Goal: Task Accomplishment & Management: Complete application form

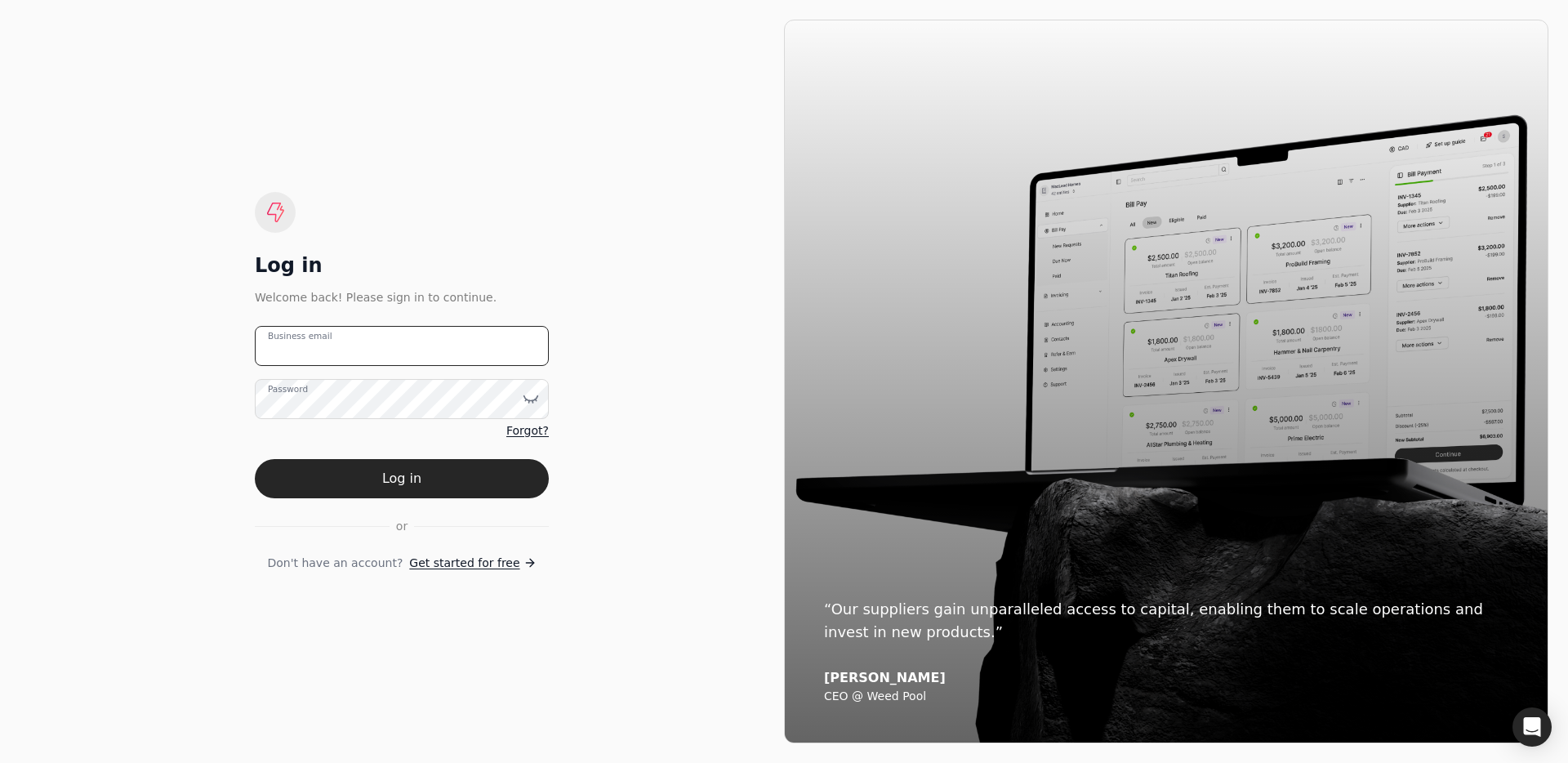
click at [384, 347] on email "Business email" at bounding box center [401, 345] width 294 height 40
type email "[EMAIL_ADDRESS][DOMAIN_NAME]"
click at [442, 486] on button "Log in" at bounding box center [401, 479] width 294 height 39
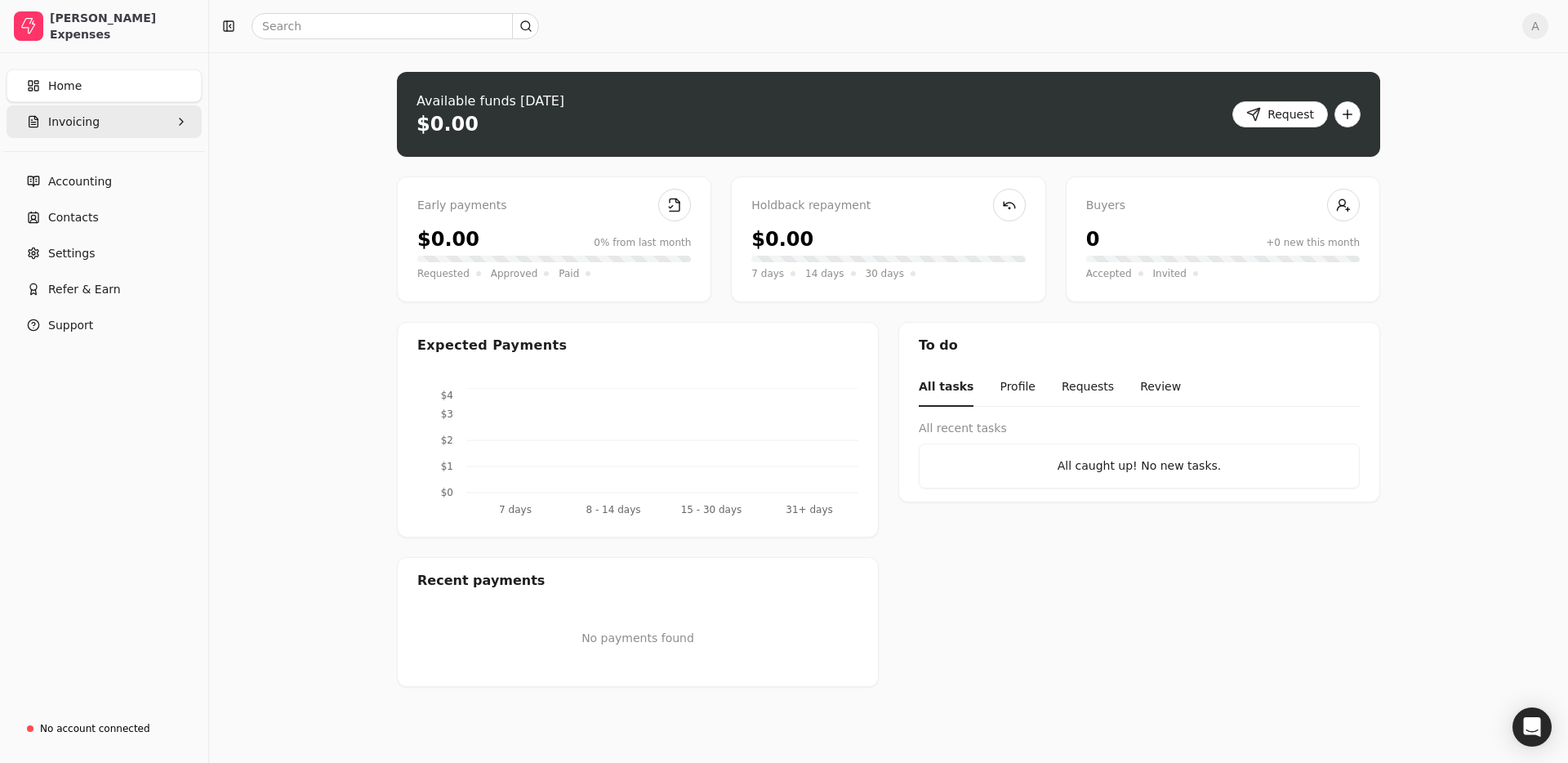
click at [95, 115] on button "Invoicing" at bounding box center [104, 121] width 196 height 32
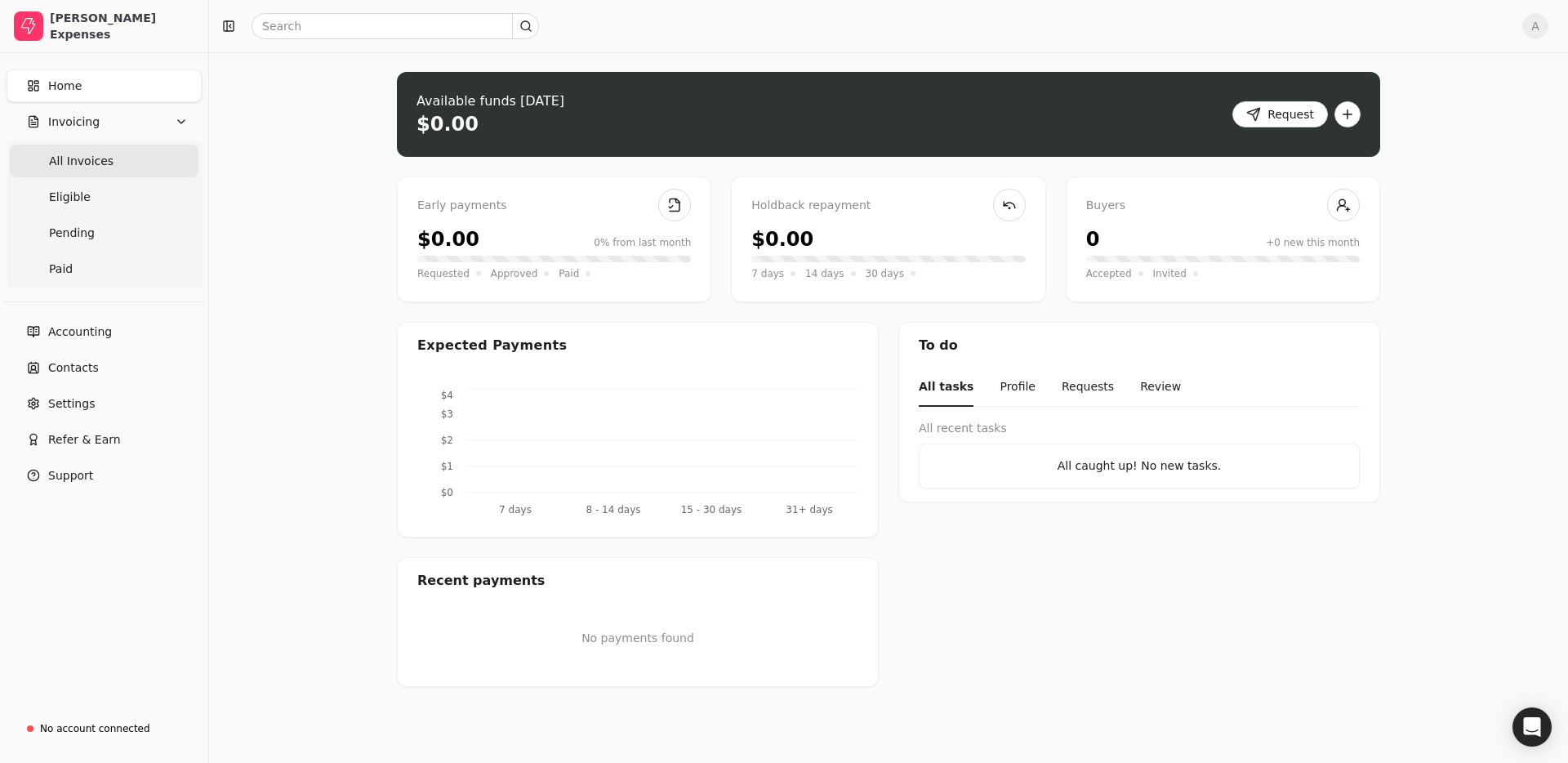
click at [118, 169] on Invoices "All Invoices" at bounding box center [104, 160] width 189 height 32
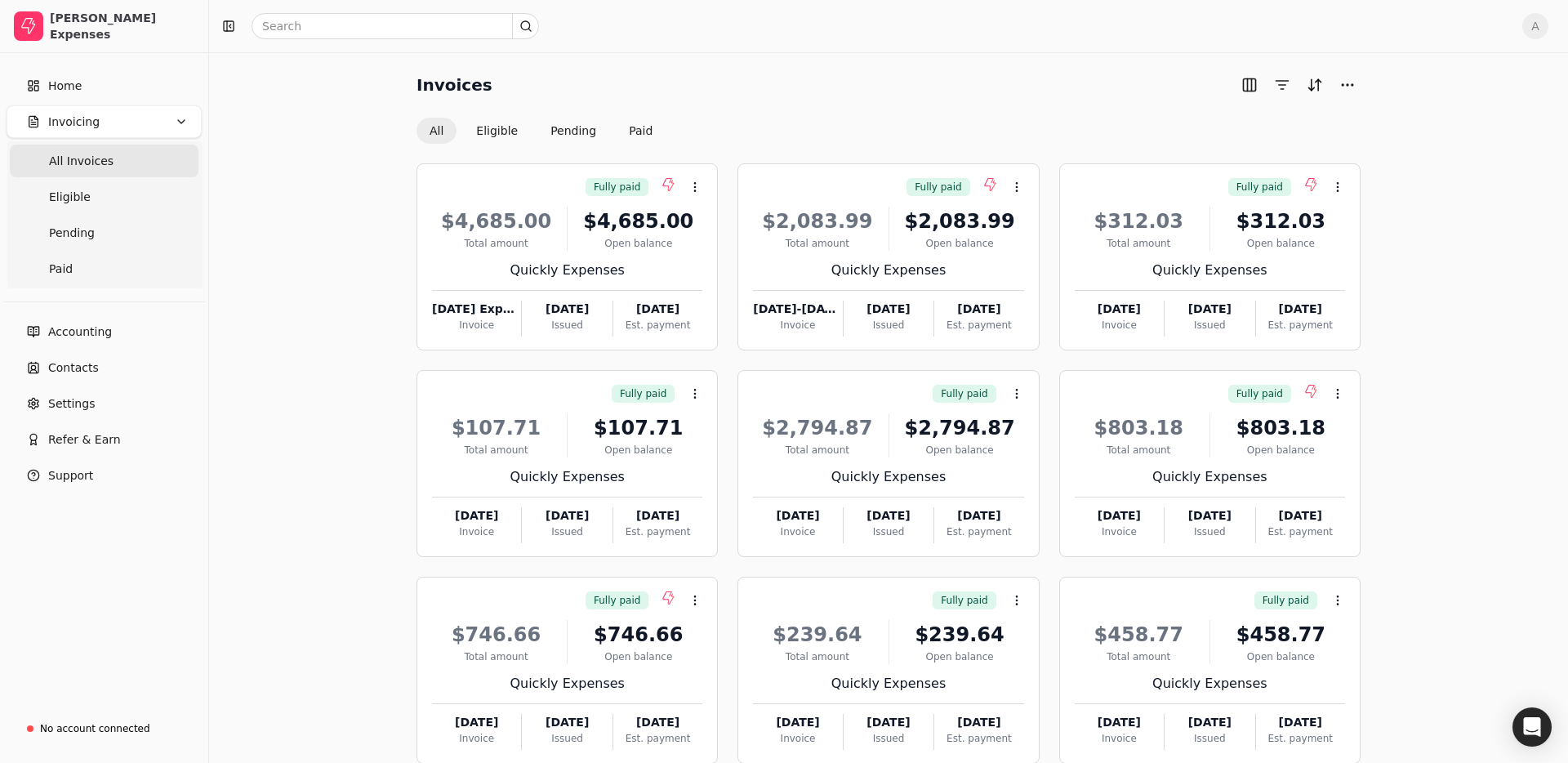
click at [87, 126] on span "Invoicing" at bounding box center [74, 121] width 51 height 17
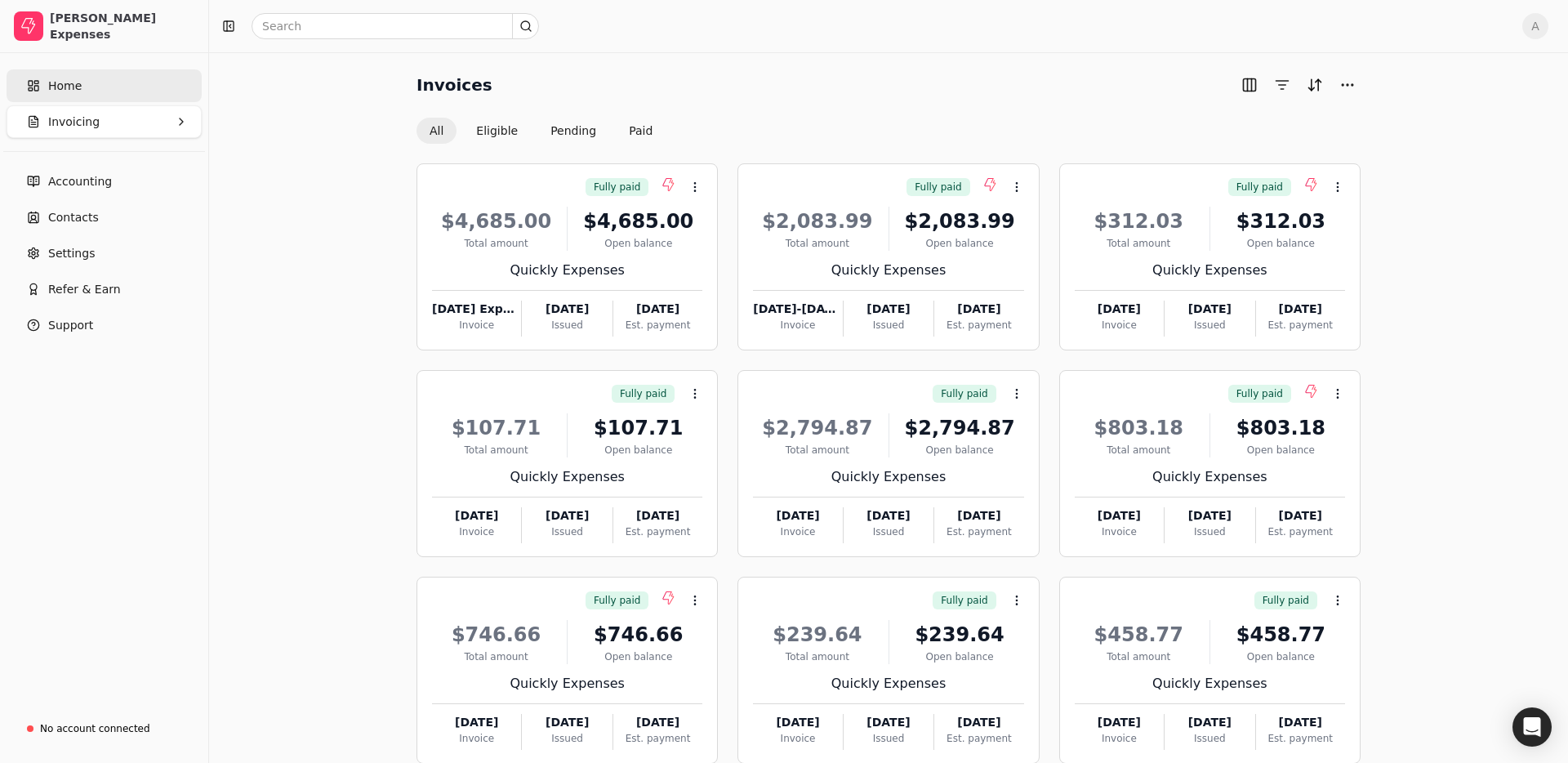
click at [80, 84] on link "Home" at bounding box center [104, 86] width 196 height 32
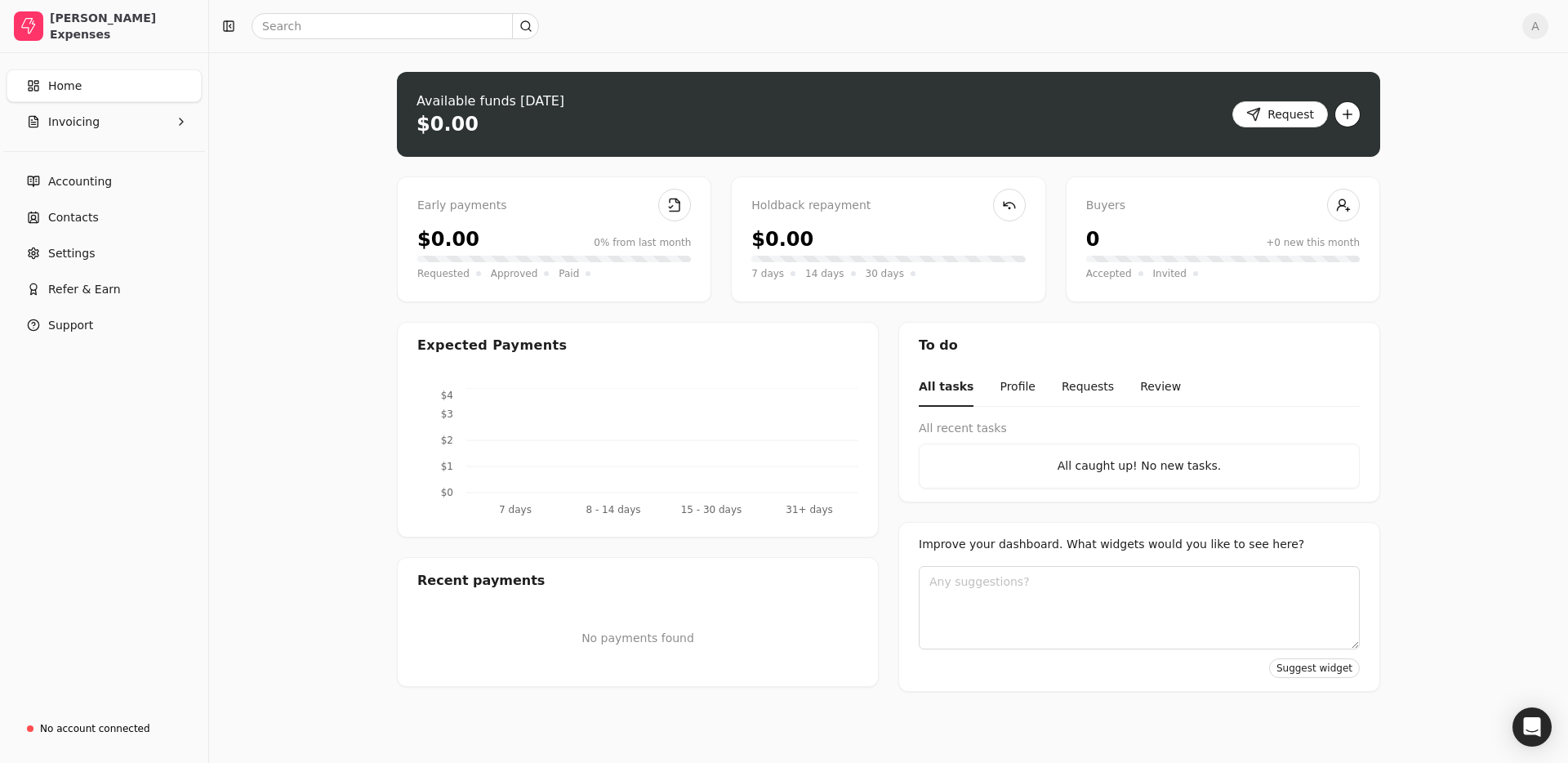
click at [1354, 117] on button "button" at bounding box center [1347, 114] width 27 height 27
click at [1291, 150] on div "Create new invoice" at bounding box center [1282, 147] width 150 height 27
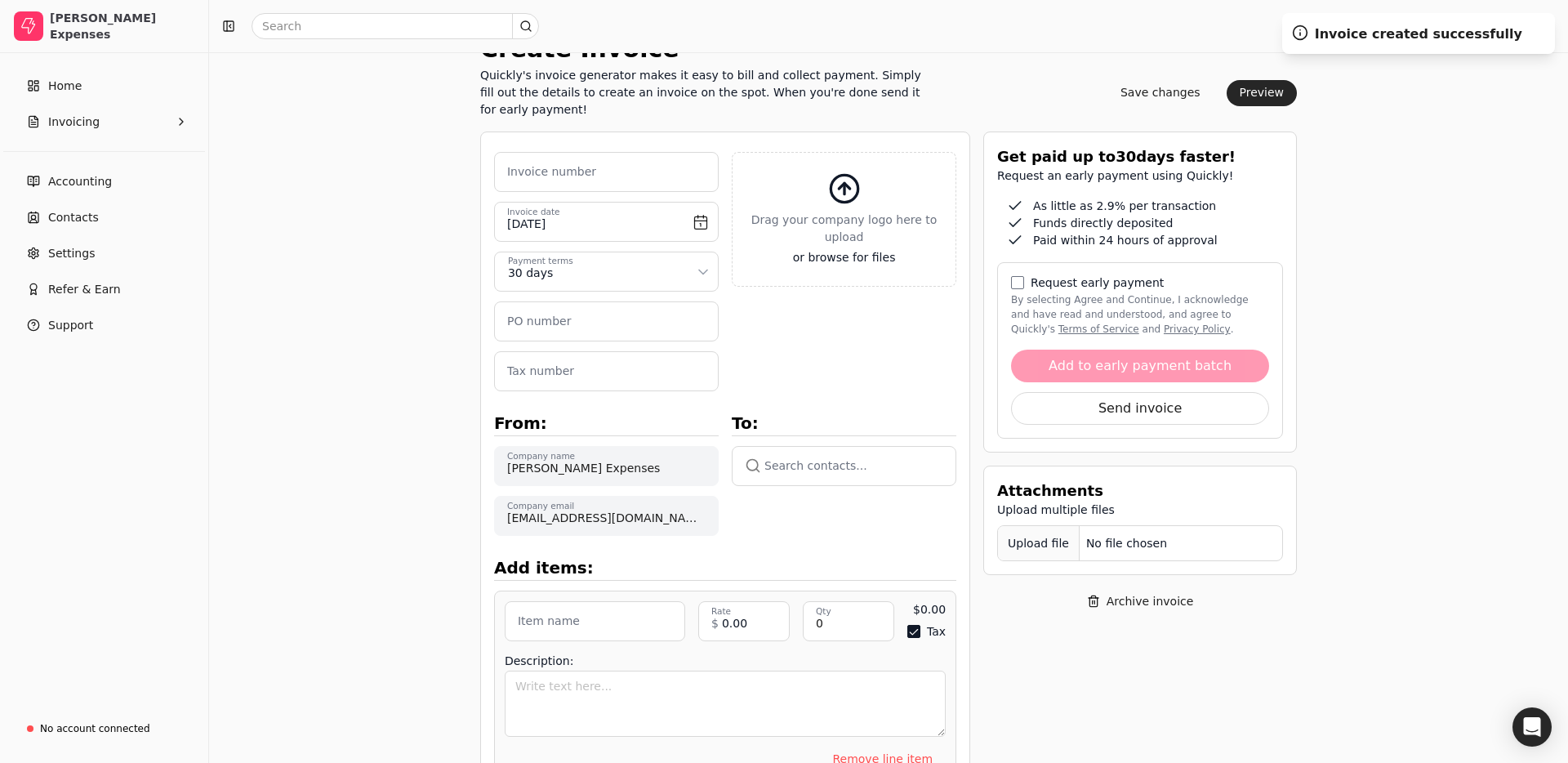
scroll to position [89, 0]
click at [689, 223] on input "[DATE]" at bounding box center [607, 220] width 224 height 40
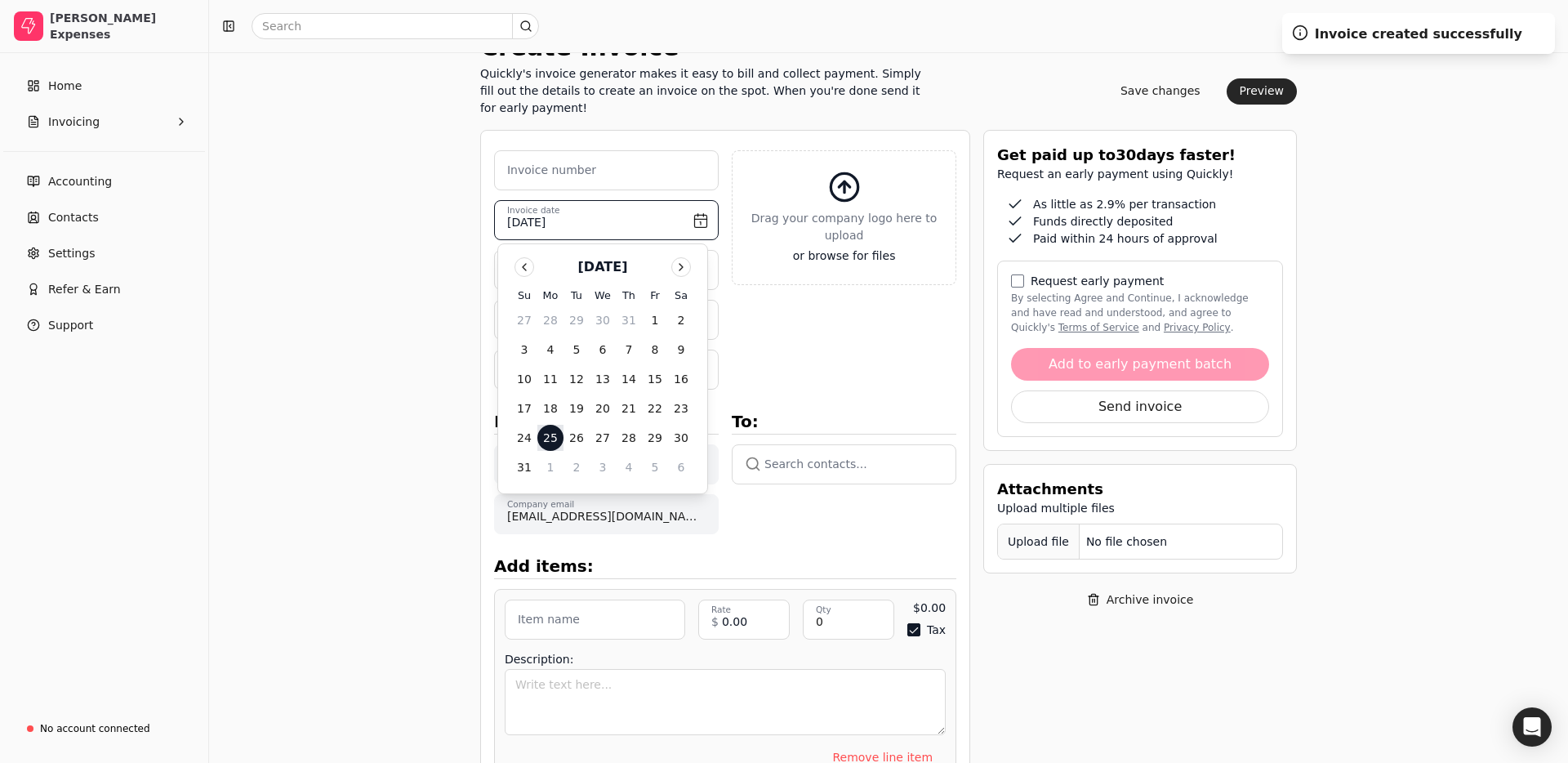
click at [689, 223] on input "[DATE]" at bounding box center [607, 220] width 224 height 40
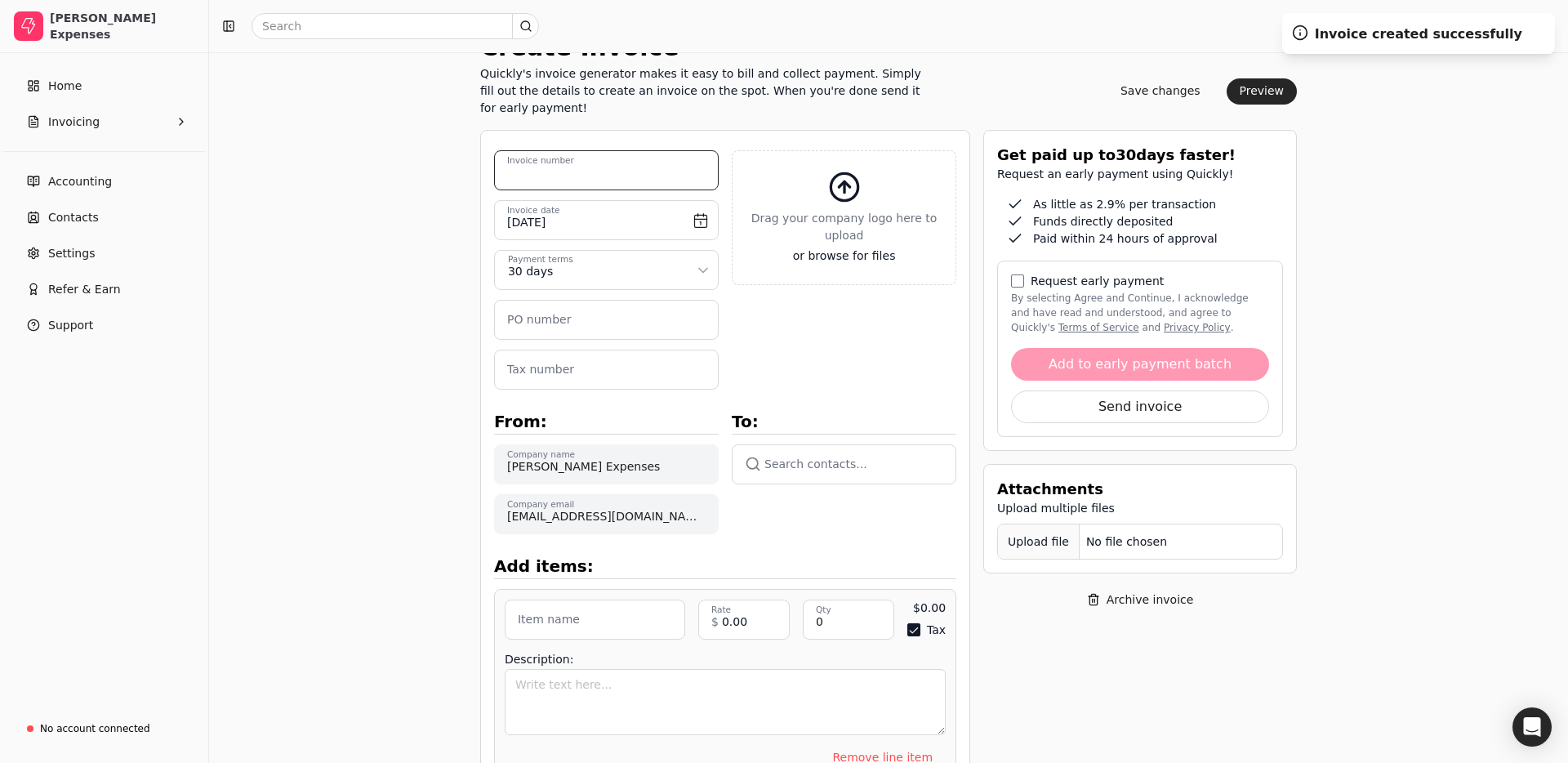
click at [607, 177] on number "Invoice number" at bounding box center [607, 170] width 224 height 40
type number "A"
drag, startPoint x: 527, startPoint y: 174, endPoint x: 571, endPoint y: 180, distance: 44.4
click at [527, 175] on number "[DATE]-[DATE] Expenses" at bounding box center [607, 170] width 224 height 40
type number "[DATE]-[DATE] Expenses"
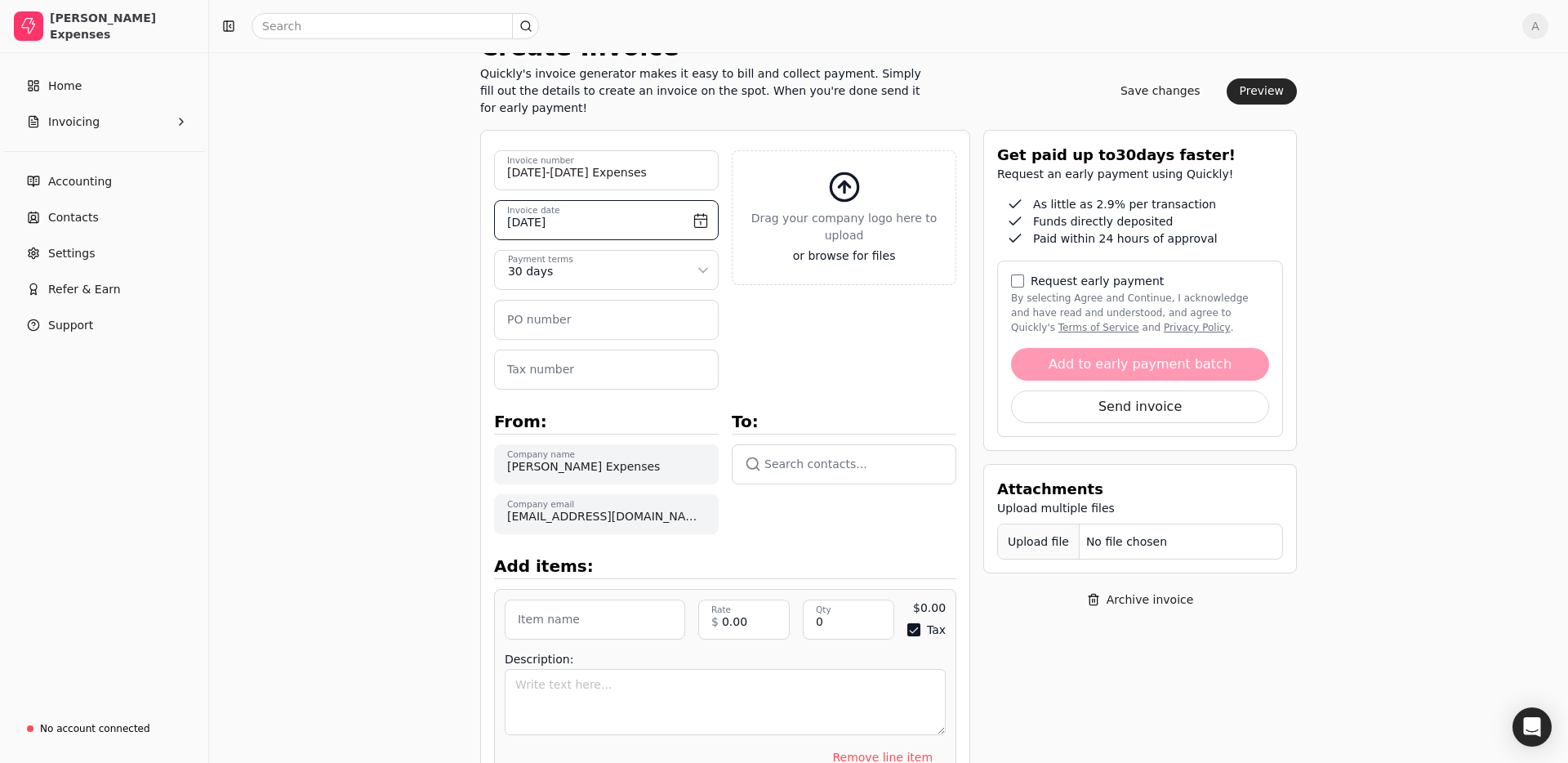
click at [687, 214] on input "[DATE]" at bounding box center [607, 220] width 224 height 40
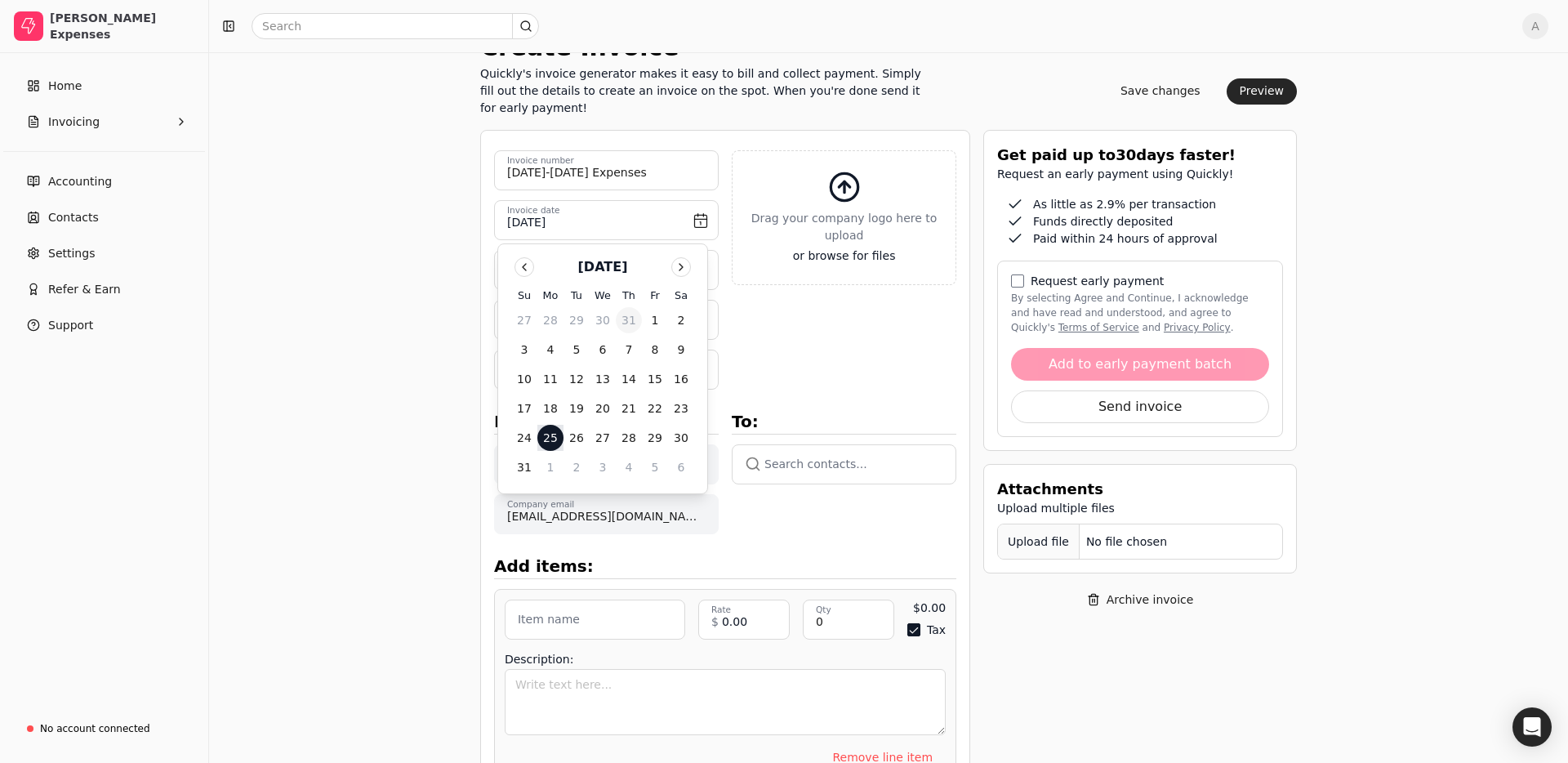
click at [635, 320] on button "31" at bounding box center [628, 320] width 27 height 27
type input "[DATE]"
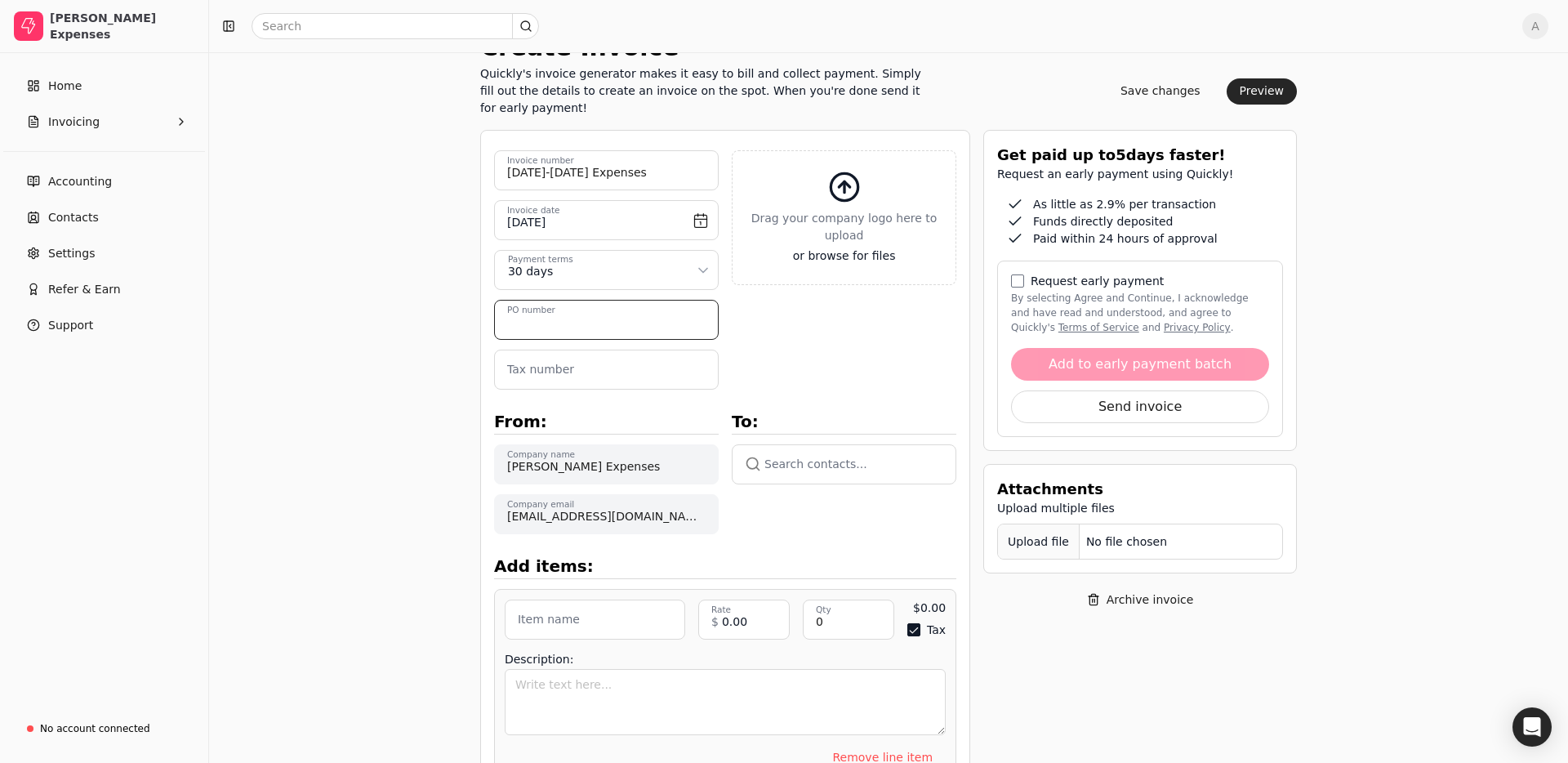
click at [611, 319] on number "PO number" at bounding box center [607, 320] width 224 height 40
click at [397, 336] on div "Back Create Invoice Quickly's invoice generator makes it easy to bill and colle…" at bounding box center [889, 535] width 1359 height 1143
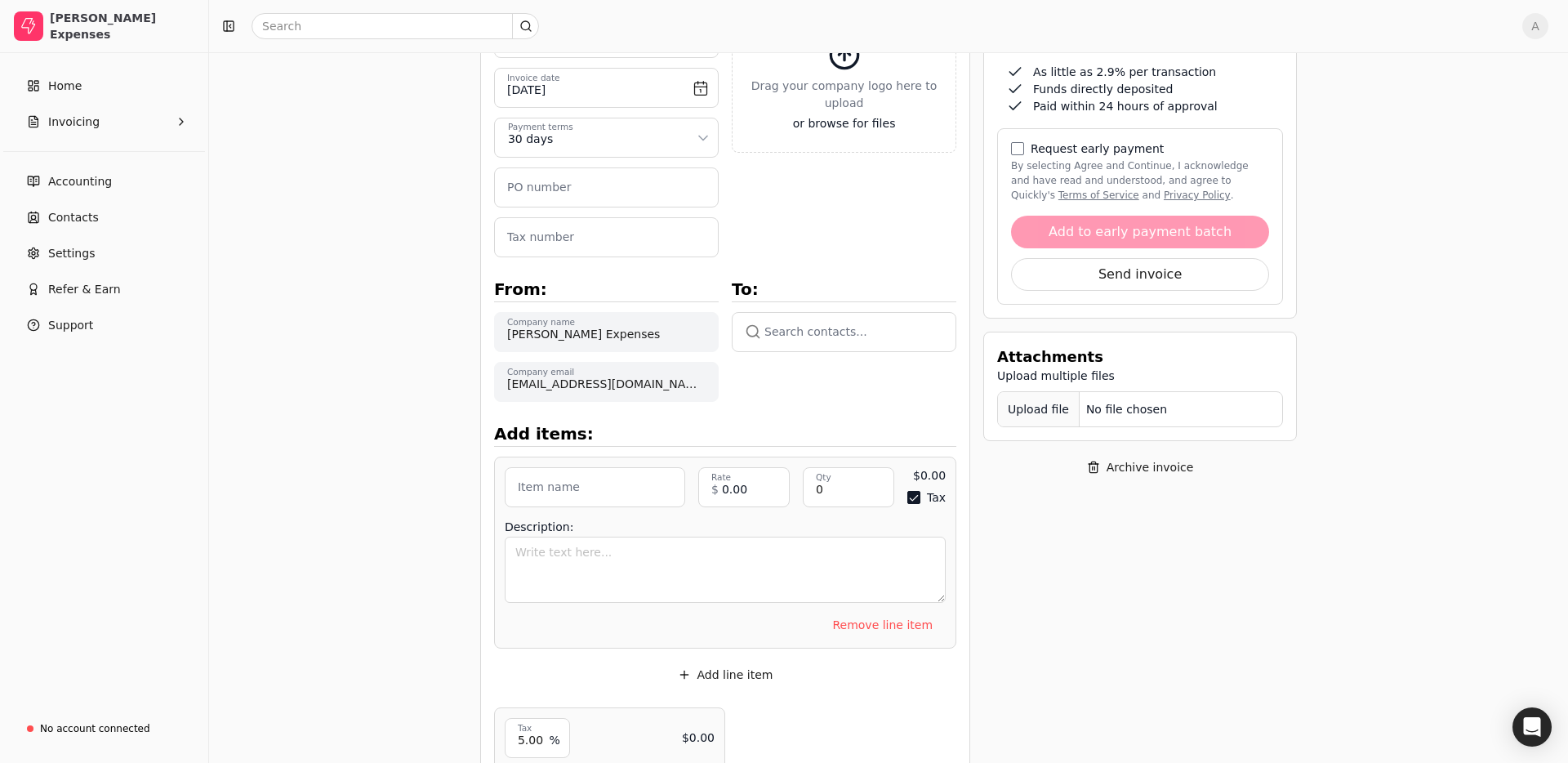
scroll to position [229, 0]
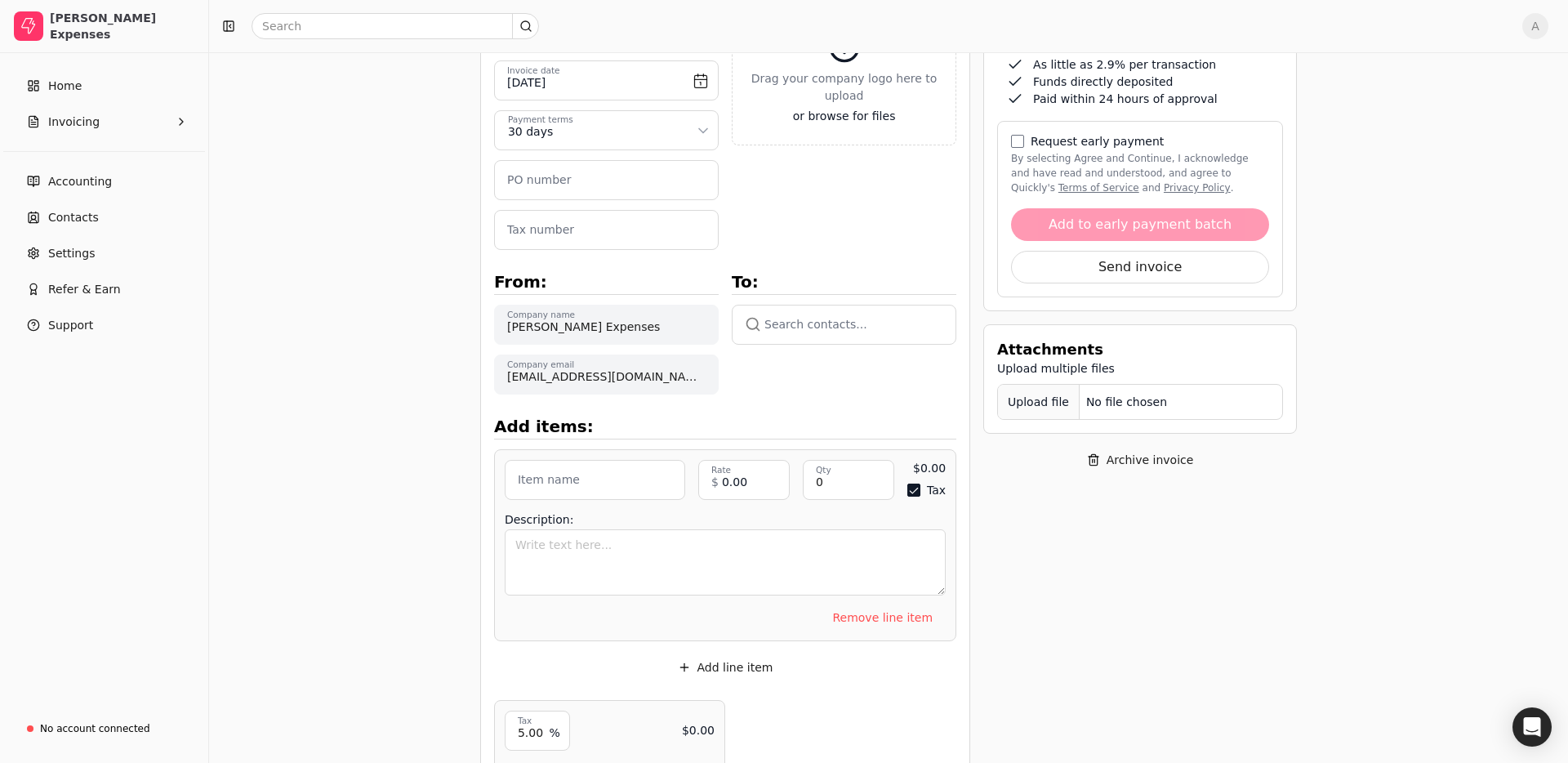
click at [800, 317] on button "button" at bounding box center [843, 324] width 224 height 39
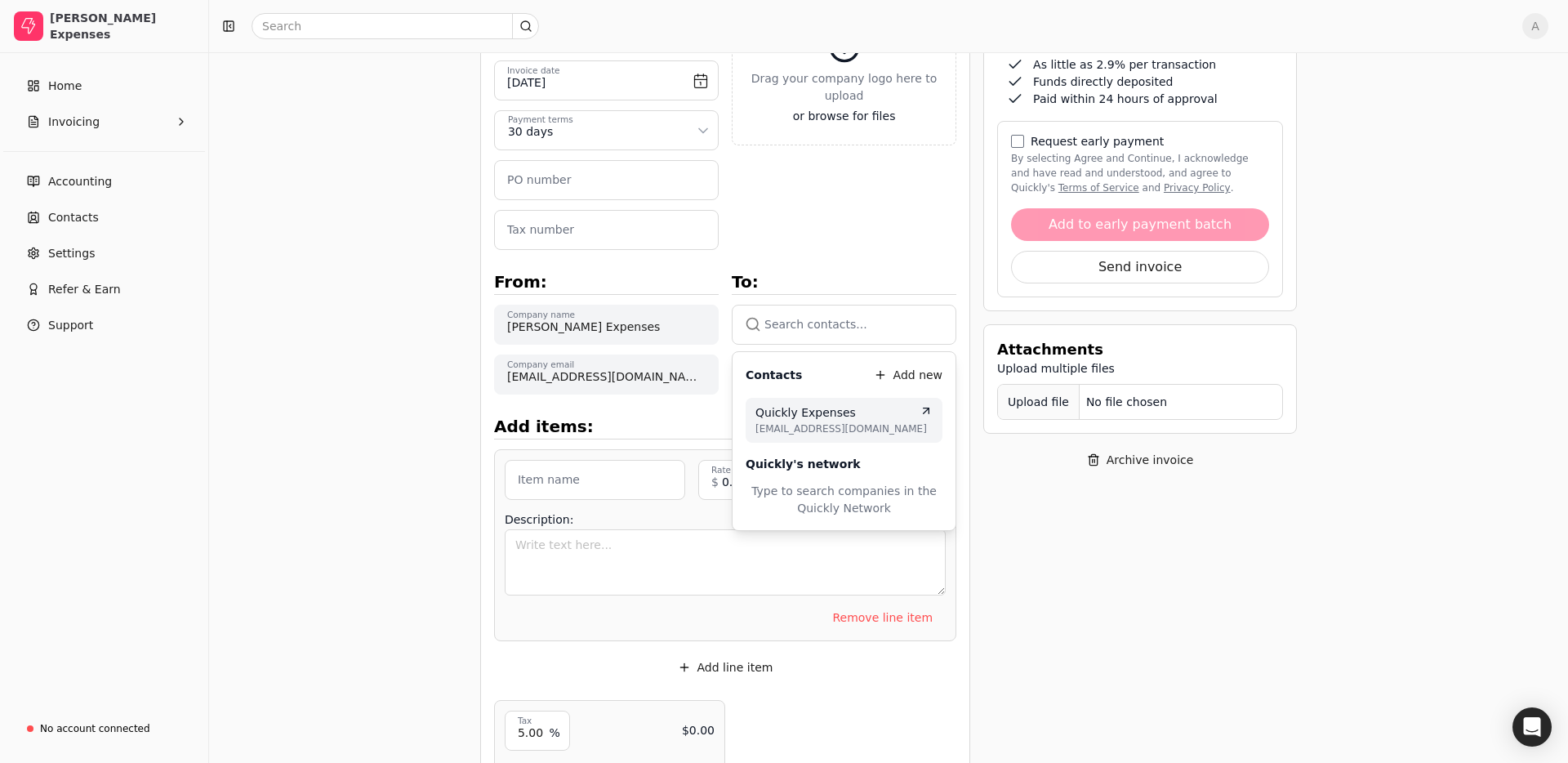
click at [818, 426] on span "[EMAIL_ADDRESS][DOMAIN_NAME]" at bounding box center [843, 429] width 177 height 15
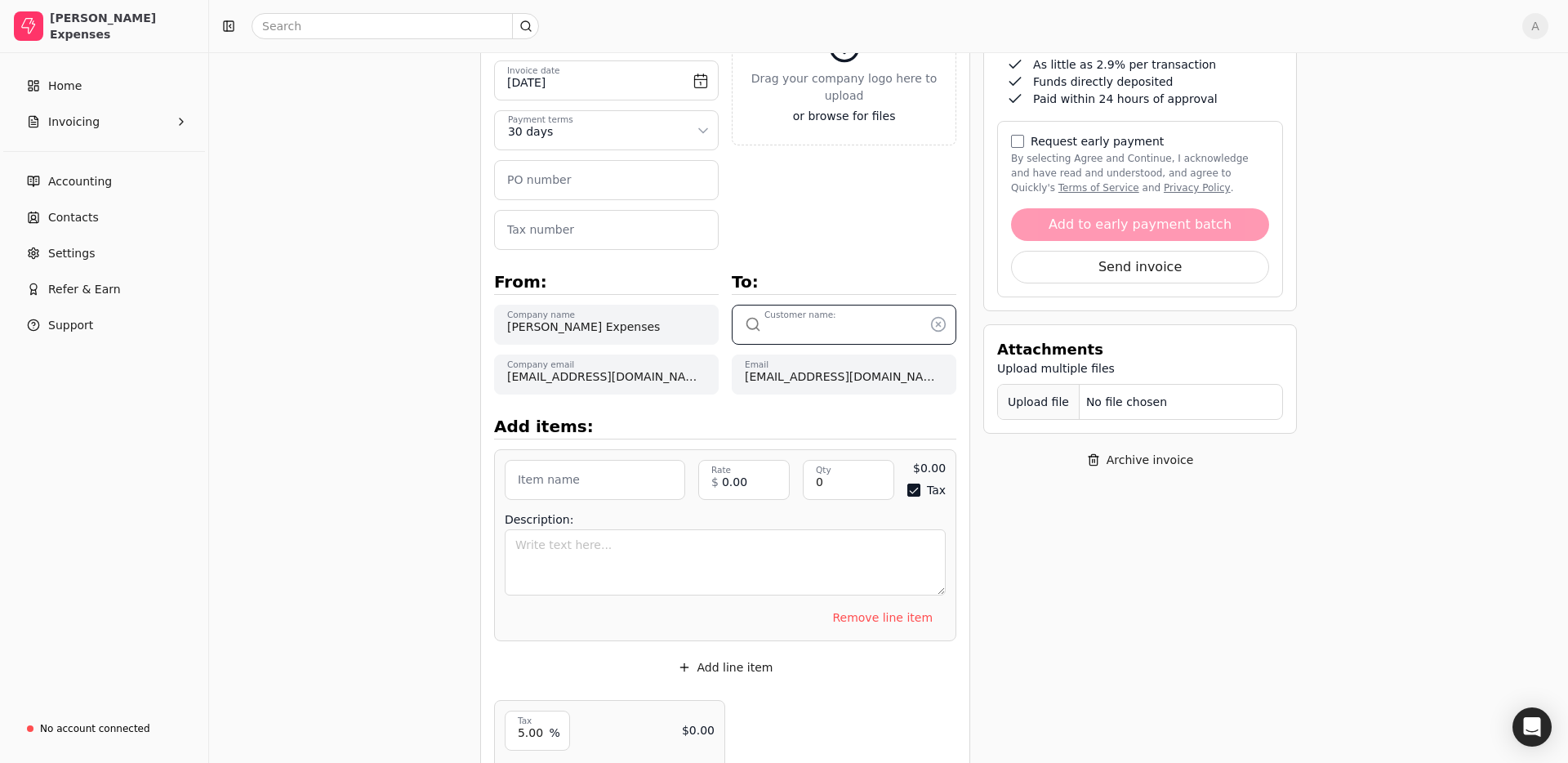
type input "Quickly Expenses"
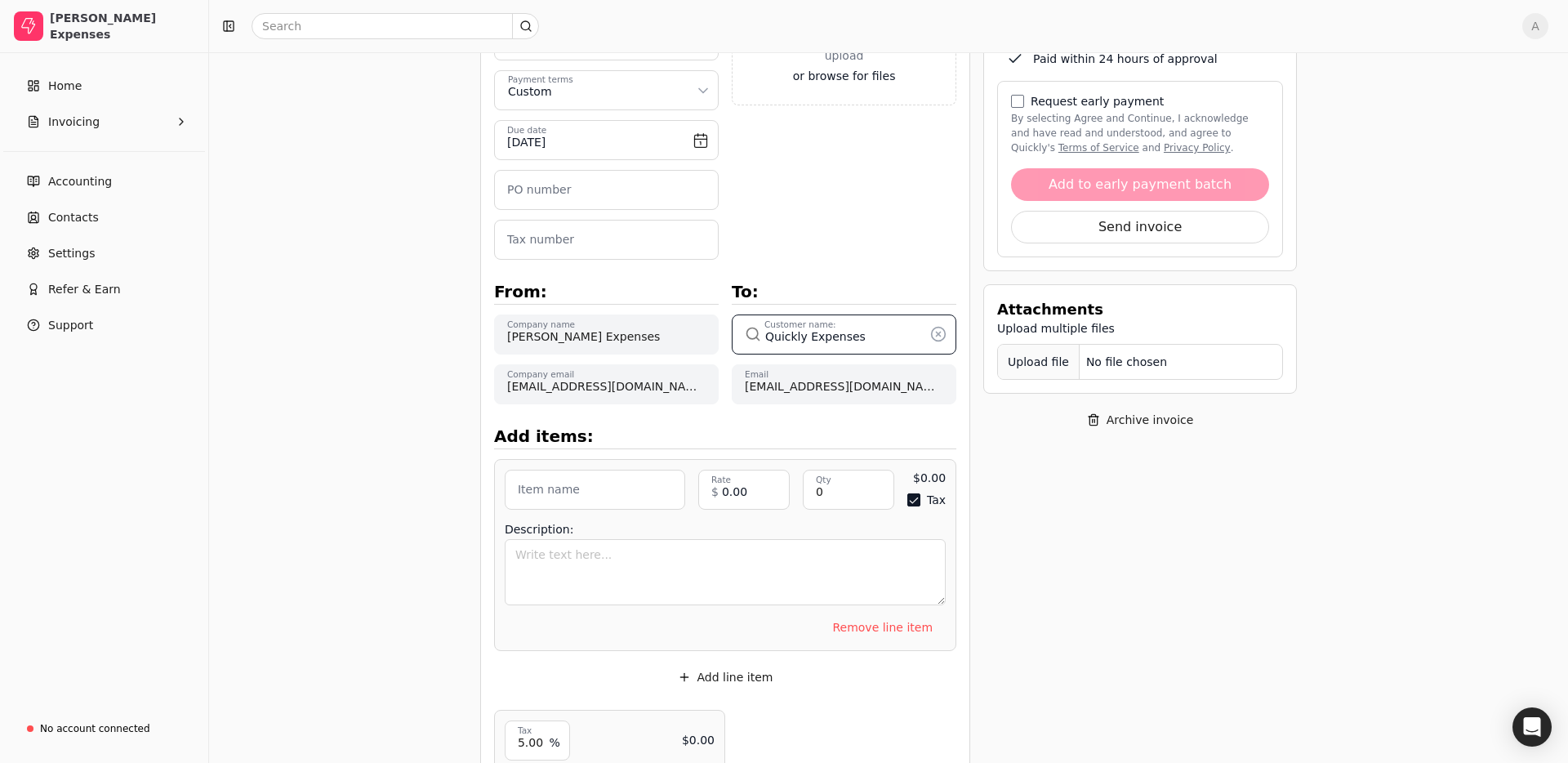
scroll to position [272, 0]
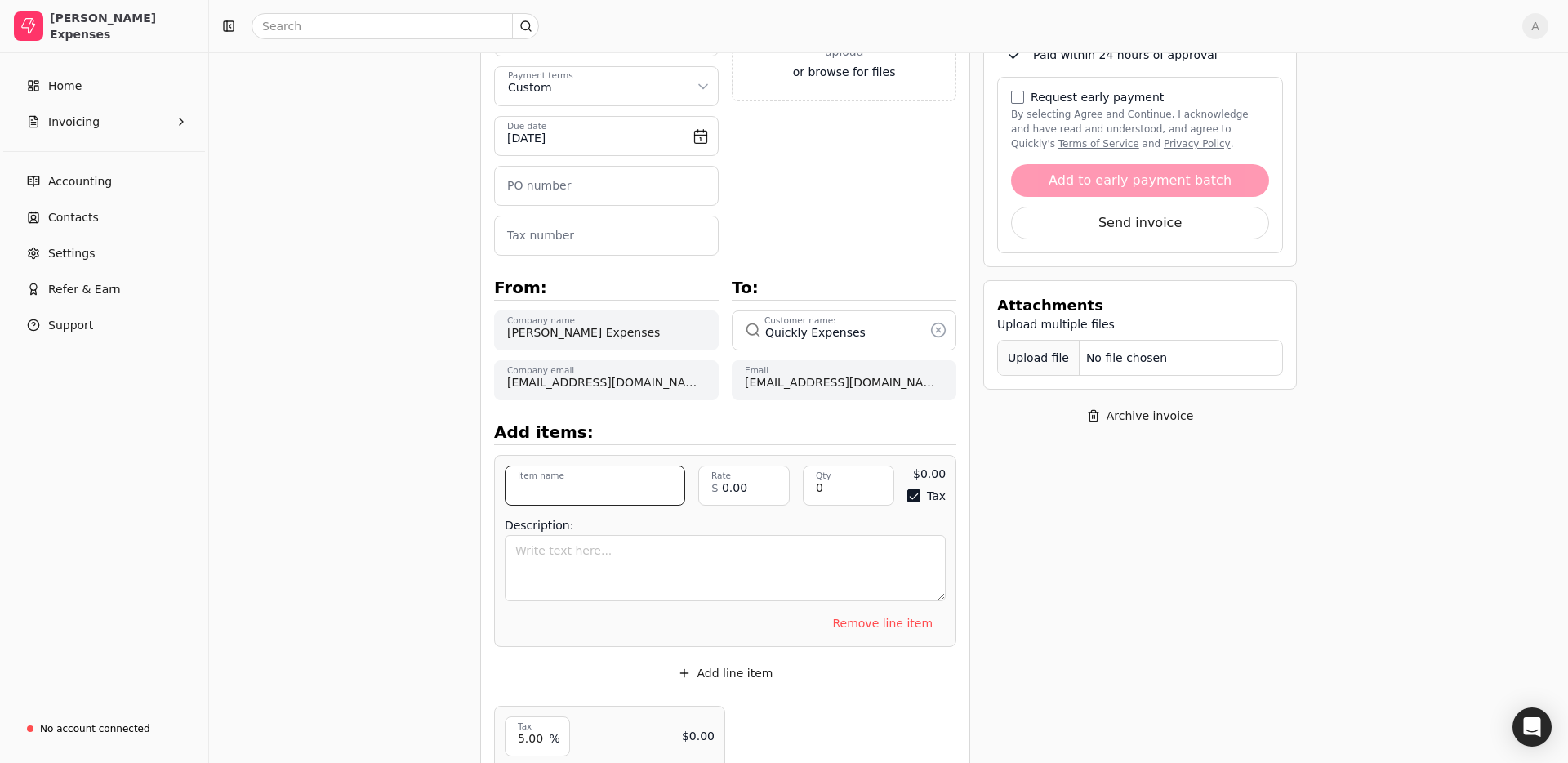
click at [605, 485] on input "Item name" at bounding box center [595, 486] width 181 height 40
type input "Travel Expenses"
drag, startPoint x: 767, startPoint y: 491, endPoint x: 634, endPoint y: 479, distance: 133.5
click at [644, 481] on div "Travel Expenses Item name Item description 0.00 Rate $ 0 Qty 0 Qty $0.00 Tax En…" at bounding box center [725, 486] width 441 height 40
type input "188.75"
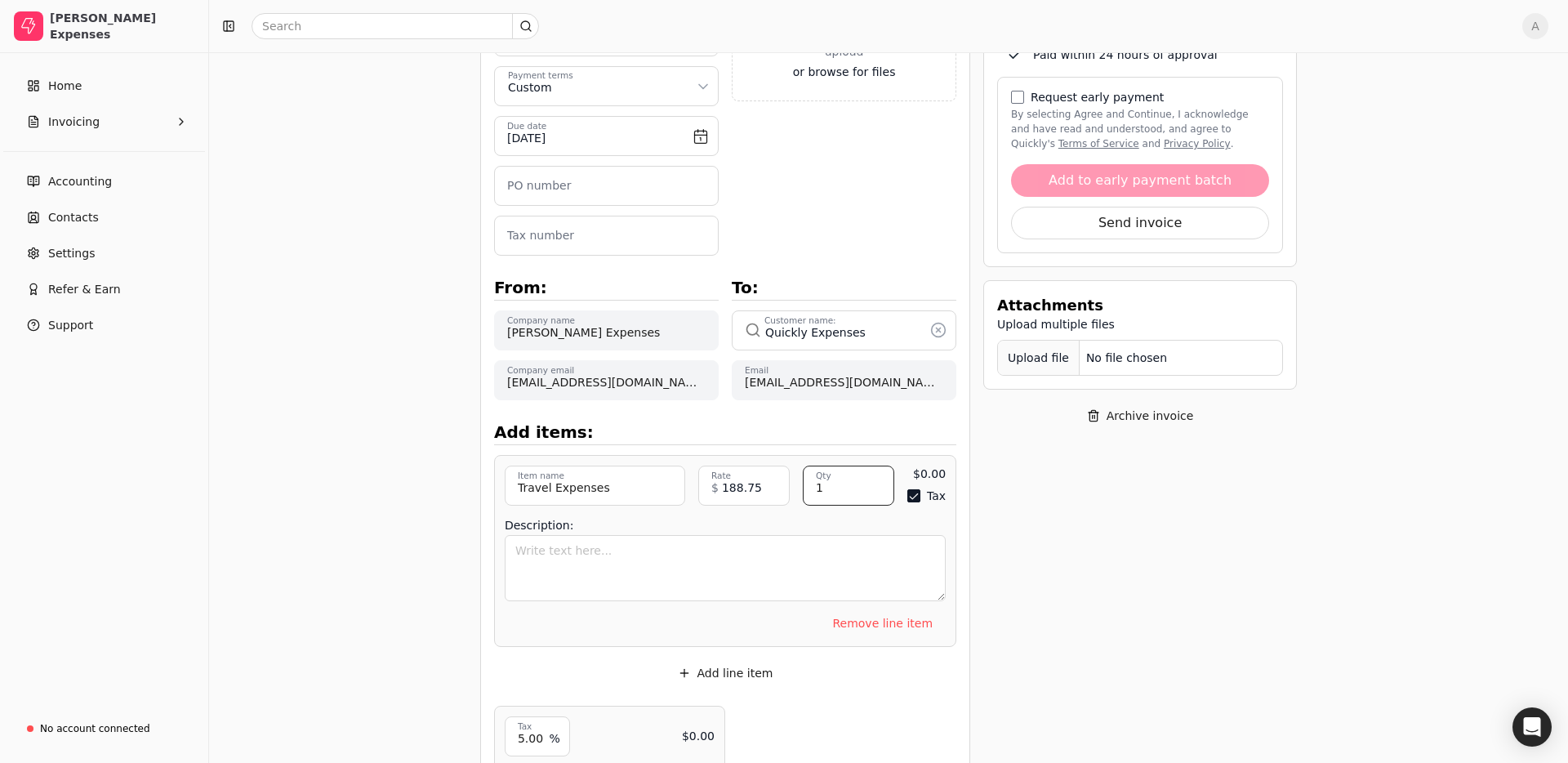
type input "1"
type button "on"
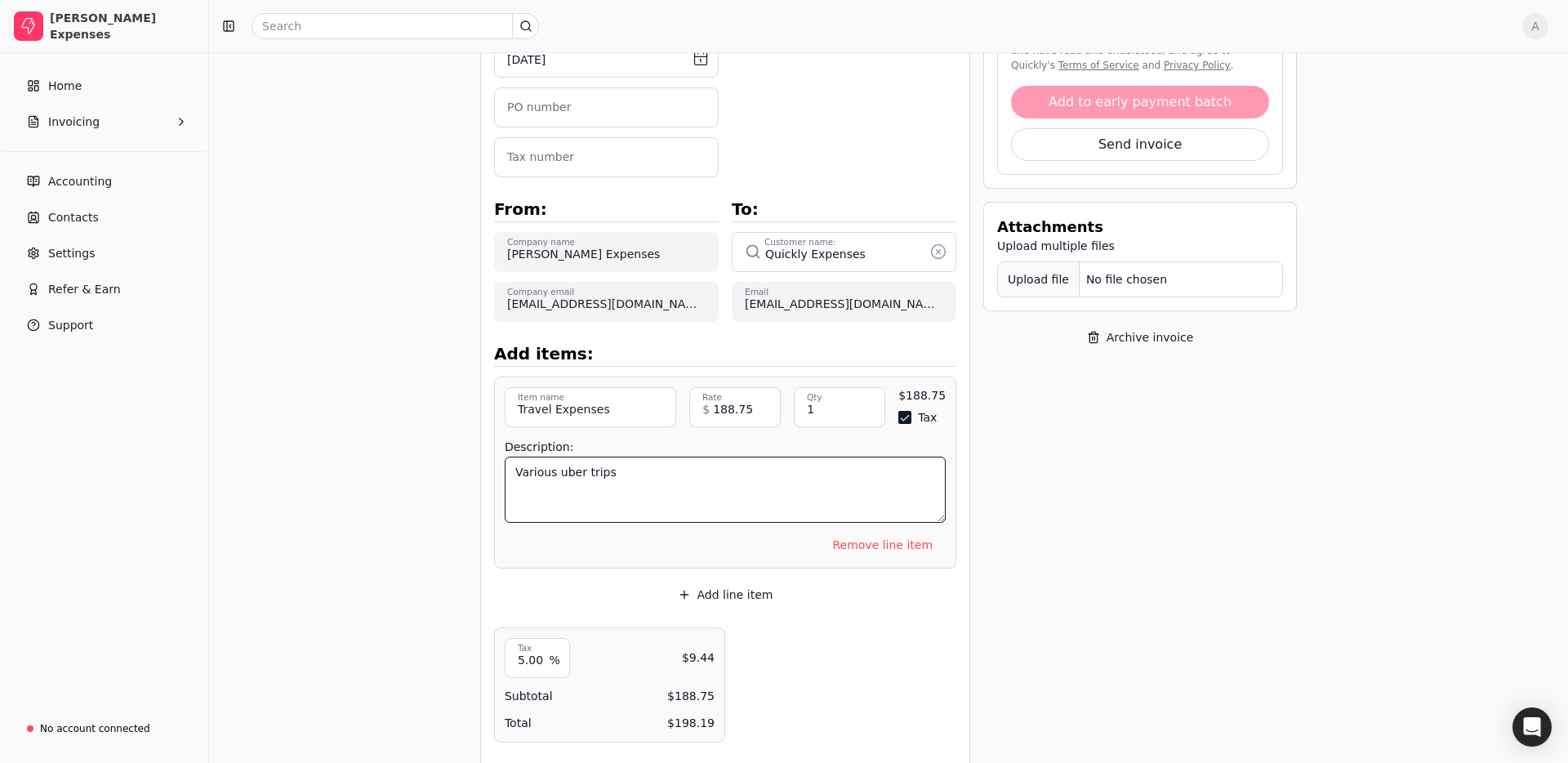
scroll to position [357, 0]
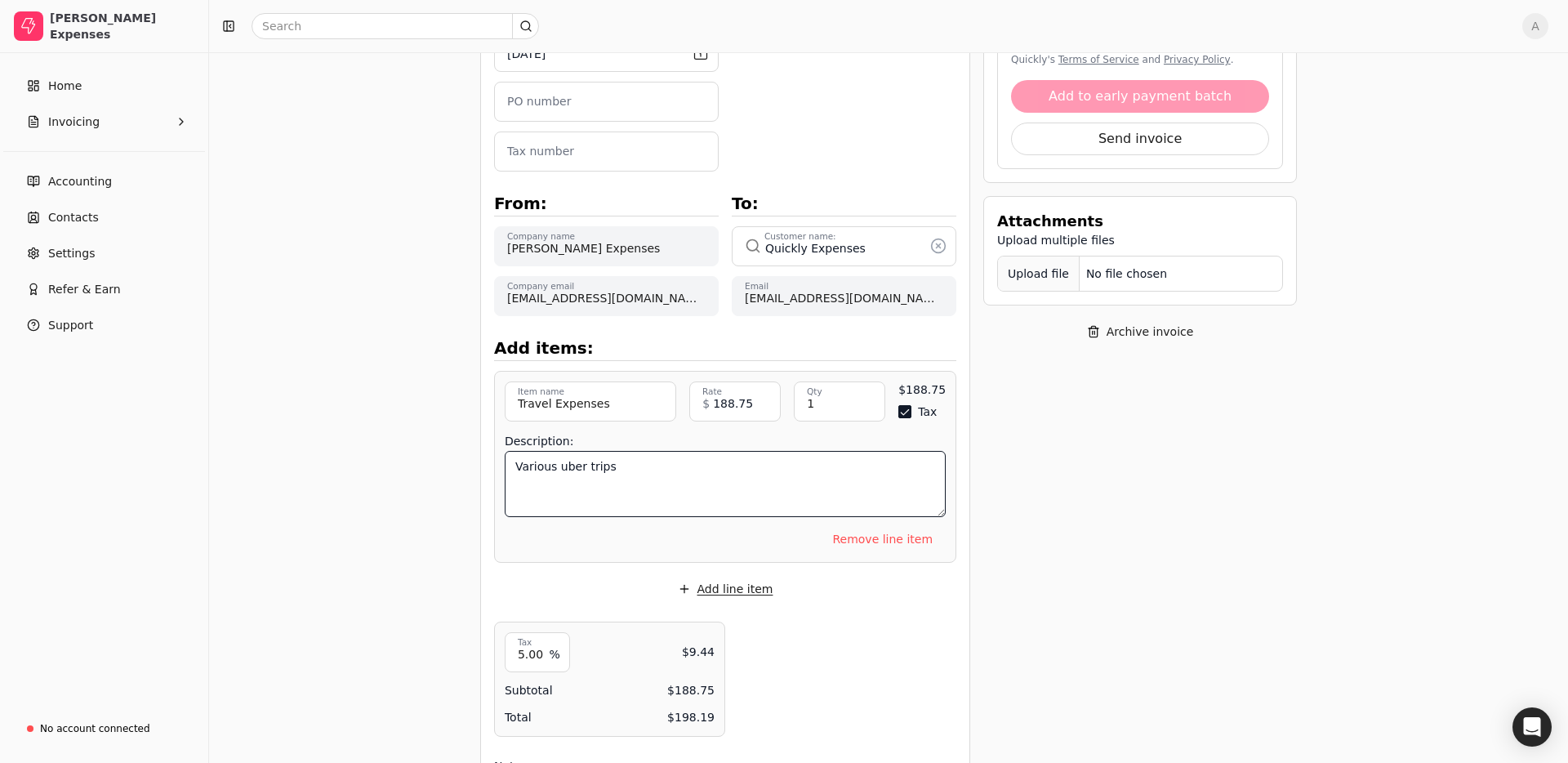
type textarea "Various uber trips"
click at [717, 581] on button "Add line item" at bounding box center [726, 589] width 122 height 27
click at [905, 413] on button "Tax" at bounding box center [904, 411] width 13 height 13
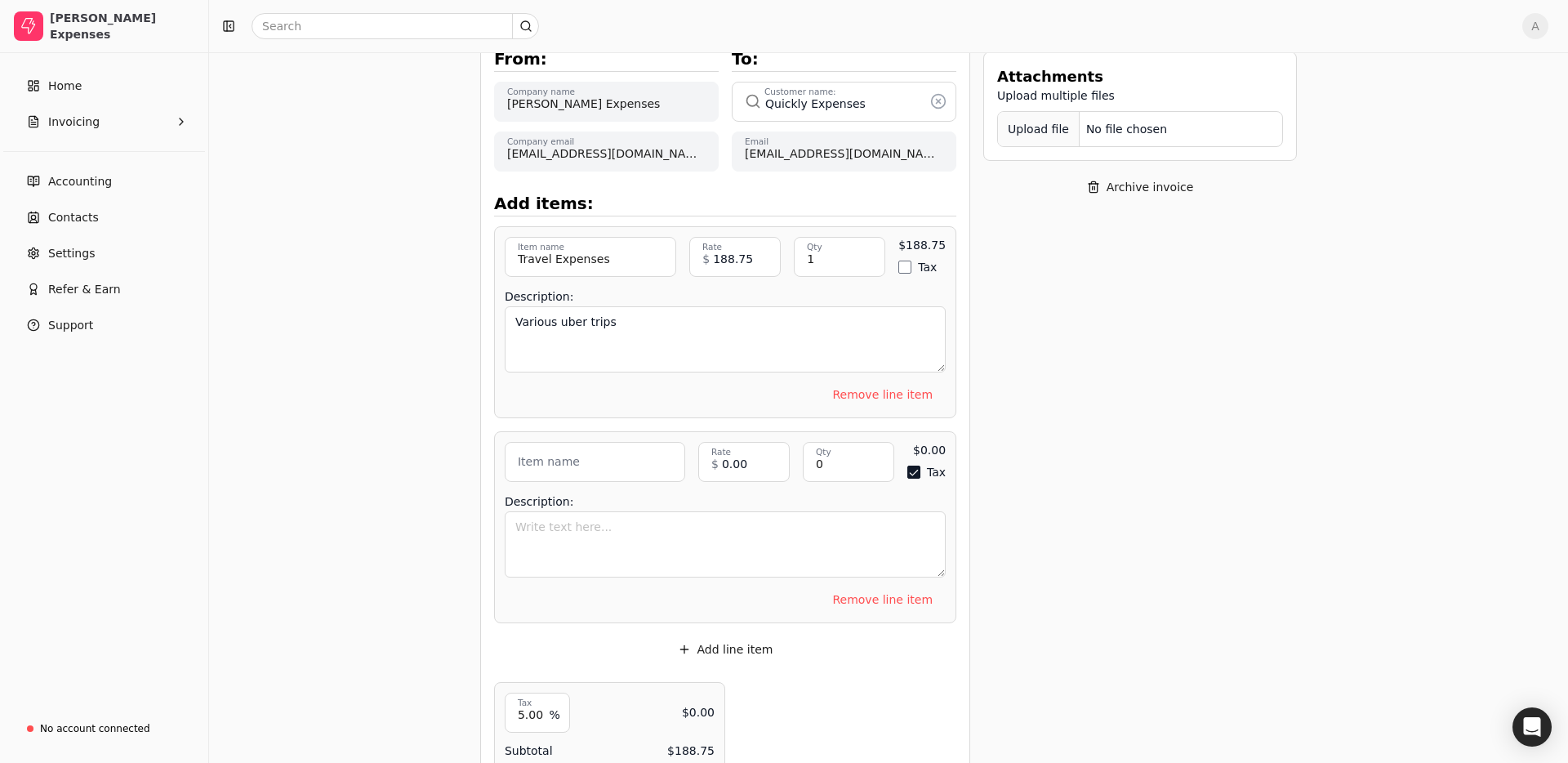
scroll to position [504, 0]
click at [595, 466] on input "Item name" at bounding box center [595, 459] width 181 height 40
type input "Travel Expenses"
drag, startPoint x: 745, startPoint y: 459, endPoint x: 634, endPoint y: 451, distance: 111.3
click at [622, 449] on div "Travel Expenses Item name Item description 0.00 Rate $ 0 Qty 0 Qty $0.00 Tax En…" at bounding box center [725, 459] width 441 height 40
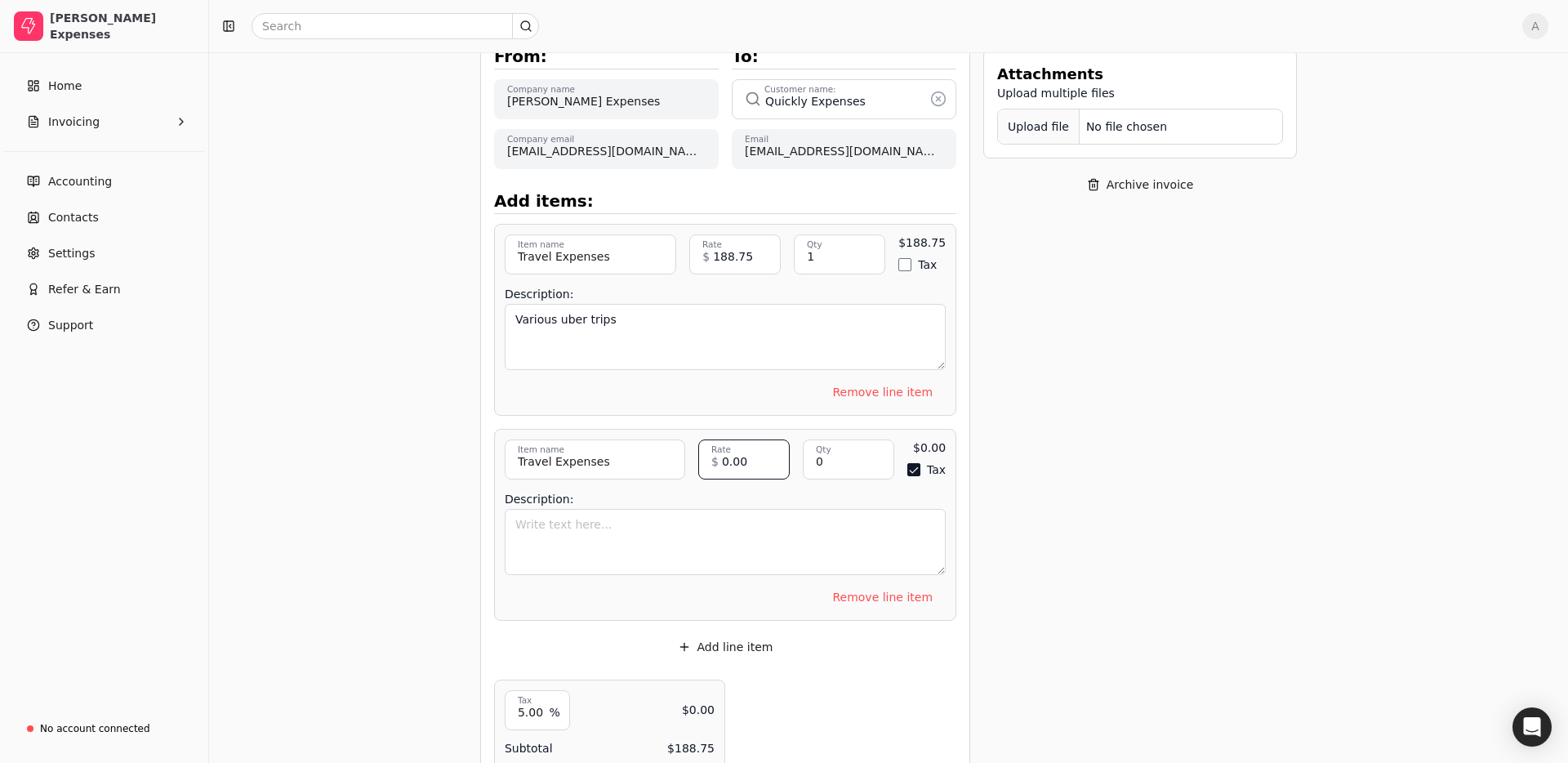
drag, startPoint x: 757, startPoint y: 458, endPoint x: 636, endPoint y: 451, distance: 121.2
click at [638, 451] on div "Travel Expenses Item name Item description 0.00 Rate $ 0 Qty 0 Qty $0.00 Tax En…" at bounding box center [725, 459] width 441 height 40
type input "17.44"
type input "1"
type button "on"
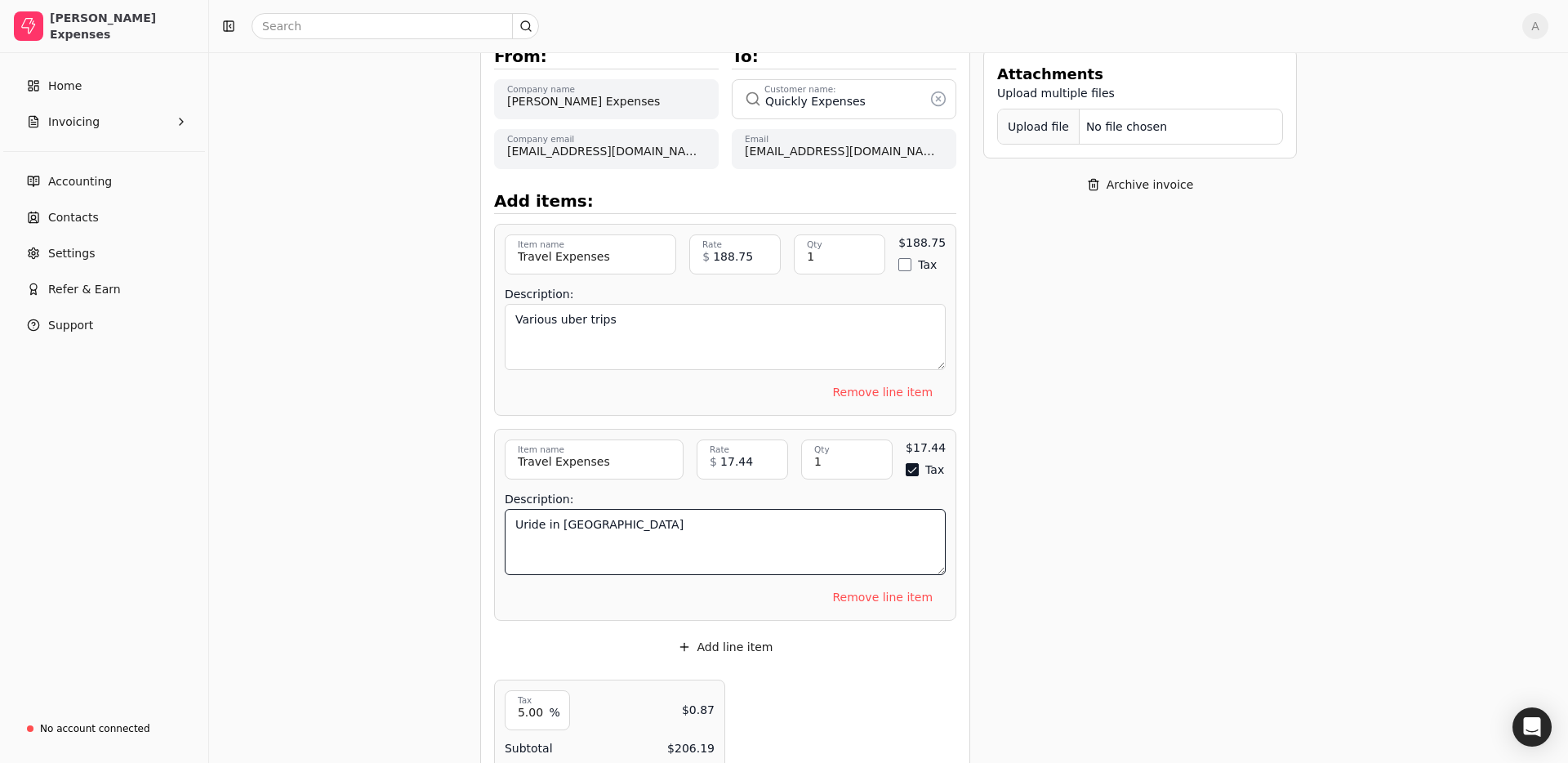
type textarea "Uride in [GEOGRAPHIC_DATA]"
click at [906, 469] on button "Tax" at bounding box center [911, 469] width 13 height 13
click at [731, 645] on button "Add line item" at bounding box center [726, 647] width 122 height 27
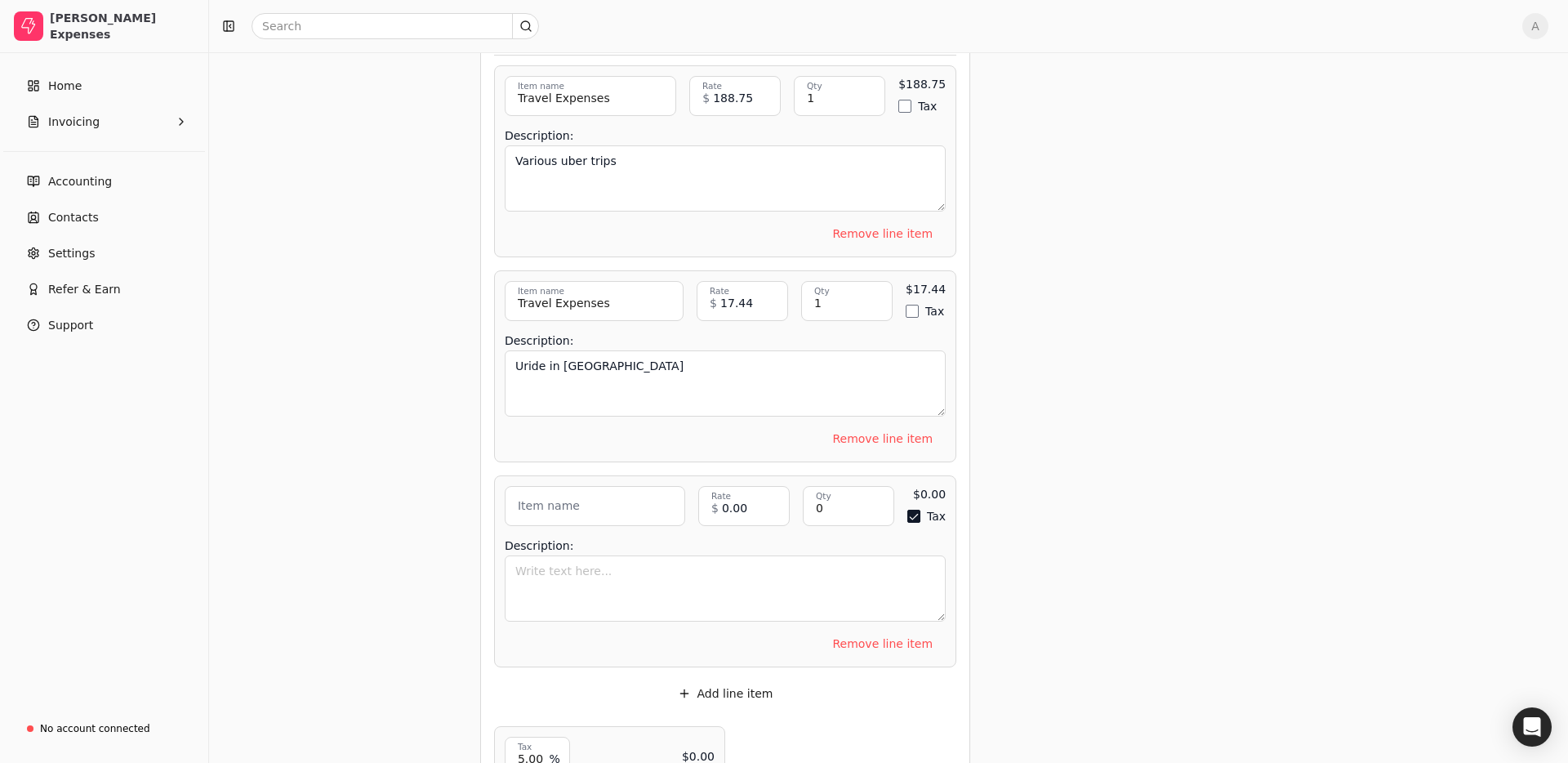
scroll to position [687, 0]
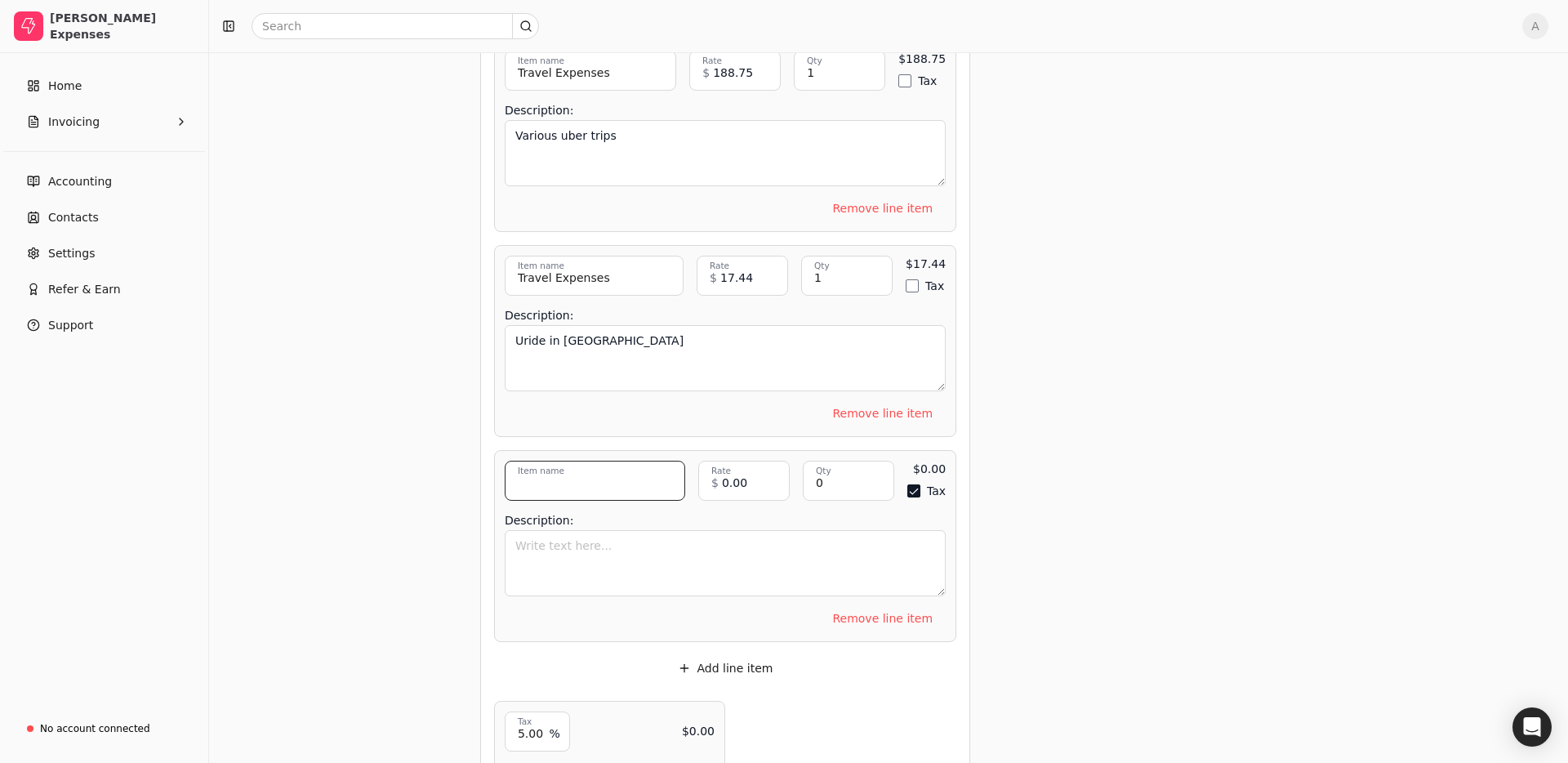
click at [596, 478] on input "Item name" at bounding box center [595, 481] width 181 height 40
type input "Travel Expenses"
drag, startPoint x: 759, startPoint y: 479, endPoint x: 565, endPoint y: 456, distance: 195.4
click at [566, 457] on div "Travel Expenses Item name Item description 0.00 Rate $ 0 Qty 0 Qty $0.00 Tax En…" at bounding box center [726, 546] width 462 height 192
type input "25.00"
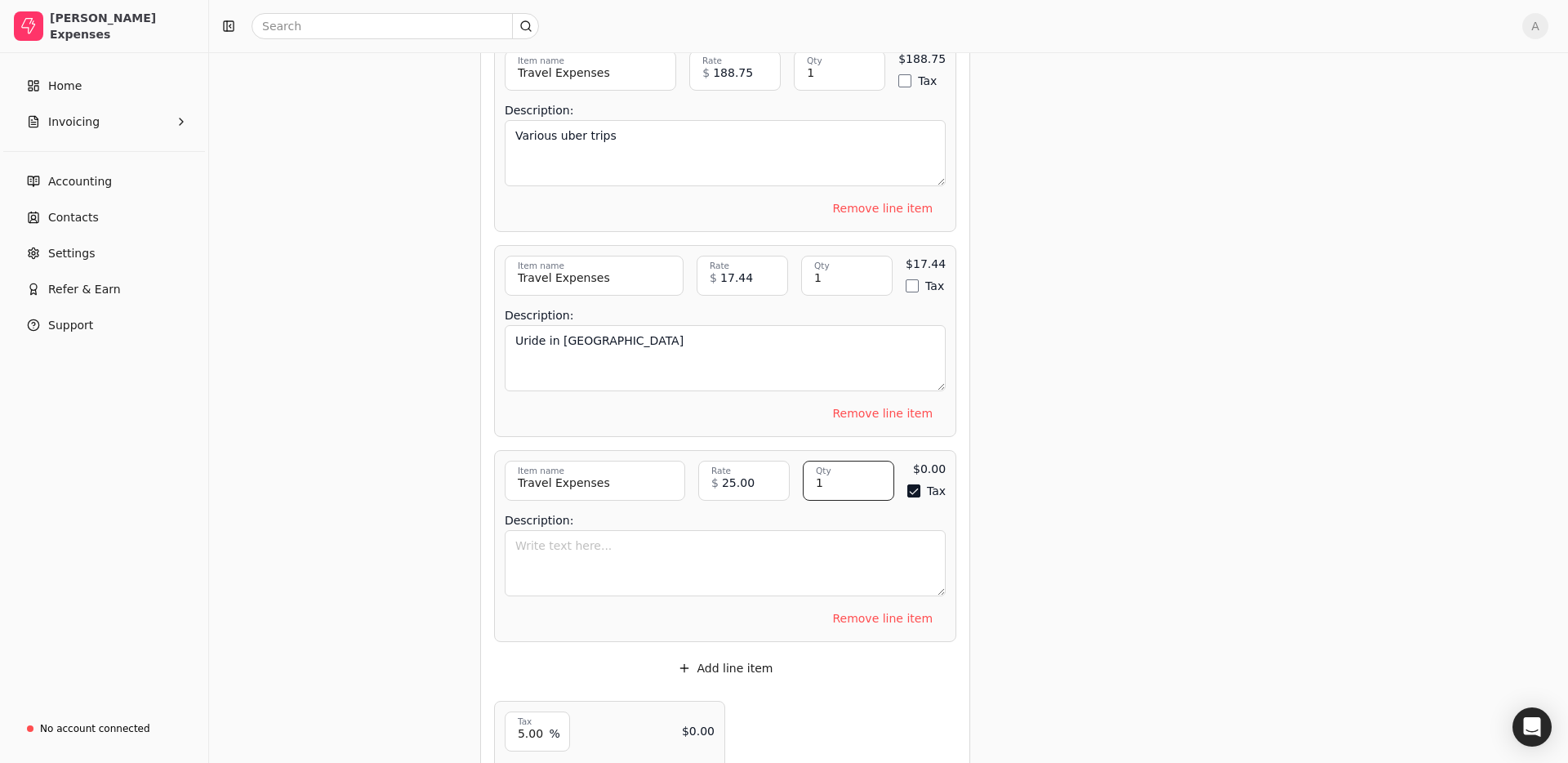
type input "1"
type button "on"
drag, startPoint x: 914, startPoint y: 490, endPoint x: 905, endPoint y: 490, distance: 9.0
click at [906, 490] on button "Tax" at bounding box center [911, 491] width 13 height 13
click at [762, 576] on textarea "Description:" at bounding box center [725, 562] width 441 height 66
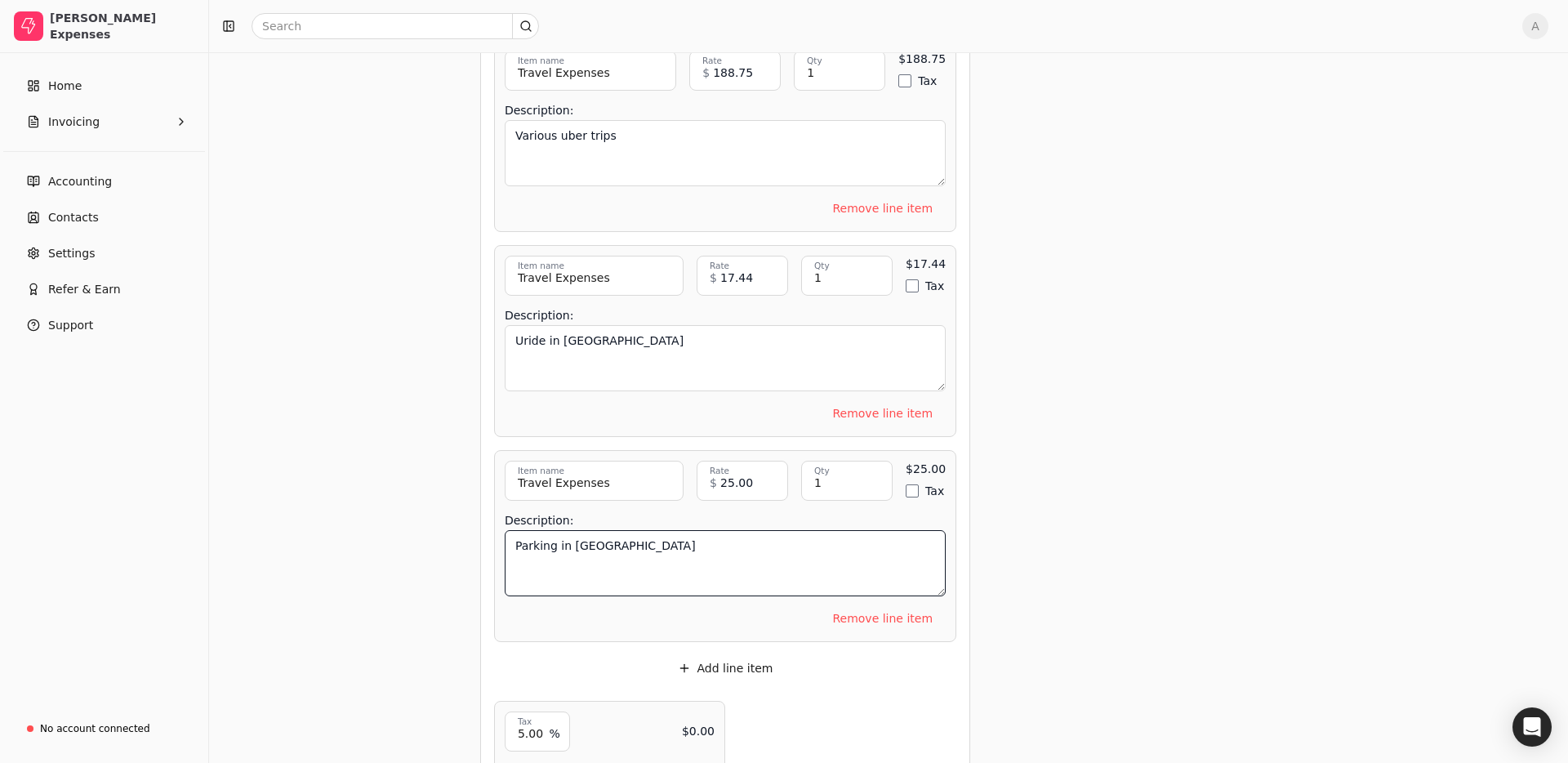
type textarea "Parking in [GEOGRAPHIC_DATA]"
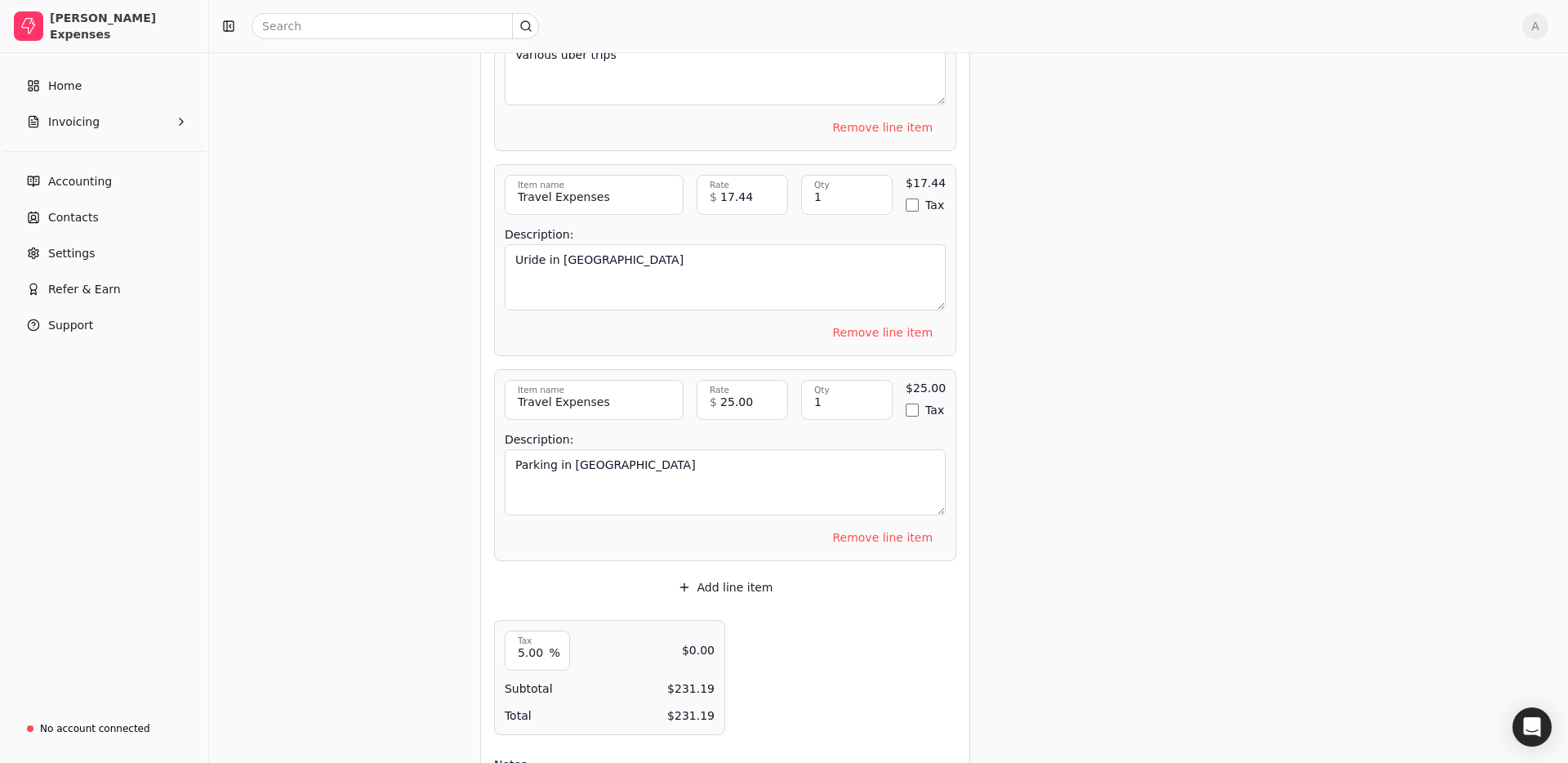
scroll to position [889, 0]
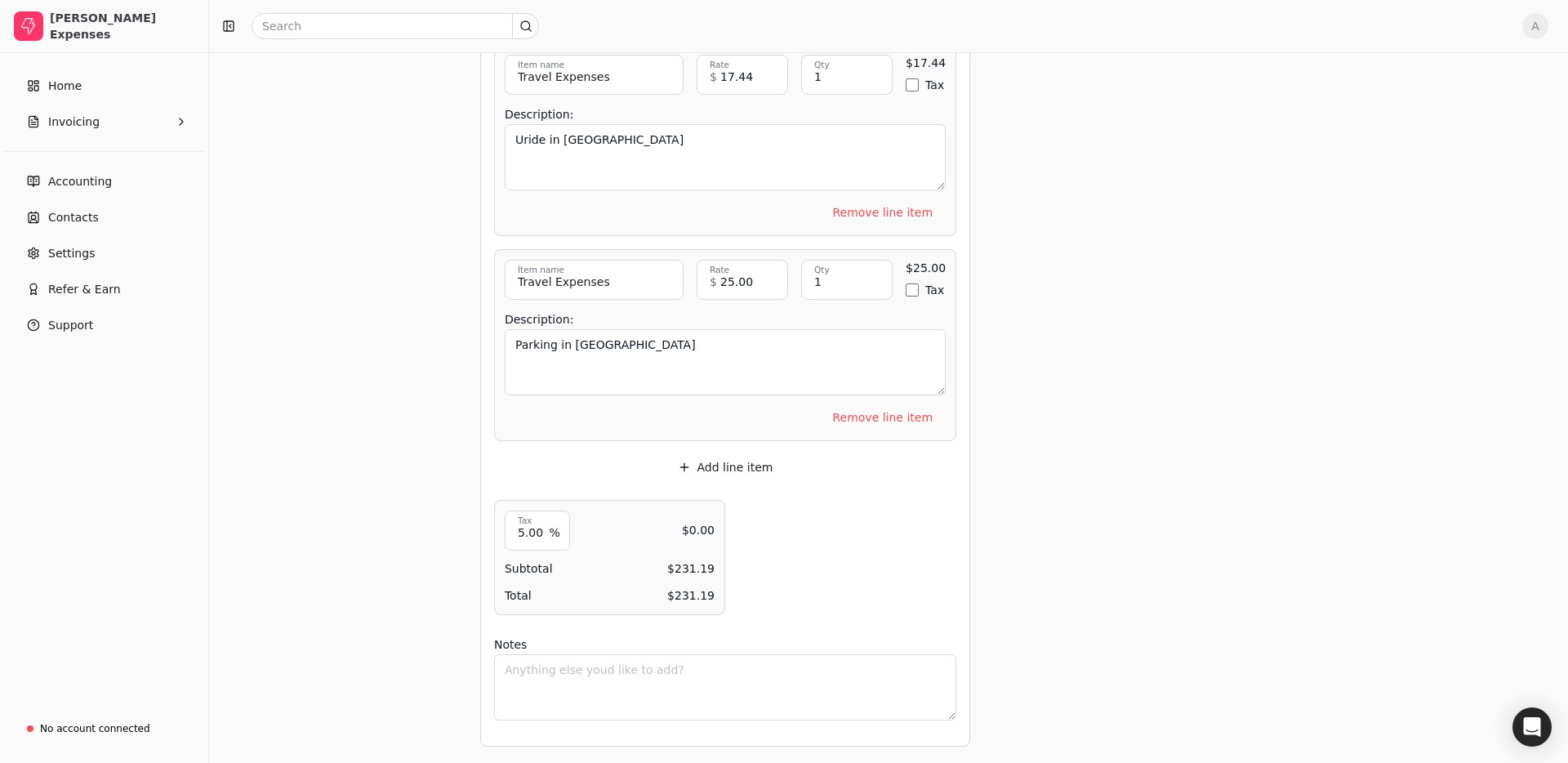
click at [775, 440] on div "Upload file: Drag your company logo here to upload or browse for files [DATE]-[…" at bounding box center [726, 38] width 462 height 1376
click at [722, 466] on button "Add line item" at bounding box center [726, 467] width 122 height 27
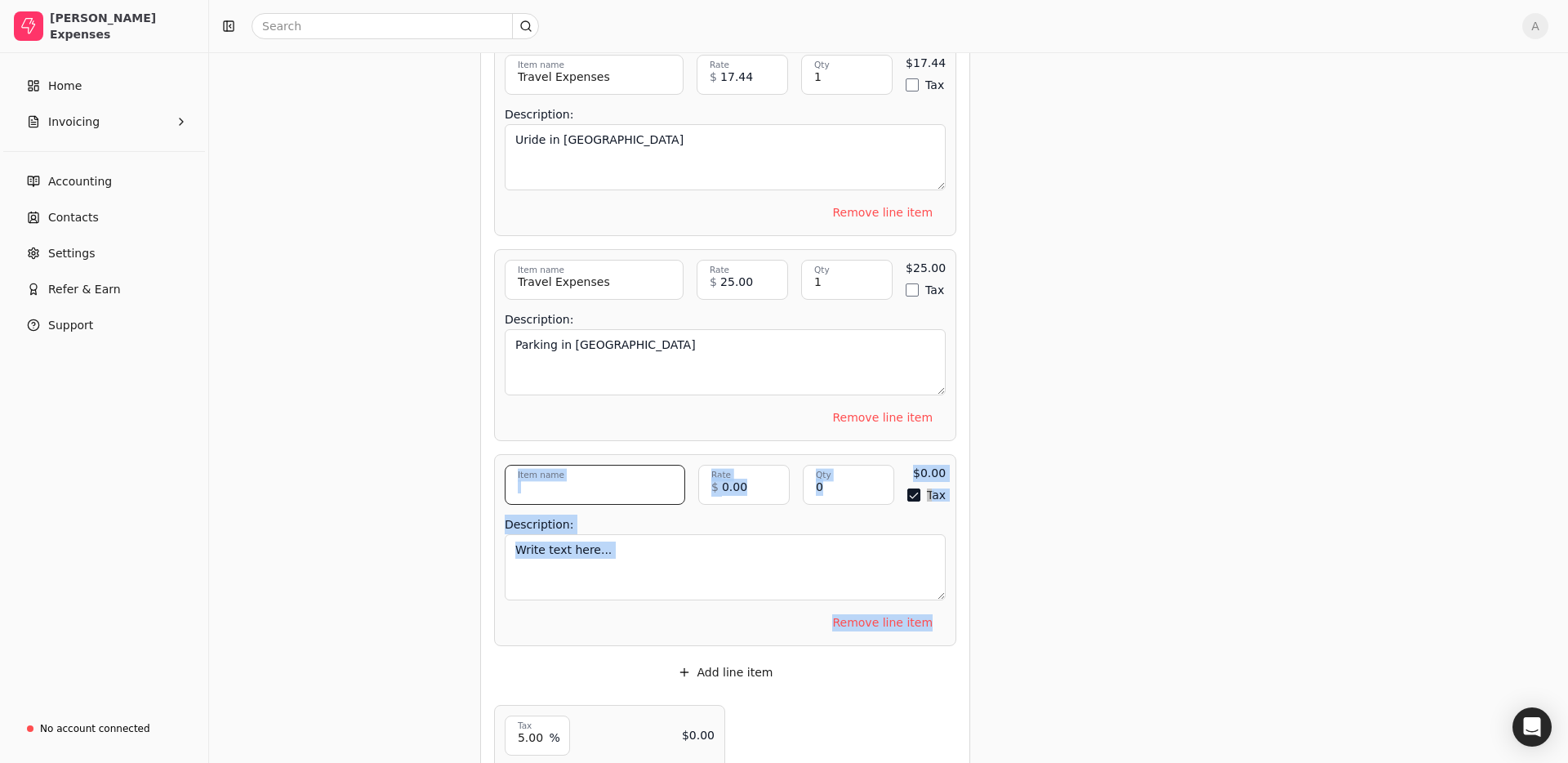
click at [580, 475] on input "Item name" at bounding box center [595, 485] width 181 height 40
type input "m"
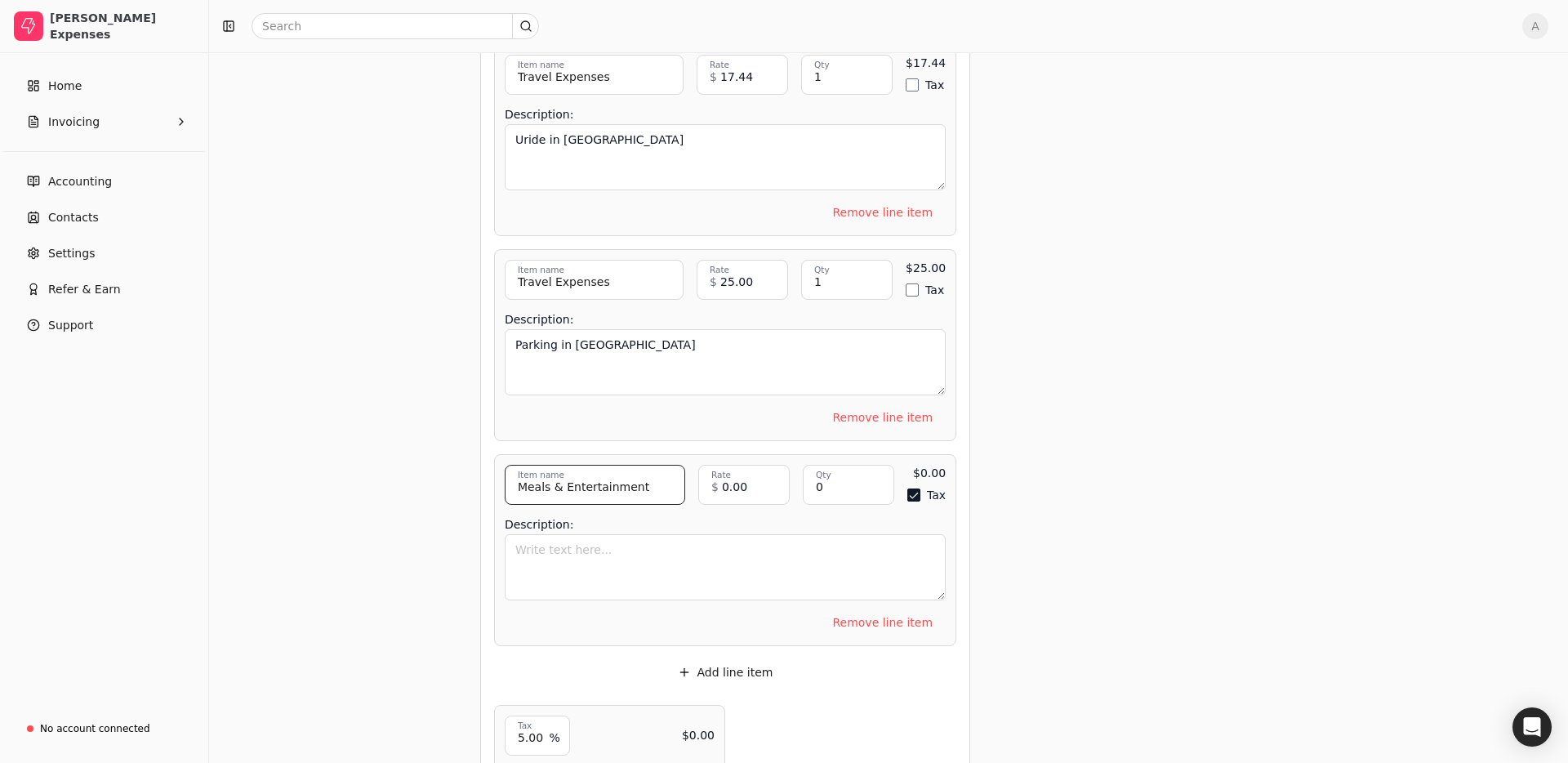
type input "Meals & Entertainment"
type input "53.90"
type input "1"
type button "on"
drag, startPoint x: 910, startPoint y: 490, endPoint x: 886, endPoint y: 509, distance: 30.6
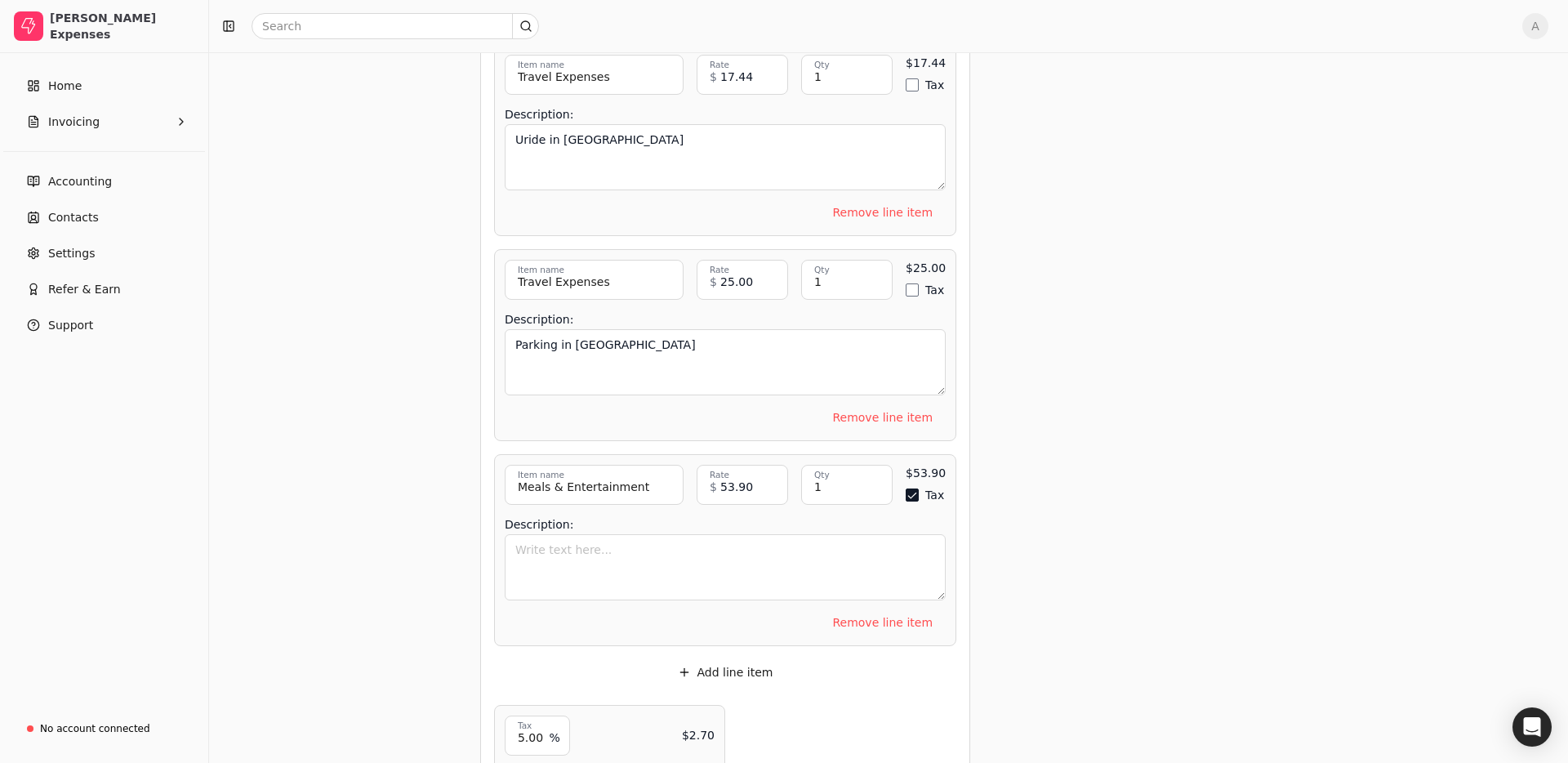
click at [907, 495] on button "Tax" at bounding box center [911, 495] width 13 height 13
click at [639, 574] on textarea "Description:" at bounding box center [725, 566] width 441 height 66
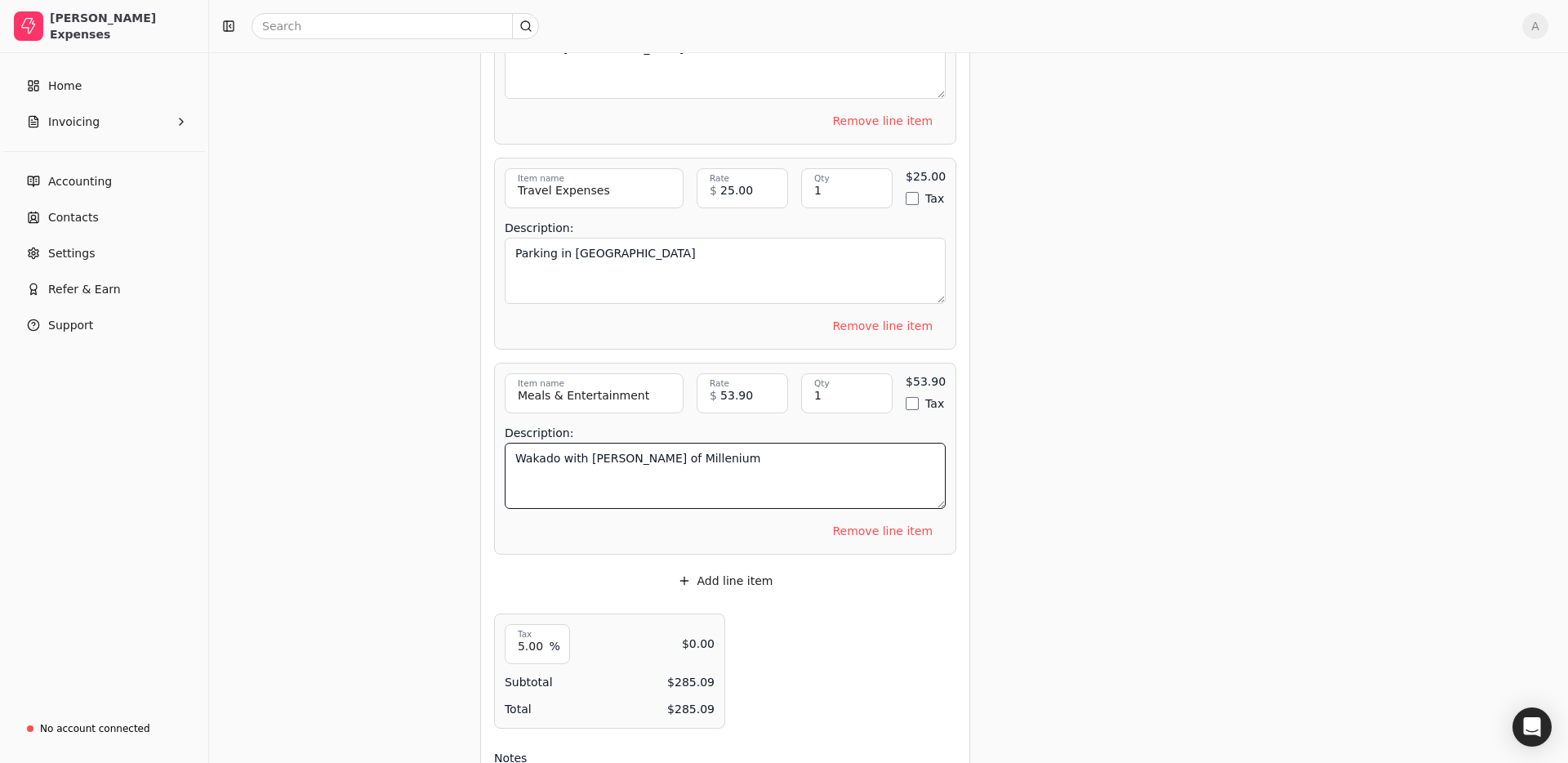
scroll to position [1079, 0]
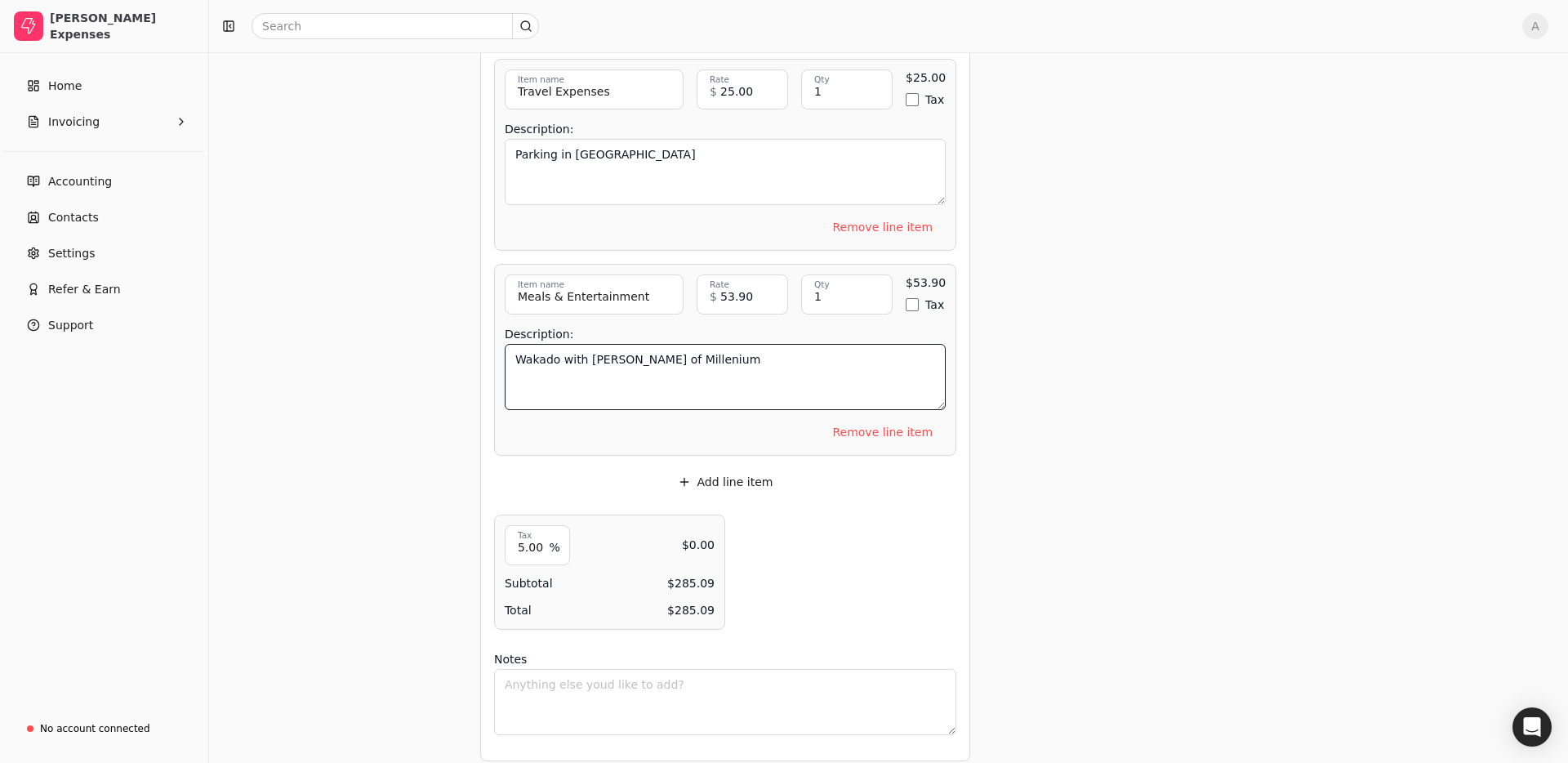
type textarea "Wakado with [PERSON_NAME] of Millenium"
drag, startPoint x: 784, startPoint y: 456, endPoint x: 773, endPoint y: 470, distance: 17.8
click at [762, 480] on button "Add line item" at bounding box center [726, 482] width 122 height 27
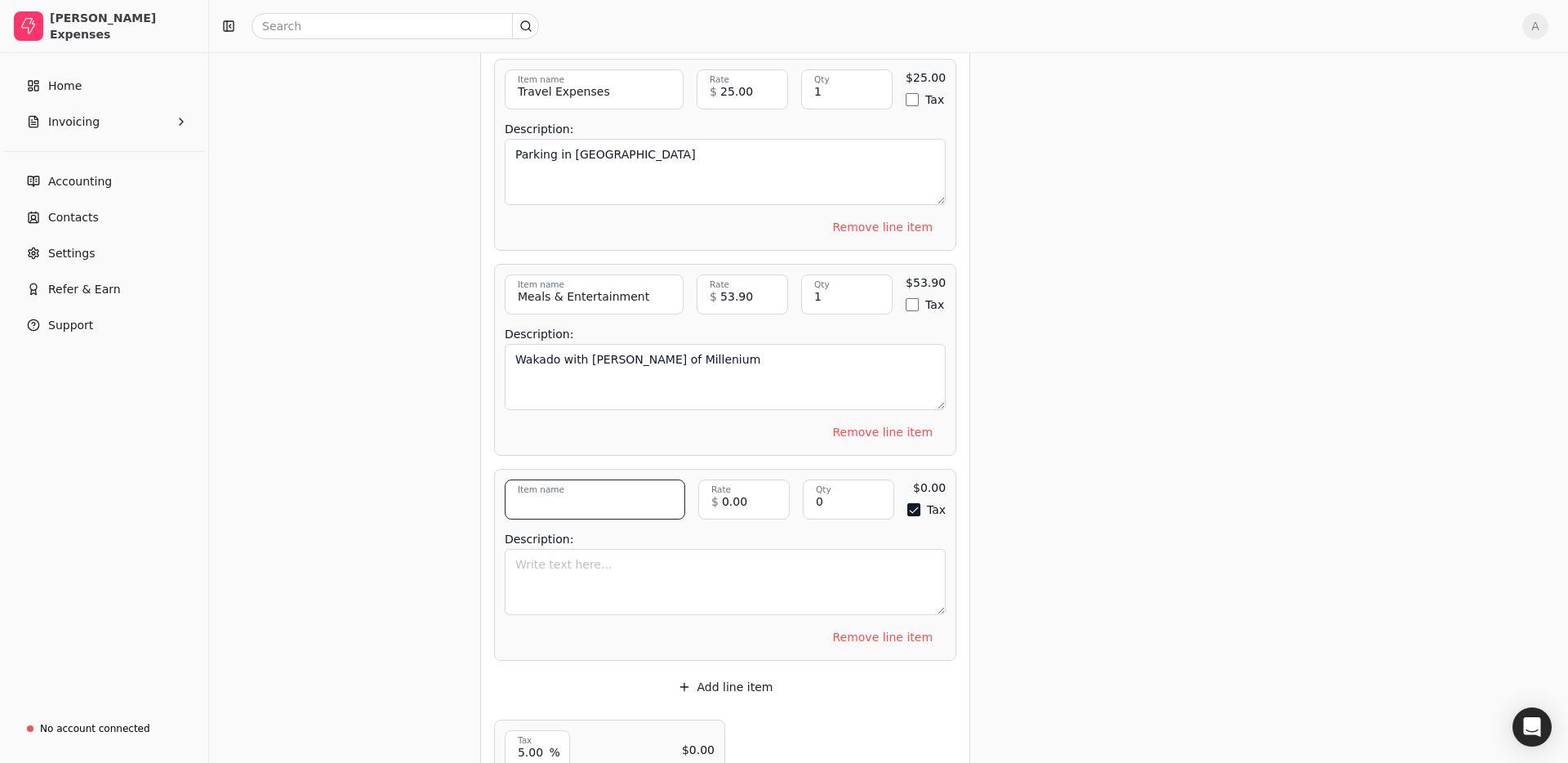
click at [584, 495] on input "Item name" at bounding box center [595, 499] width 181 height 40
type input "Internet & Cell Phone"
type input "107.71"
type input "1"
type button "on"
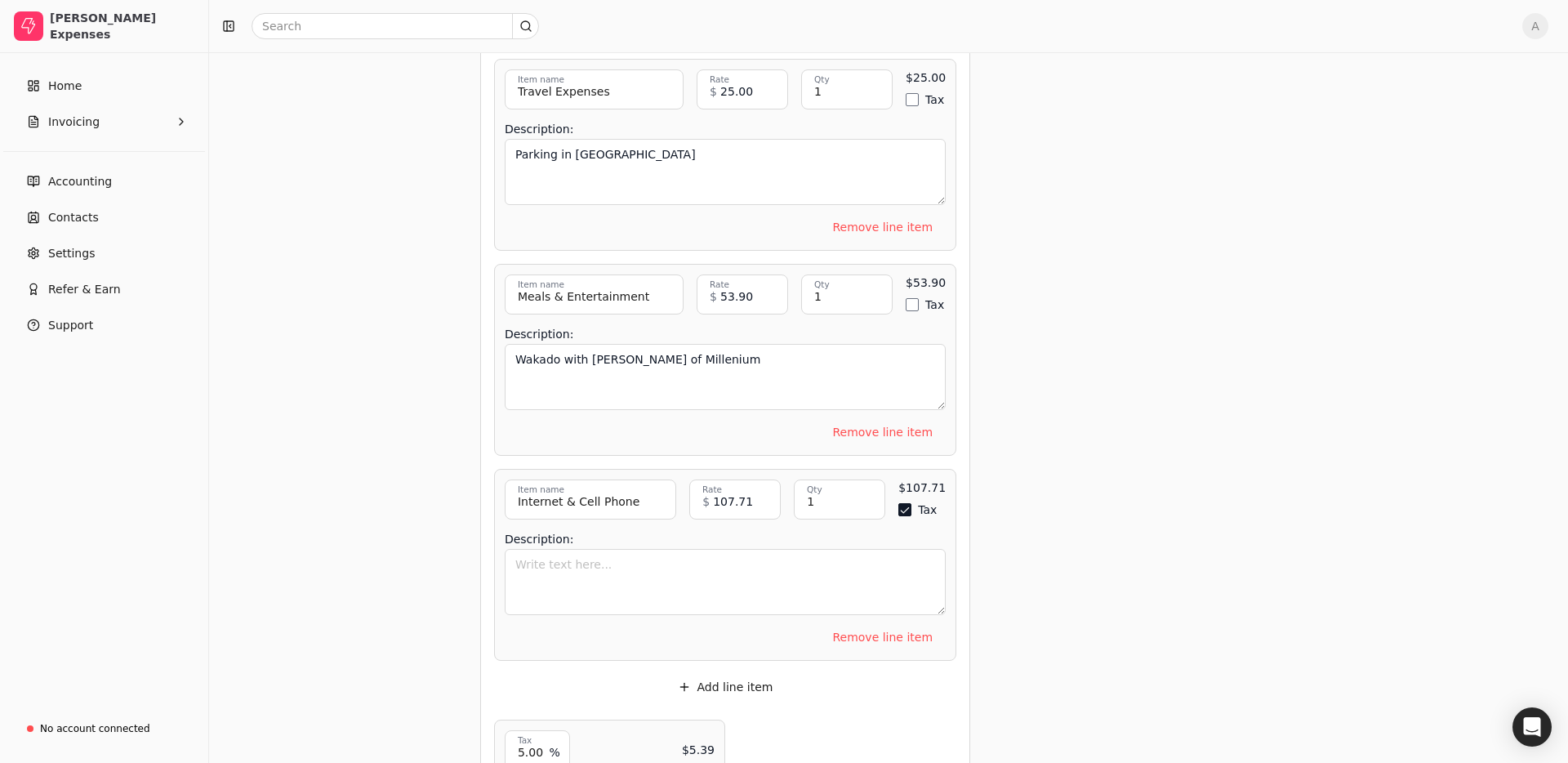
drag, startPoint x: 907, startPoint y: 503, endPoint x: 825, endPoint y: 551, distance: 95.0
click at [907, 504] on button "Tax" at bounding box center [904, 509] width 13 height 13
click at [732, 581] on textarea "Description:" at bounding box center [725, 581] width 441 height 66
type textarea "June Cell"
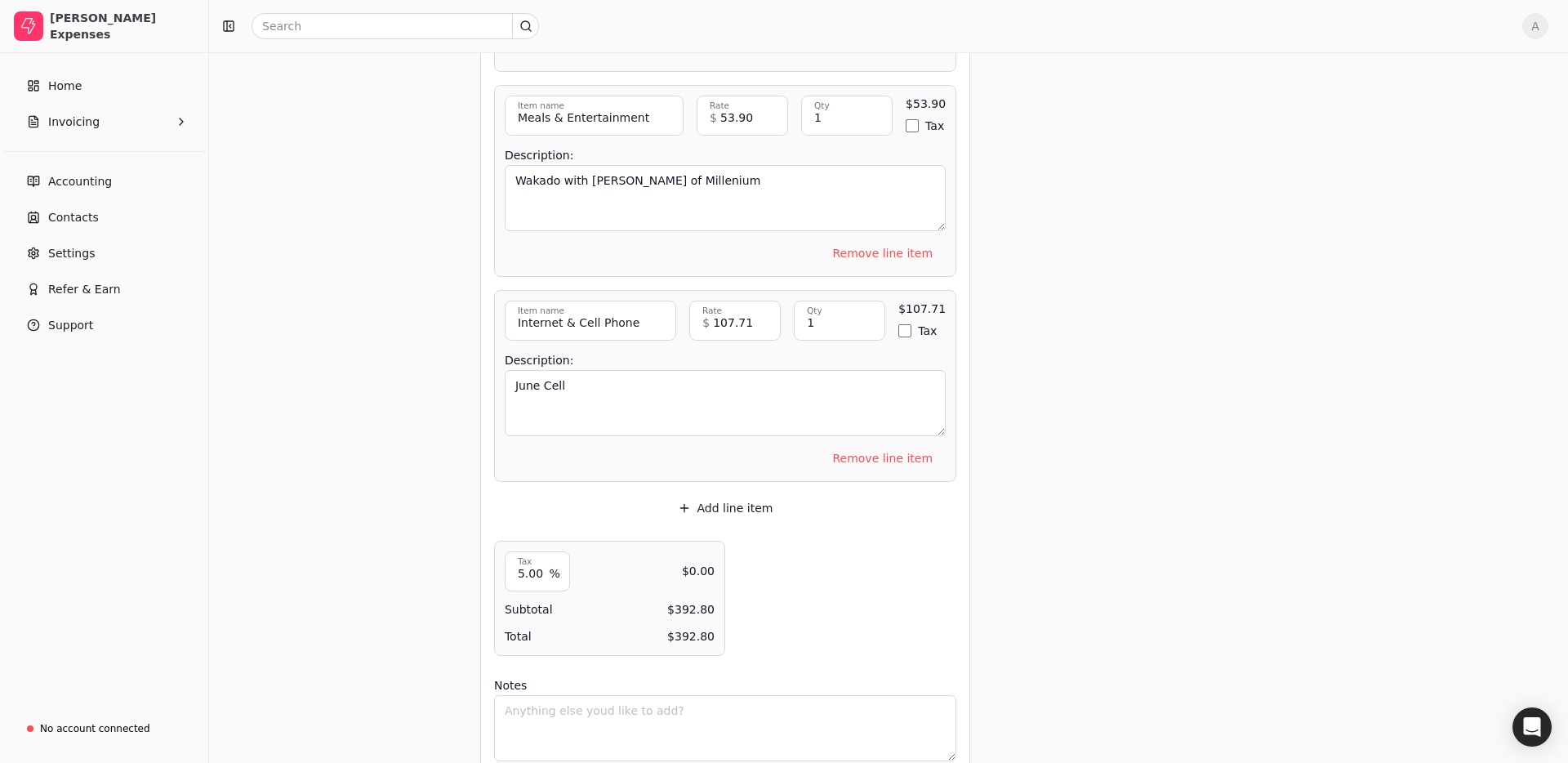
scroll to position [1297, 0]
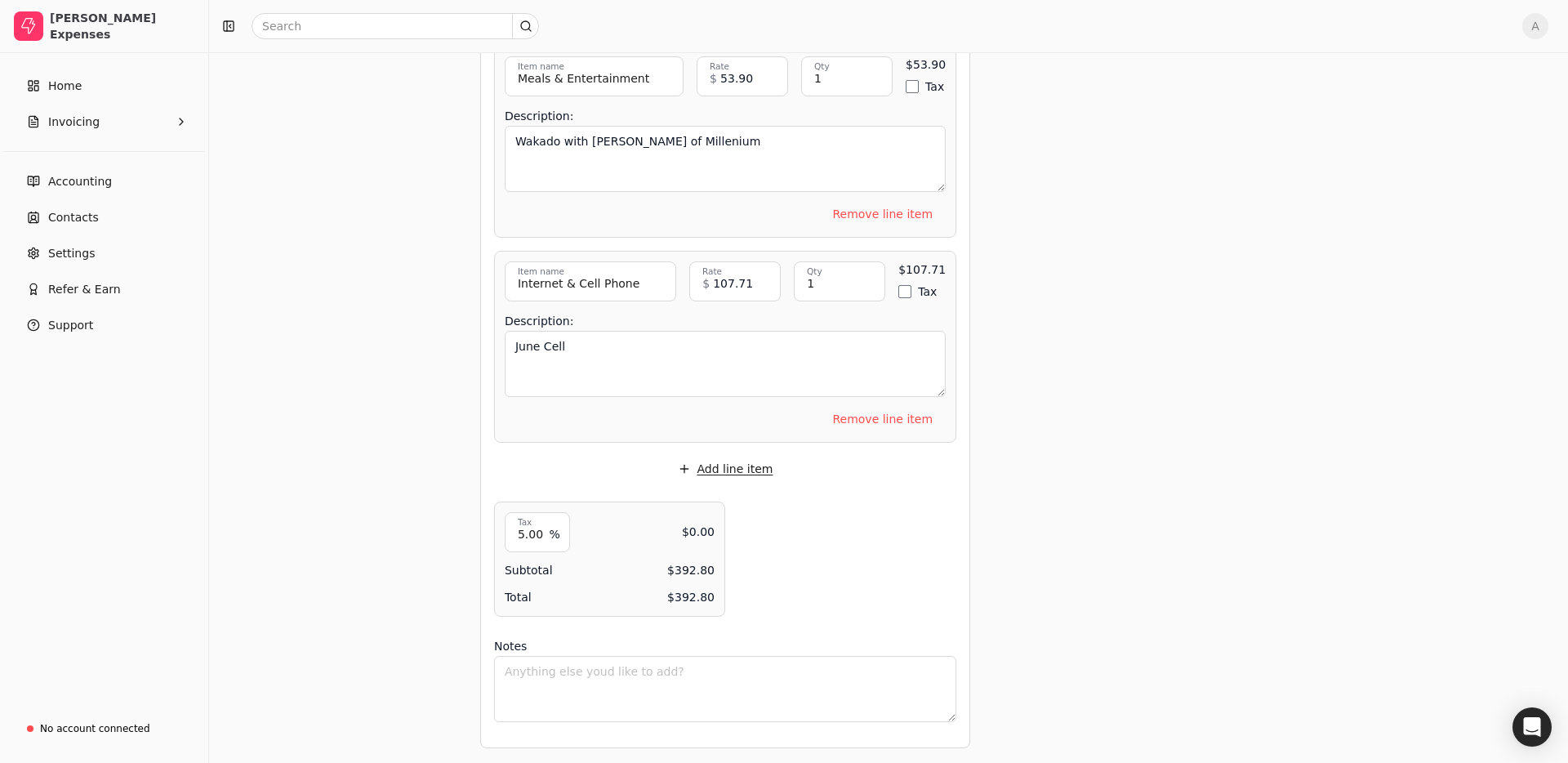
click at [723, 464] on button "Add line item" at bounding box center [726, 469] width 122 height 27
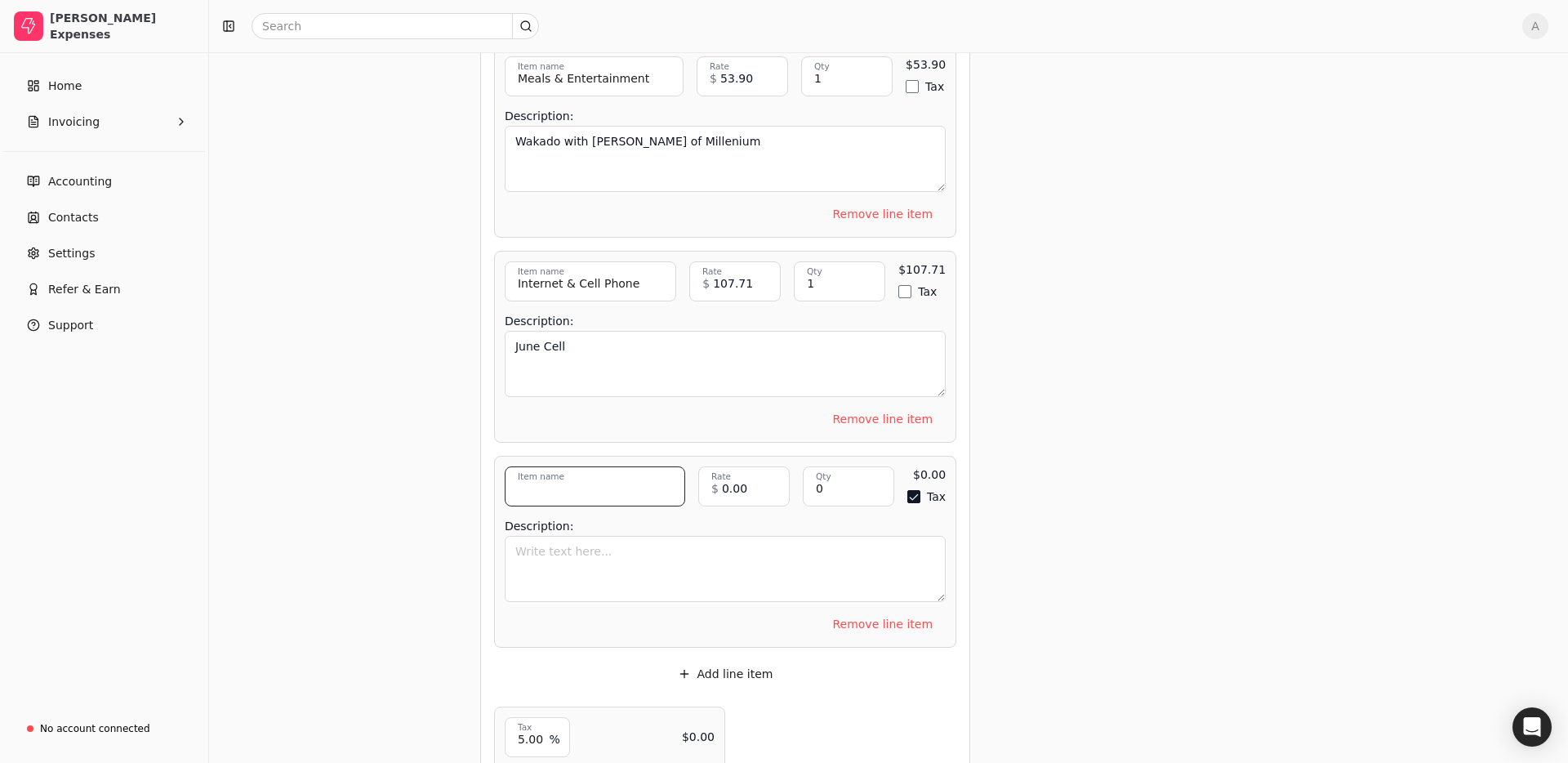
click at [591, 486] on input "Item name" at bounding box center [595, 486] width 181 height 40
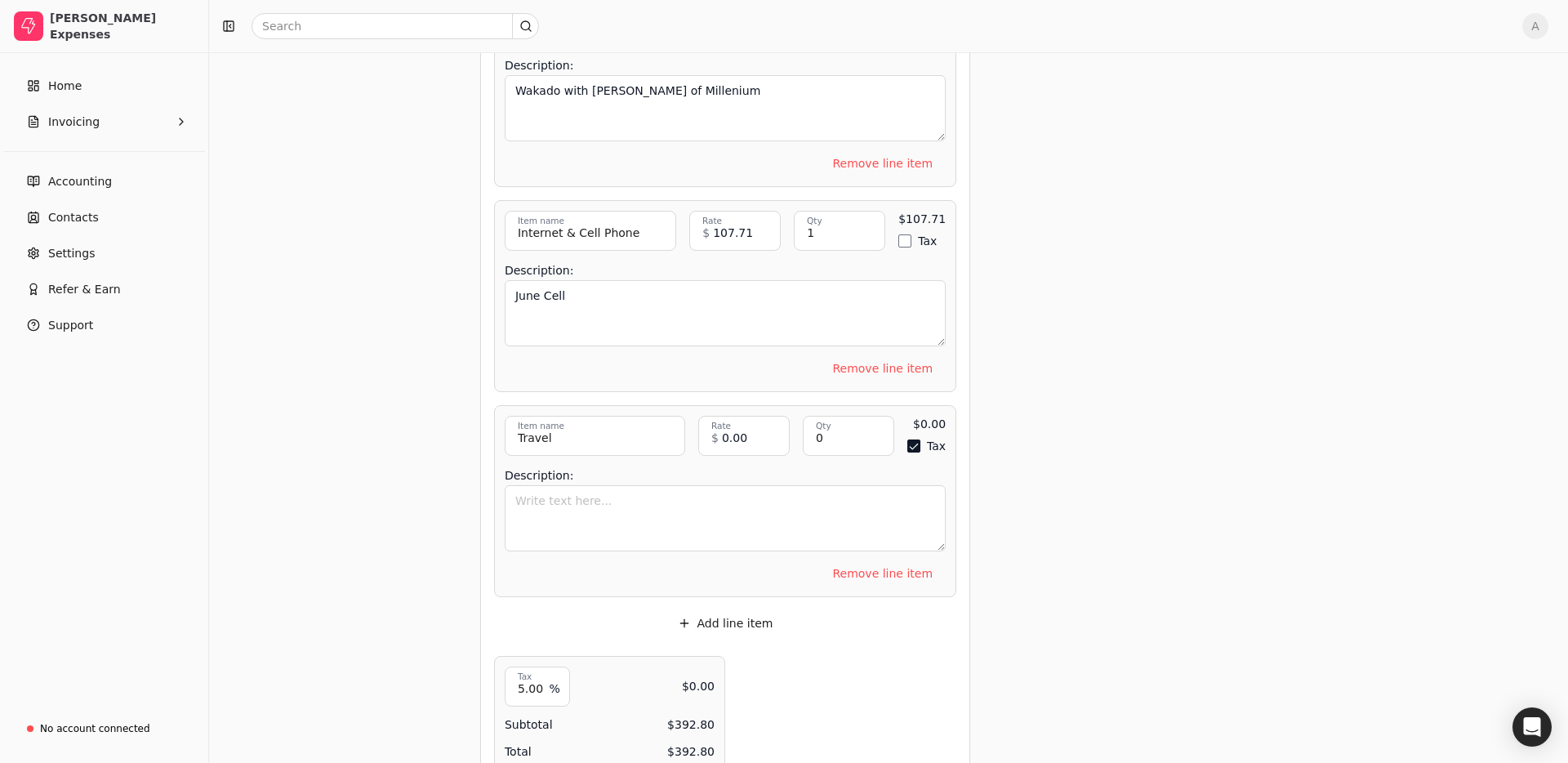
scroll to position [1501, 0]
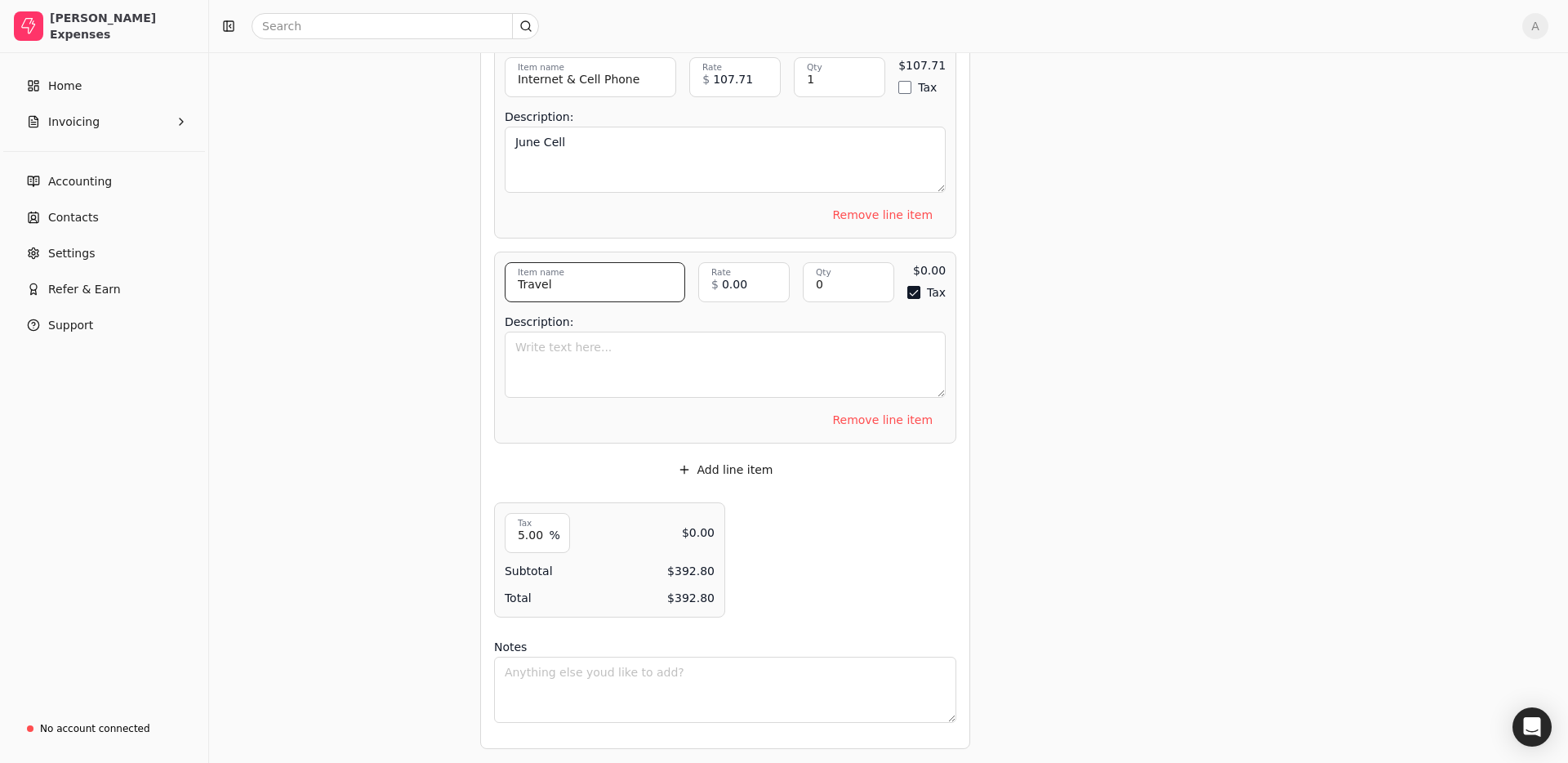
click at [620, 282] on input "Travel" at bounding box center [595, 282] width 181 height 40
type input "Travel Expenses"
drag, startPoint x: 755, startPoint y: 279, endPoint x: 682, endPoint y: 278, distance: 73.0
click at [682, 278] on div "Travel Expenses Item name Item description 0.00 Rate $ 0 Qty 0 Qty $0.00 Tax En…" at bounding box center [725, 282] width 441 height 40
type input "410.26"
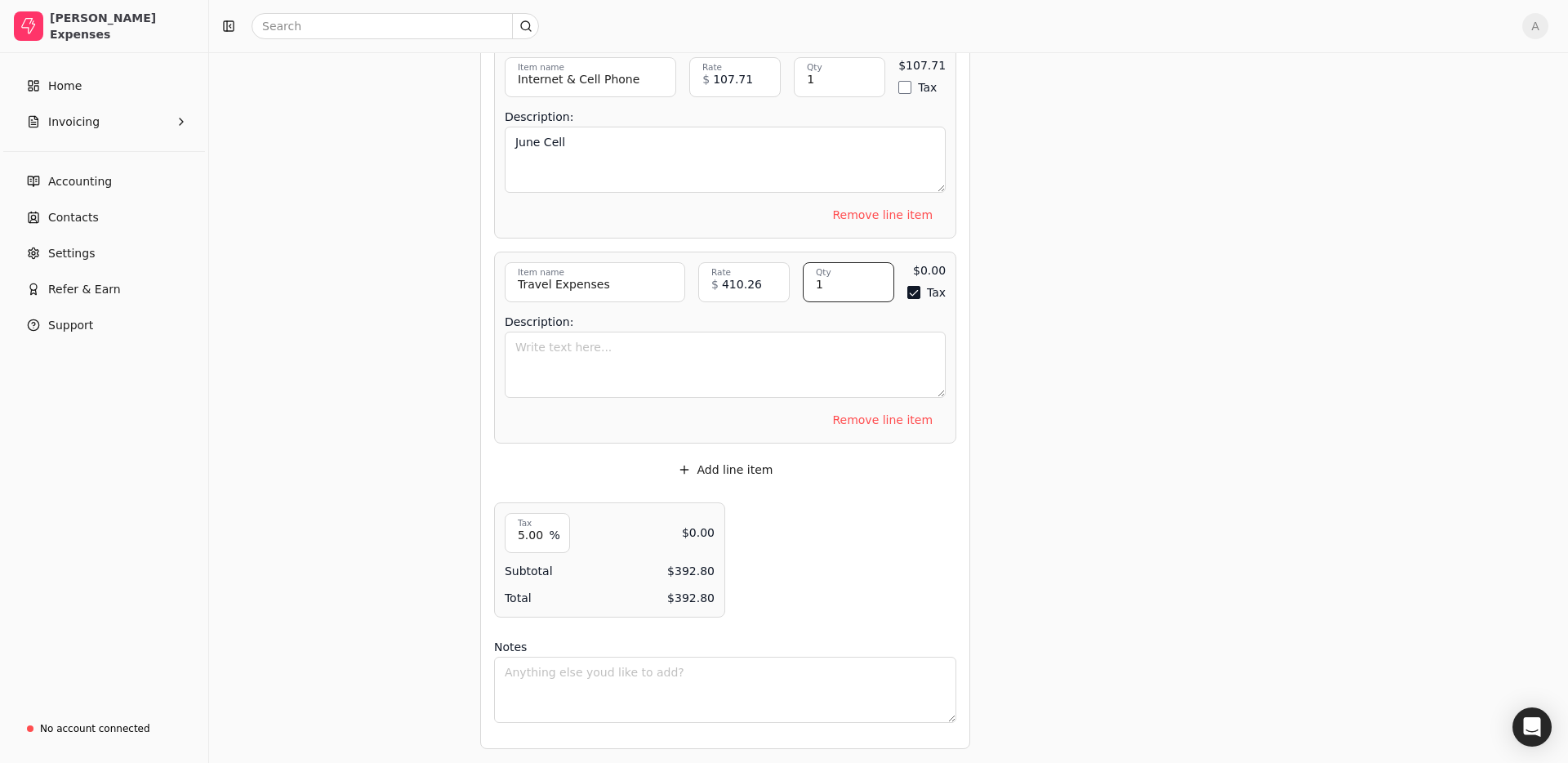
type input "1"
type button "on"
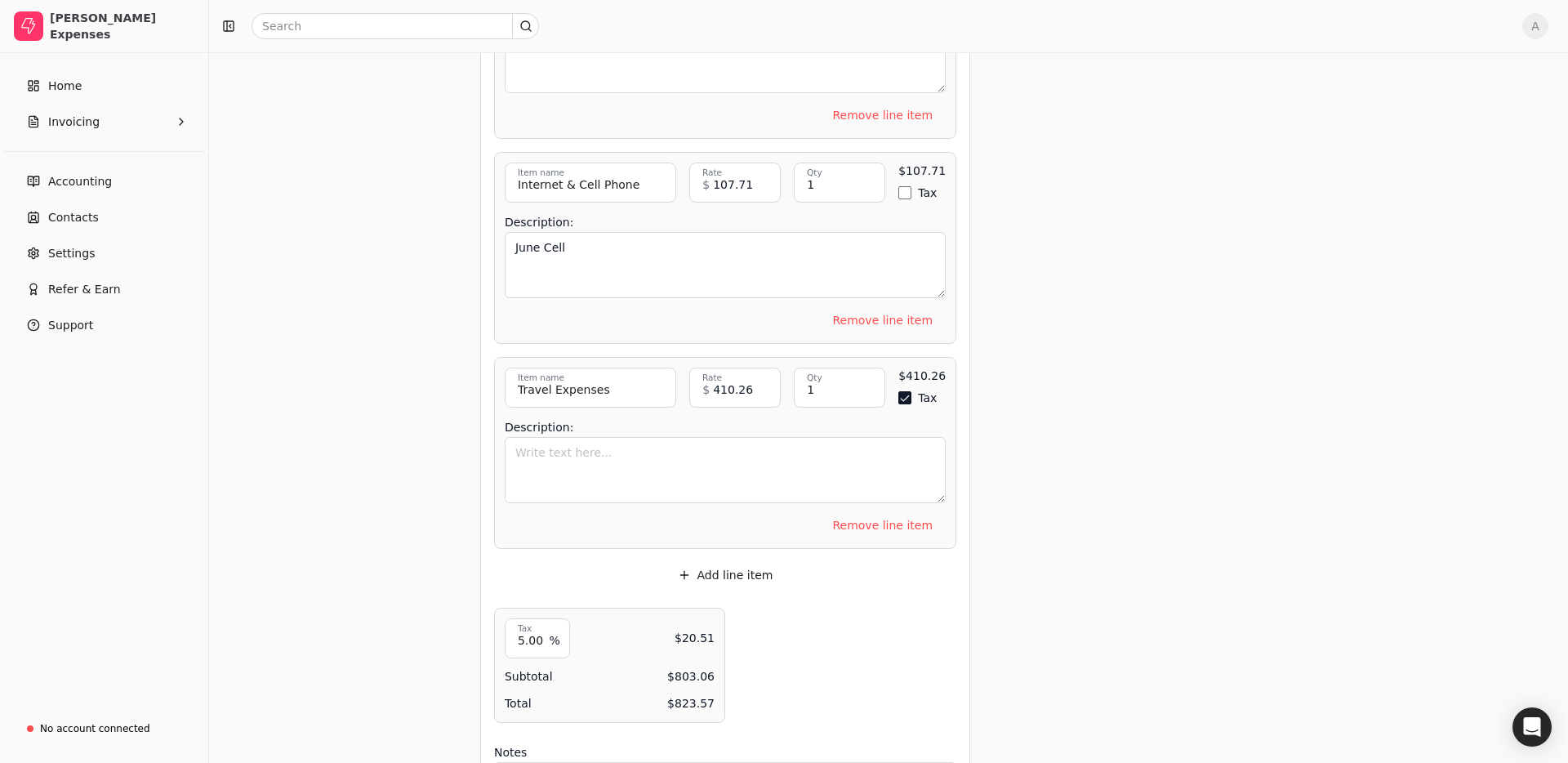
scroll to position [1395, 0]
drag, startPoint x: 909, startPoint y: 397, endPoint x: 880, endPoint y: 418, distance: 35.8
click at [909, 397] on button "Tax" at bounding box center [904, 398] width 13 height 13
click at [746, 461] on textarea "Description:" at bounding box center [725, 470] width 441 height 66
type textarea "Flair flights to [GEOGRAPHIC_DATA]"
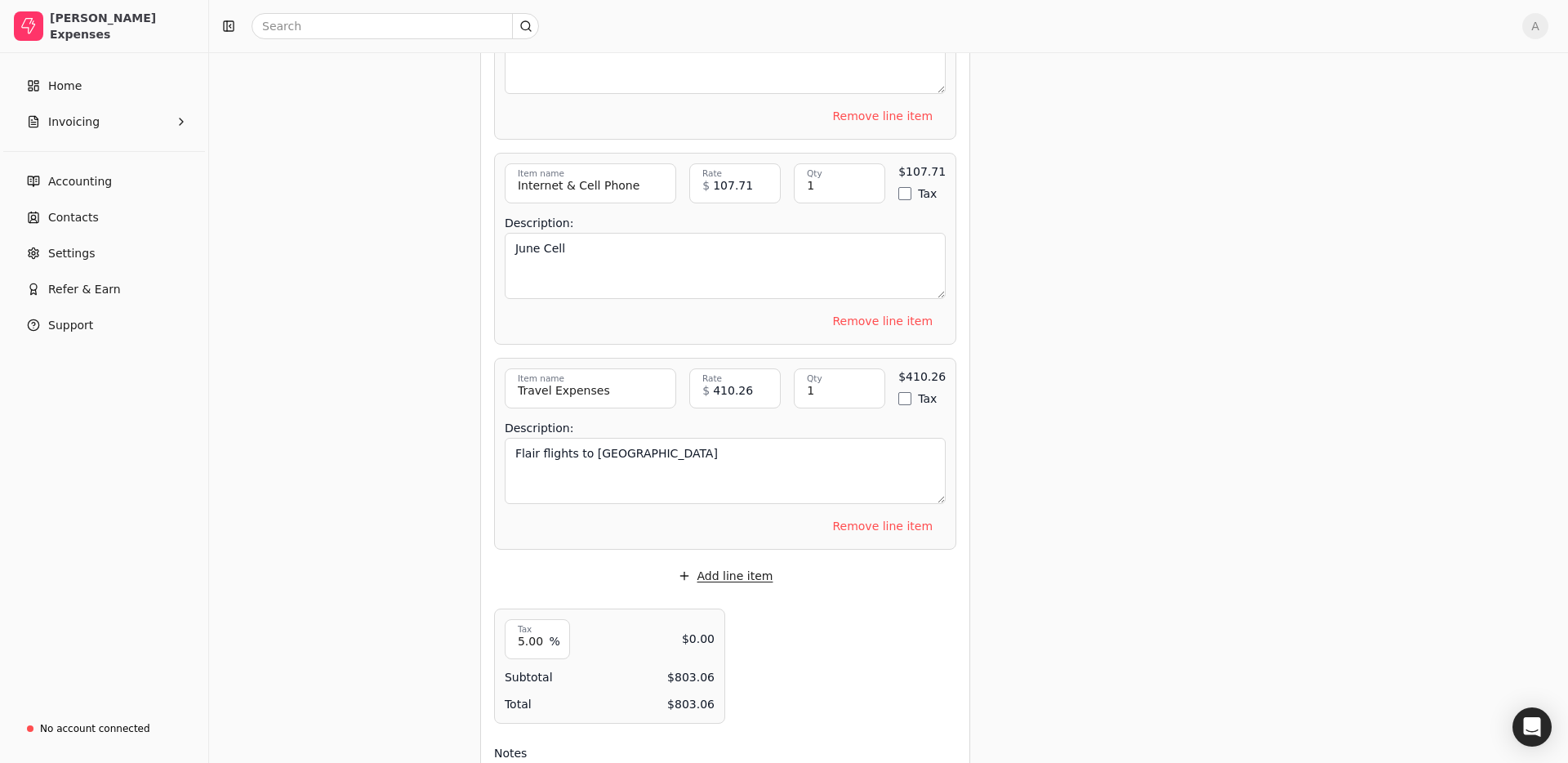
click at [704, 583] on button "Add line item" at bounding box center [726, 575] width 122 height 27
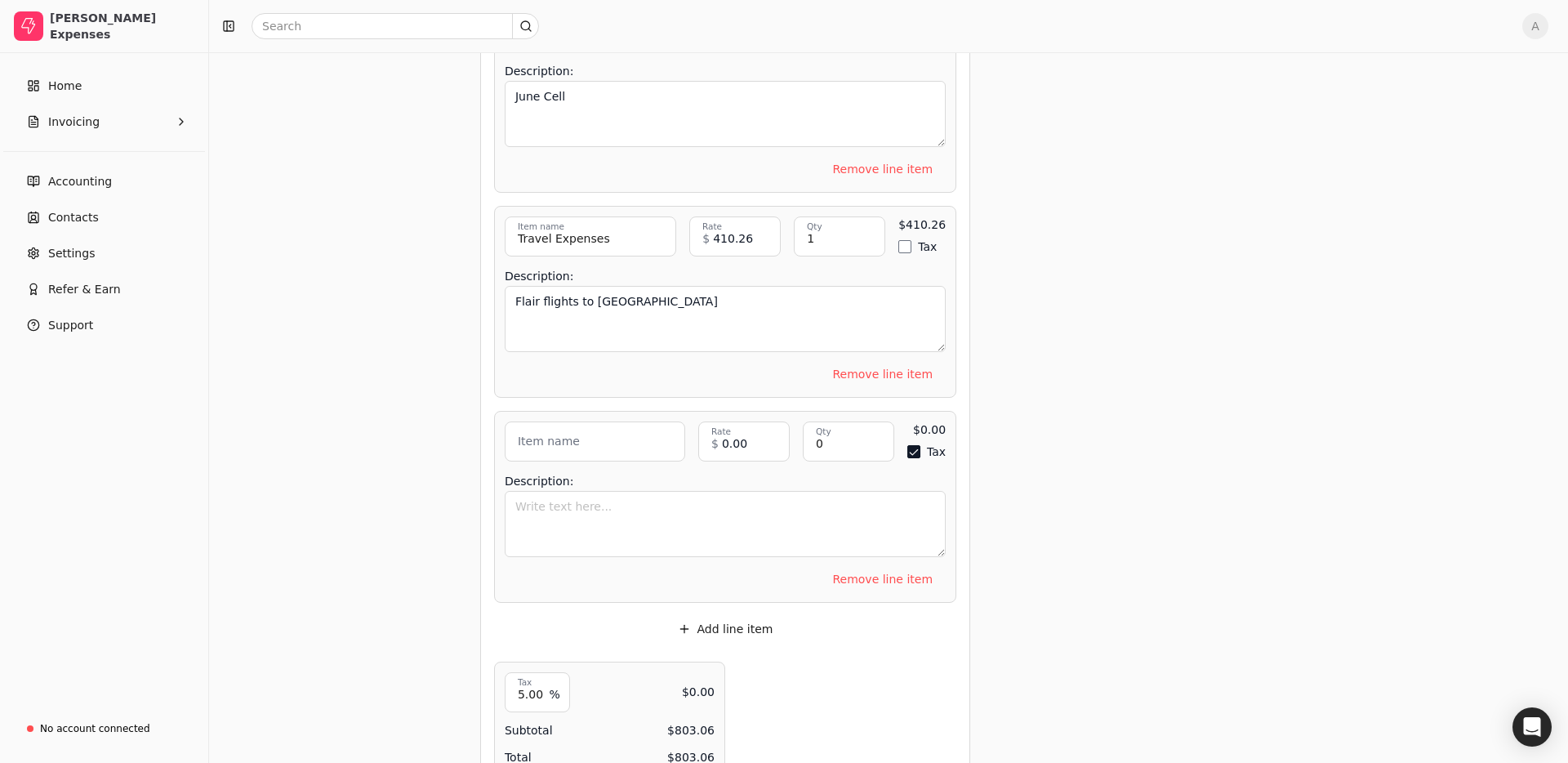
scroll to position [1548, 0]
click at [614, 438] on input "Item name" at bounding box center [595, 440] width 181 height 40
type input "Meals & entertainment"
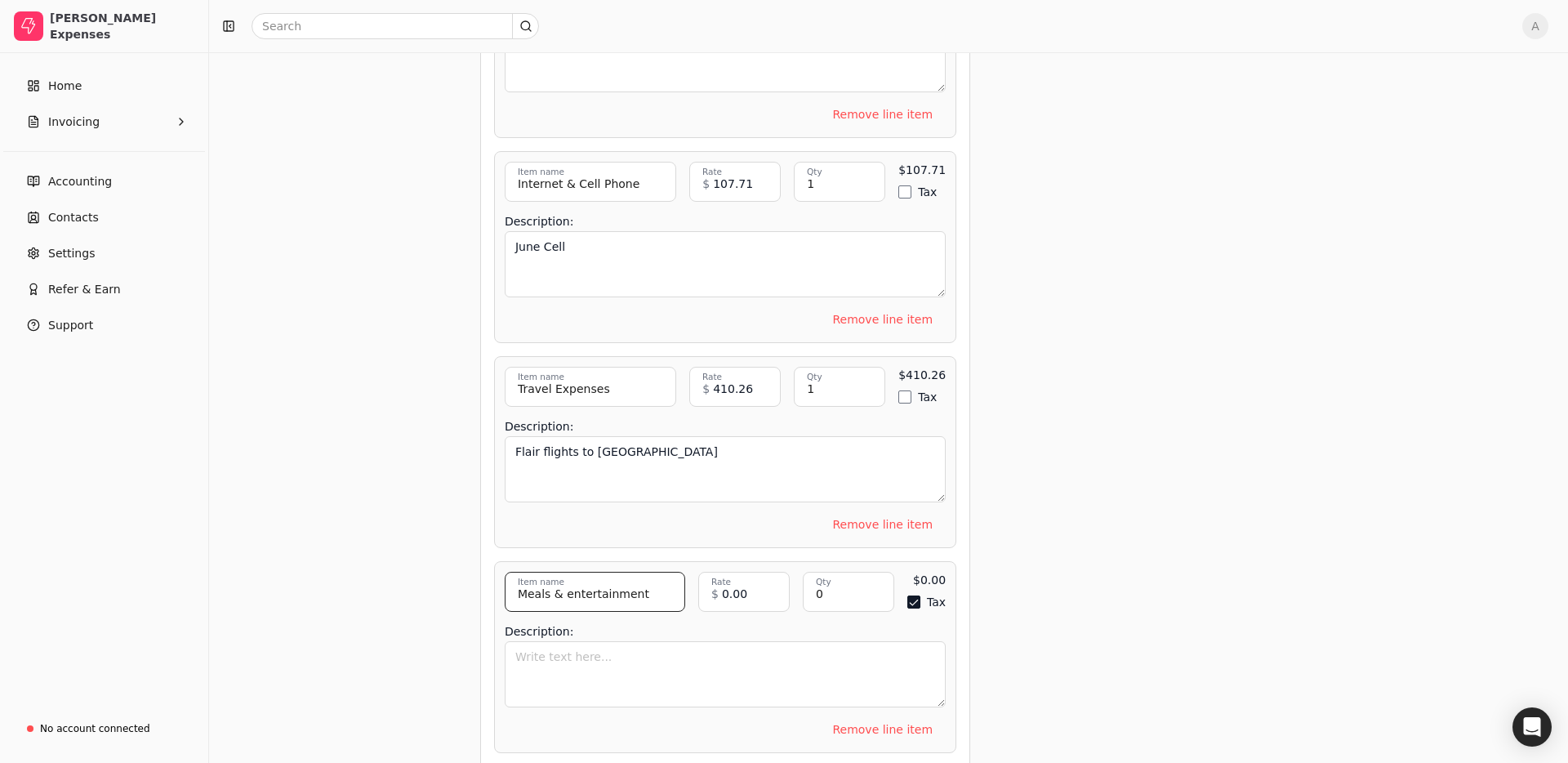
scroll to position [1403, 0]
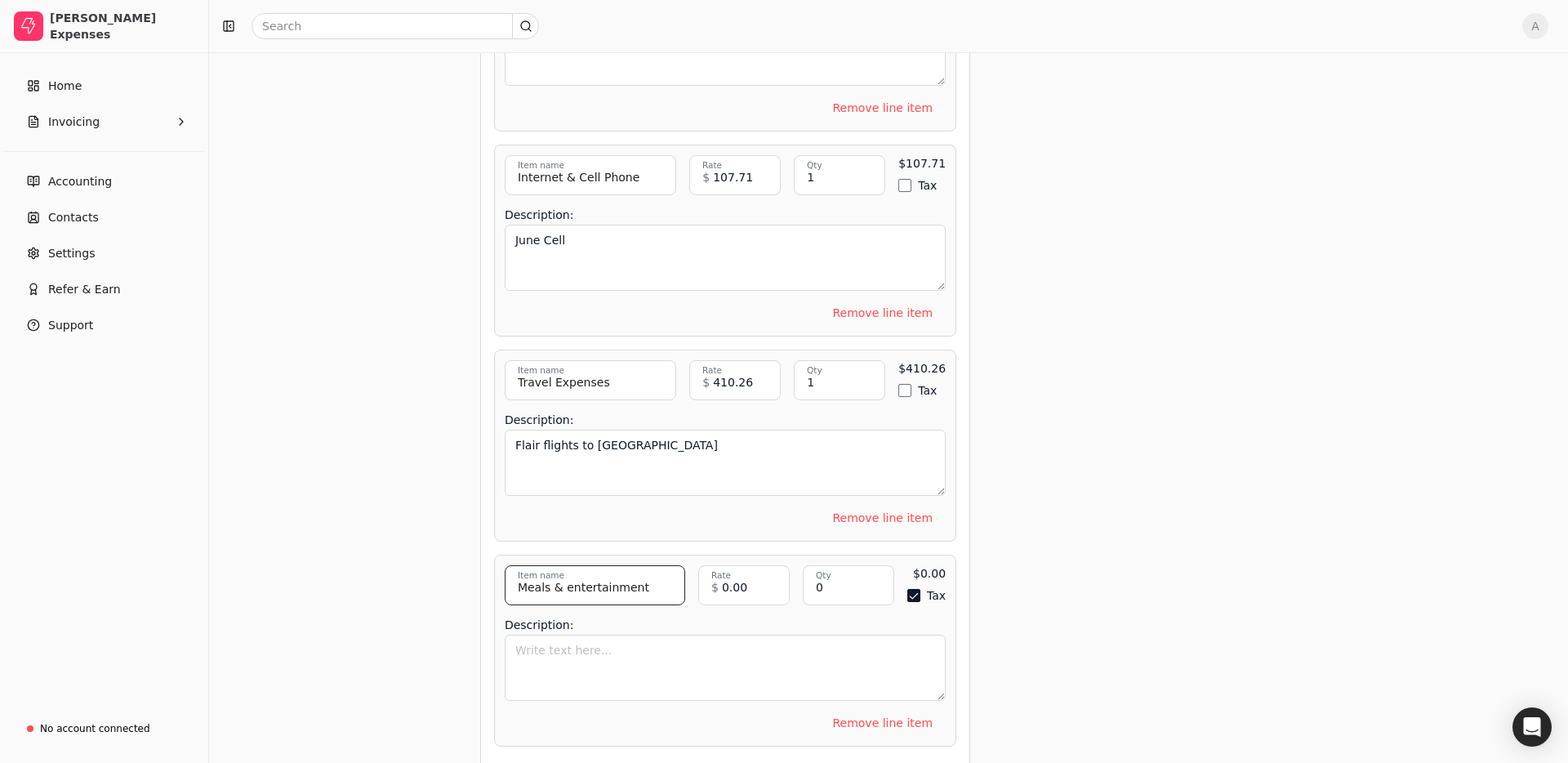
click at [571, 584] on input "Meals & entertainment" at bounding box center [595, 585] width 181 height 40
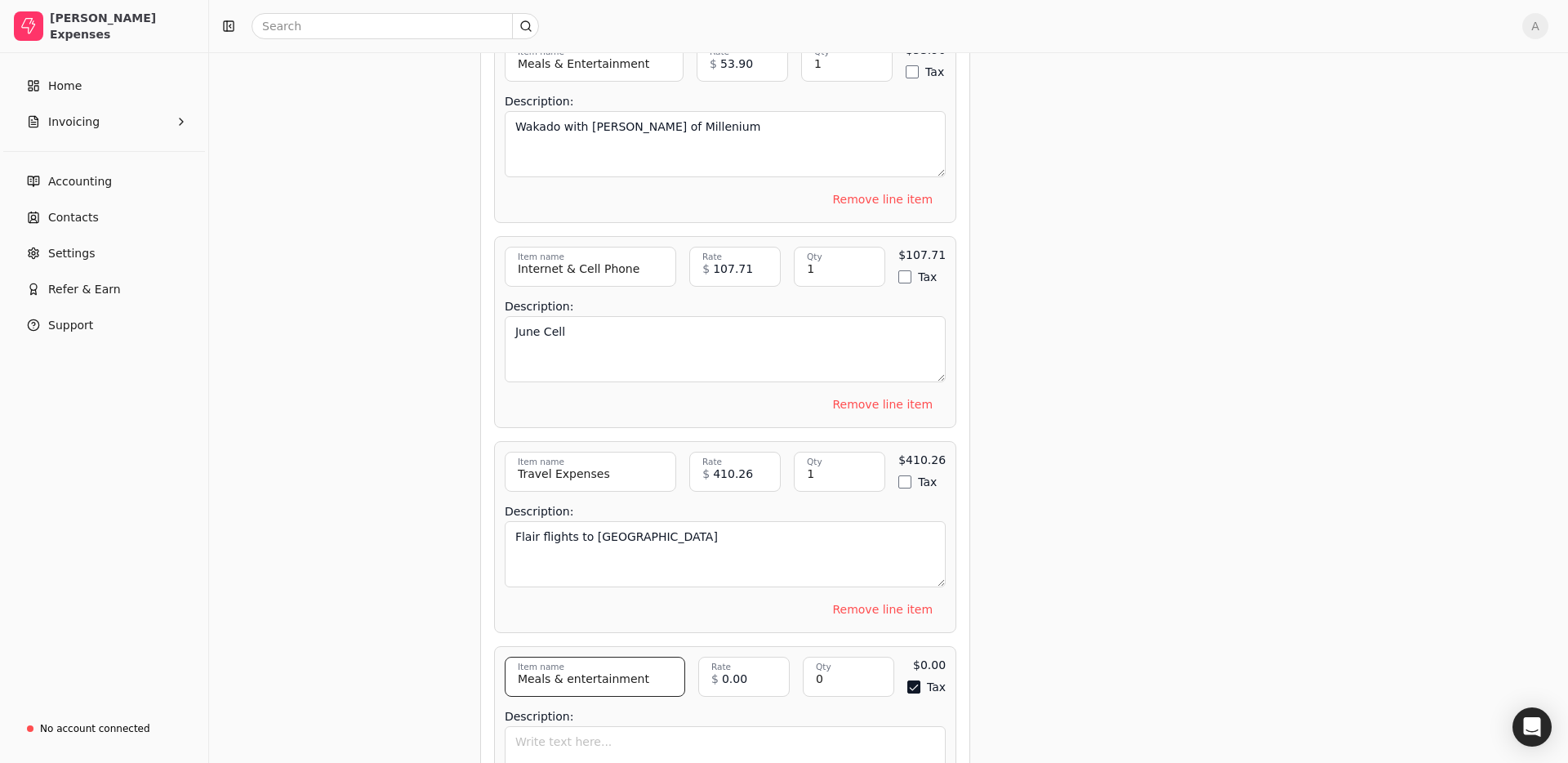
scroll to position [1320, 0]
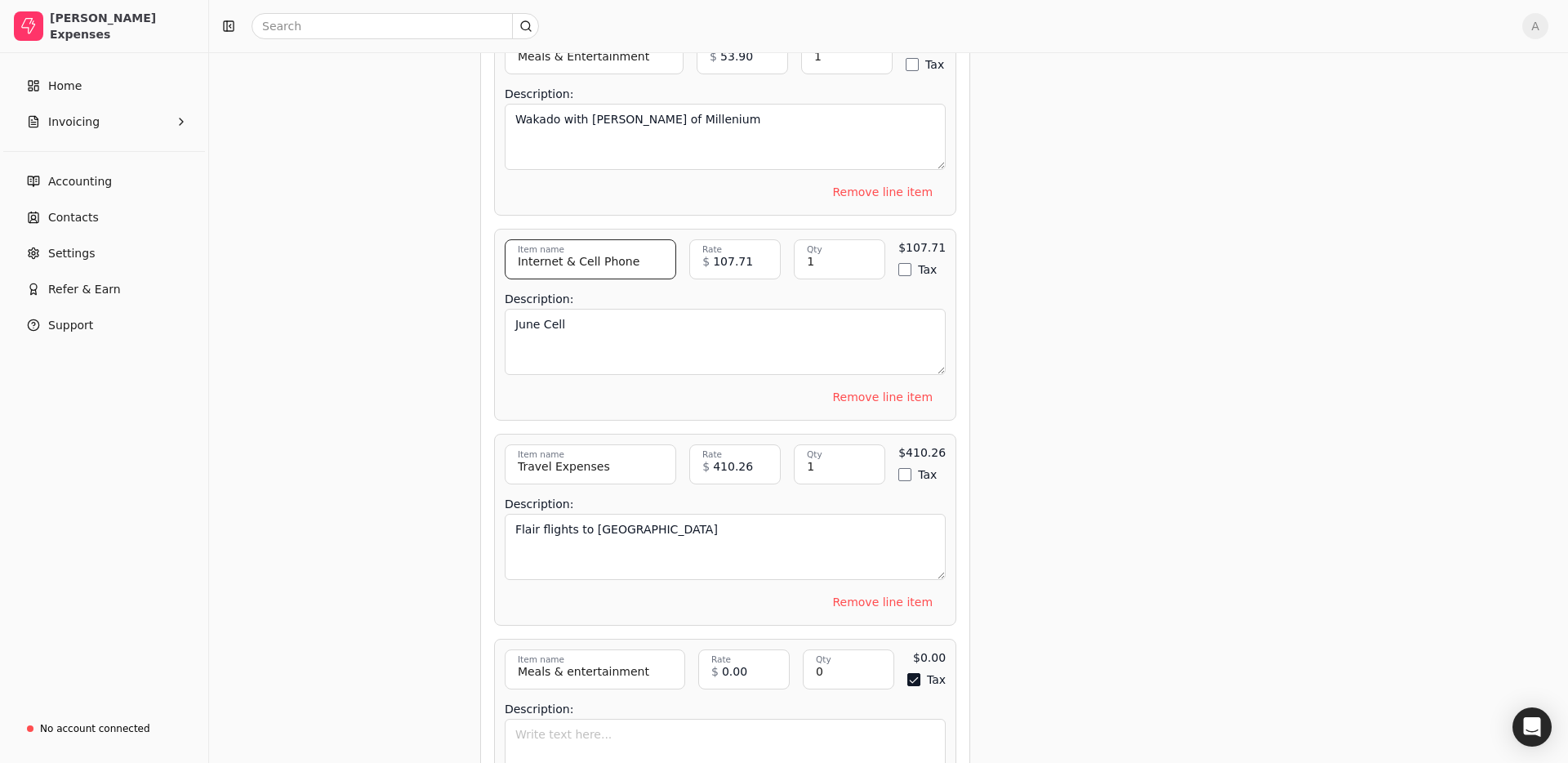
click at [579, 260] on input "Internet & Cell Phone" at bounding box center [590, 259] width 171 height 40
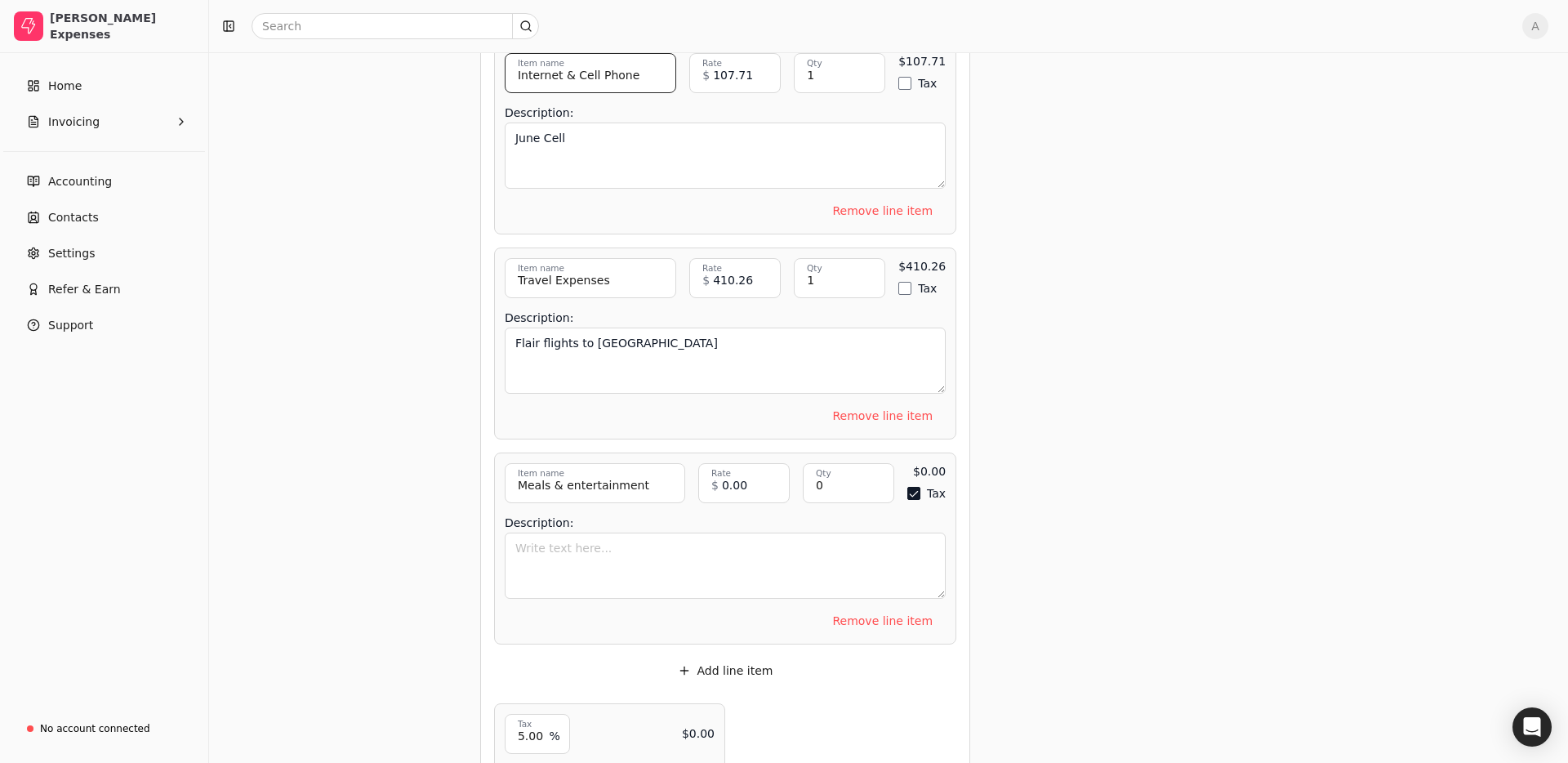
scroll to position [1538, 0]
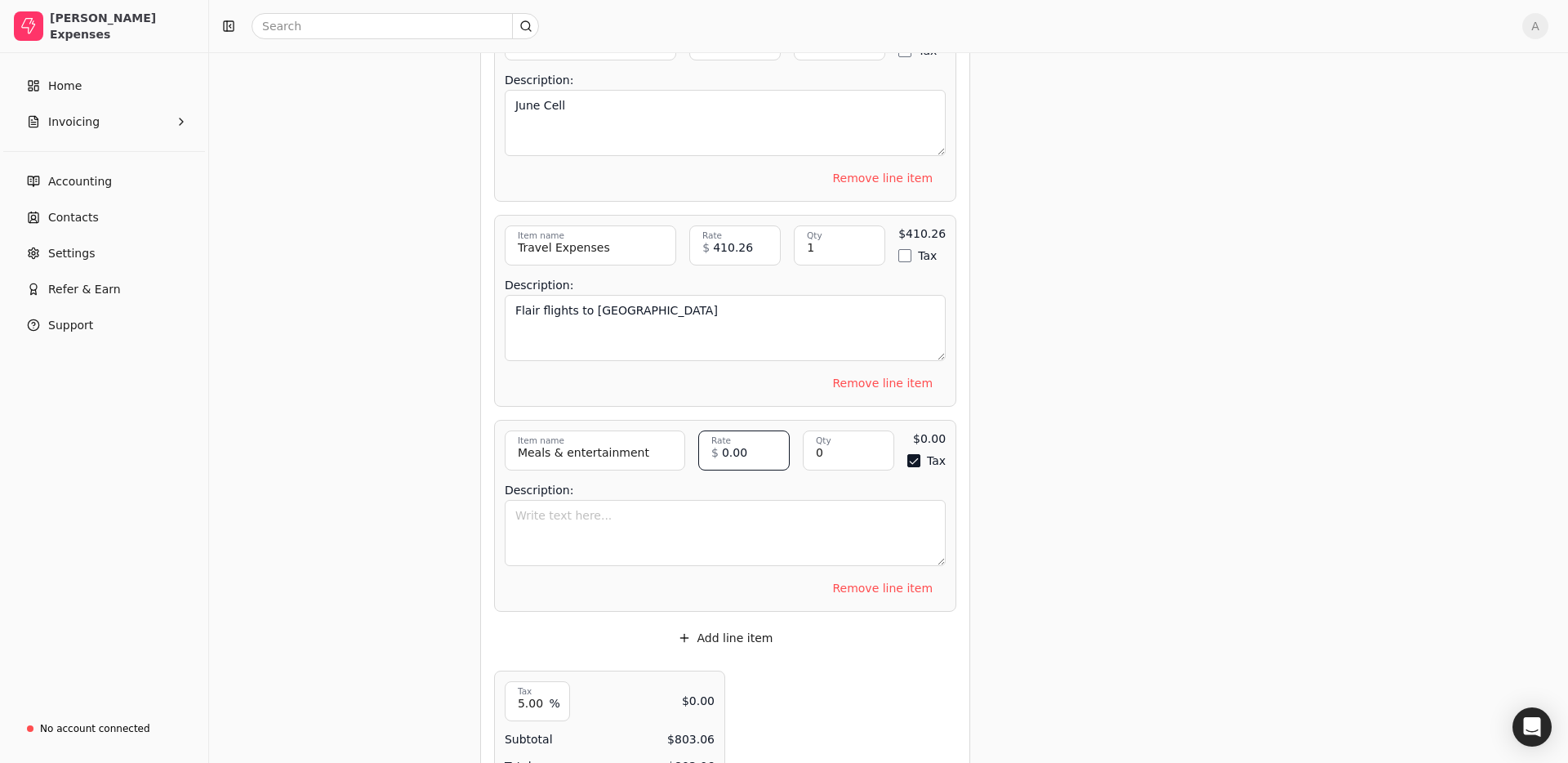
drag, startPoint x: 760, startPoint y: 453, endPoint x: 643, endPoint y: 434, distance: 118.5
click at [644, 434] on div "Meals & entertainment Item name Item description 0.00 Rate $ 0 Qty 0 Qty $0.00 …" at bounding box center [725, 450] width 441 height 40
type input "59.47"
type input "1"
type button "on"
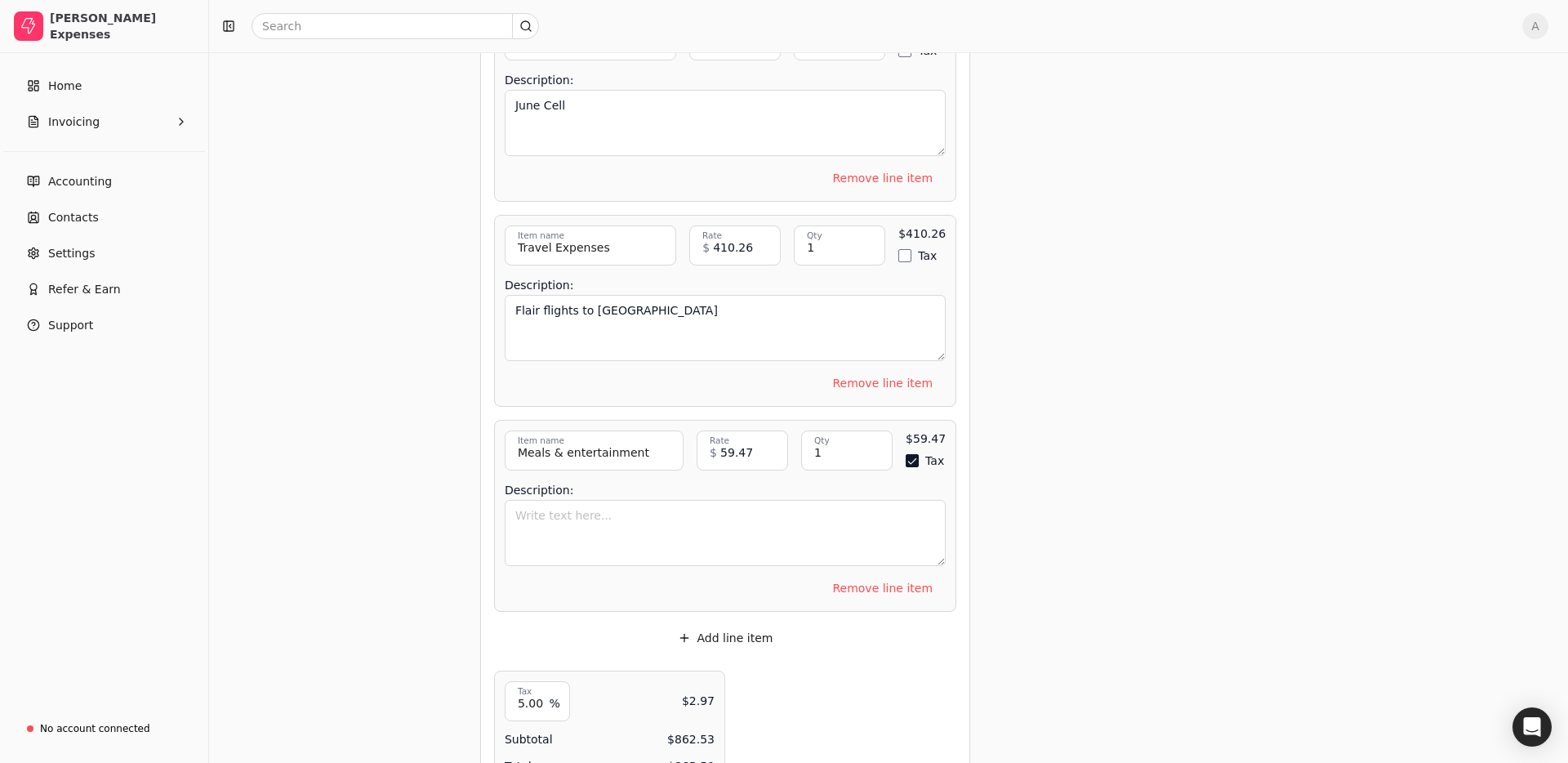
drag, startPoint x: 909, startPoint y: 453, endPoint x: 900, endPoint y: 478, distance: 26.6
click at [909, 454] on button "Tax" at bounding box center [911, 460] width 13 height 13
click at [829, 533] on textarea "Description:" at bounding box center [725, 532] width 441 height 66
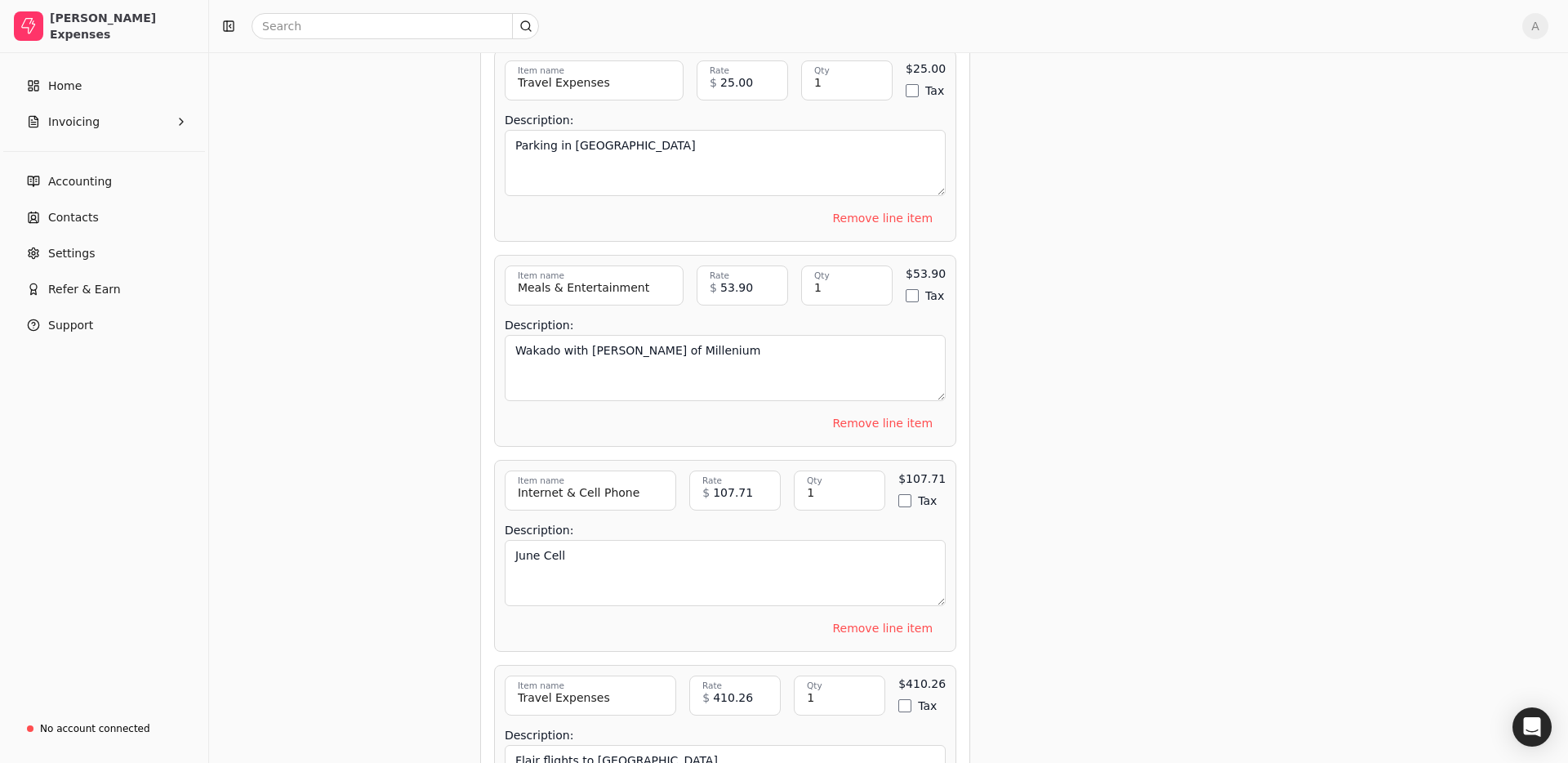
scroll to position [999, 0]
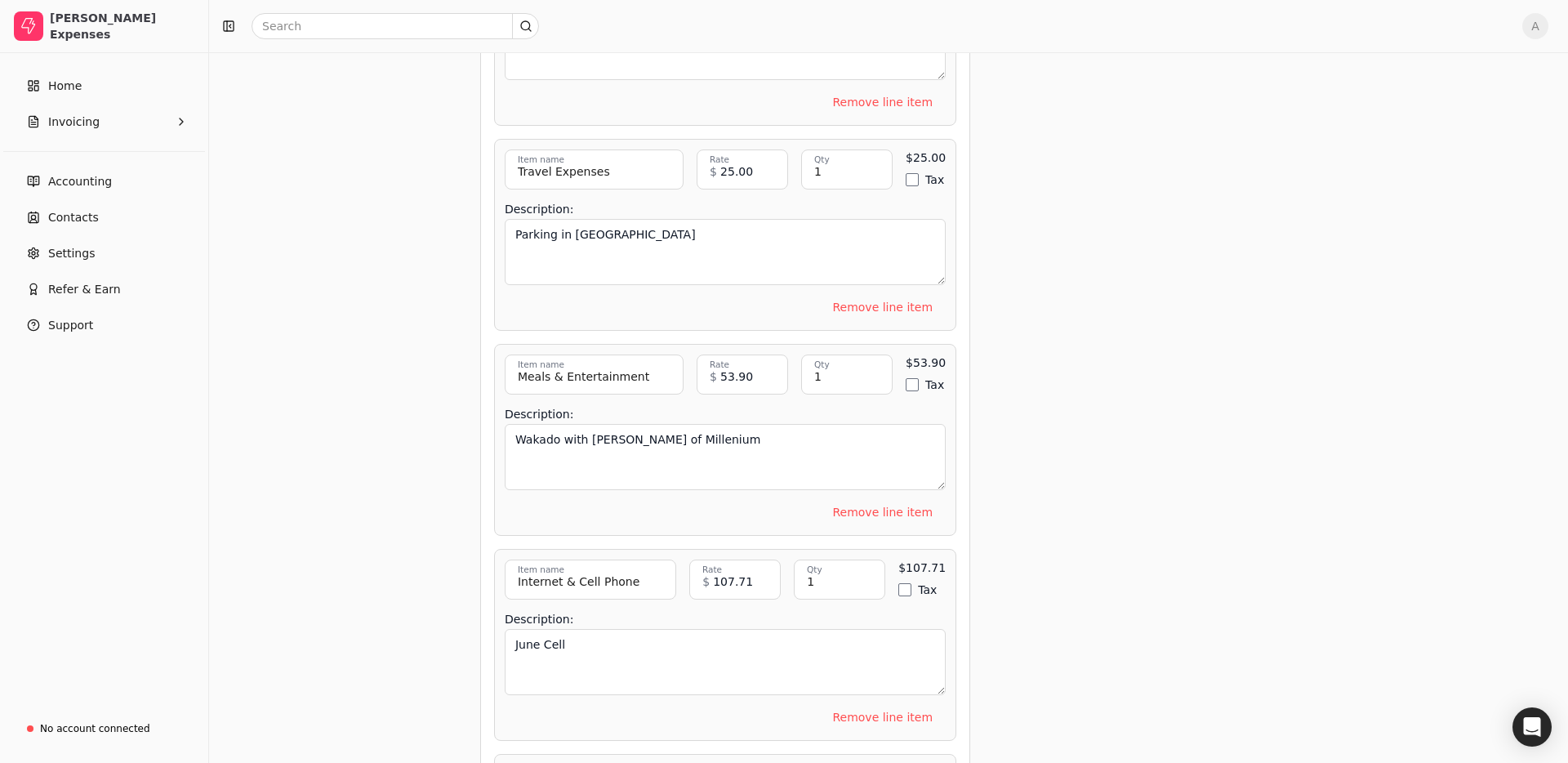
type textarea "Lunch with [PERSON_NAME] - Admin"
click at [784, 437] on textarea "Wakado with [PERSON_NAME] of Millenium" at bounding box center [725, 456] width 441 height 66
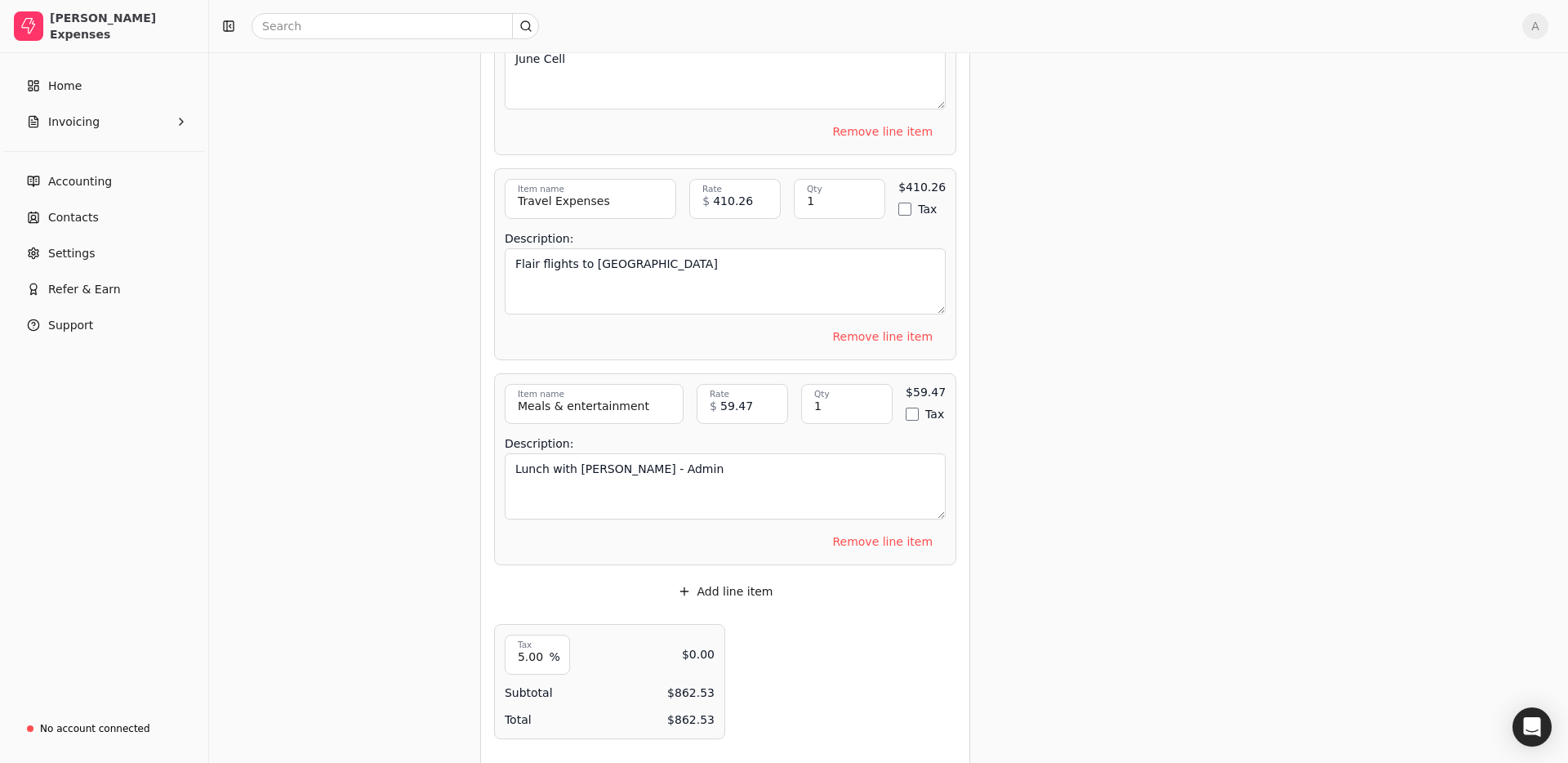
type textarea "Wakado with [PERSON_NAME] of Millenium - Customer Acq"
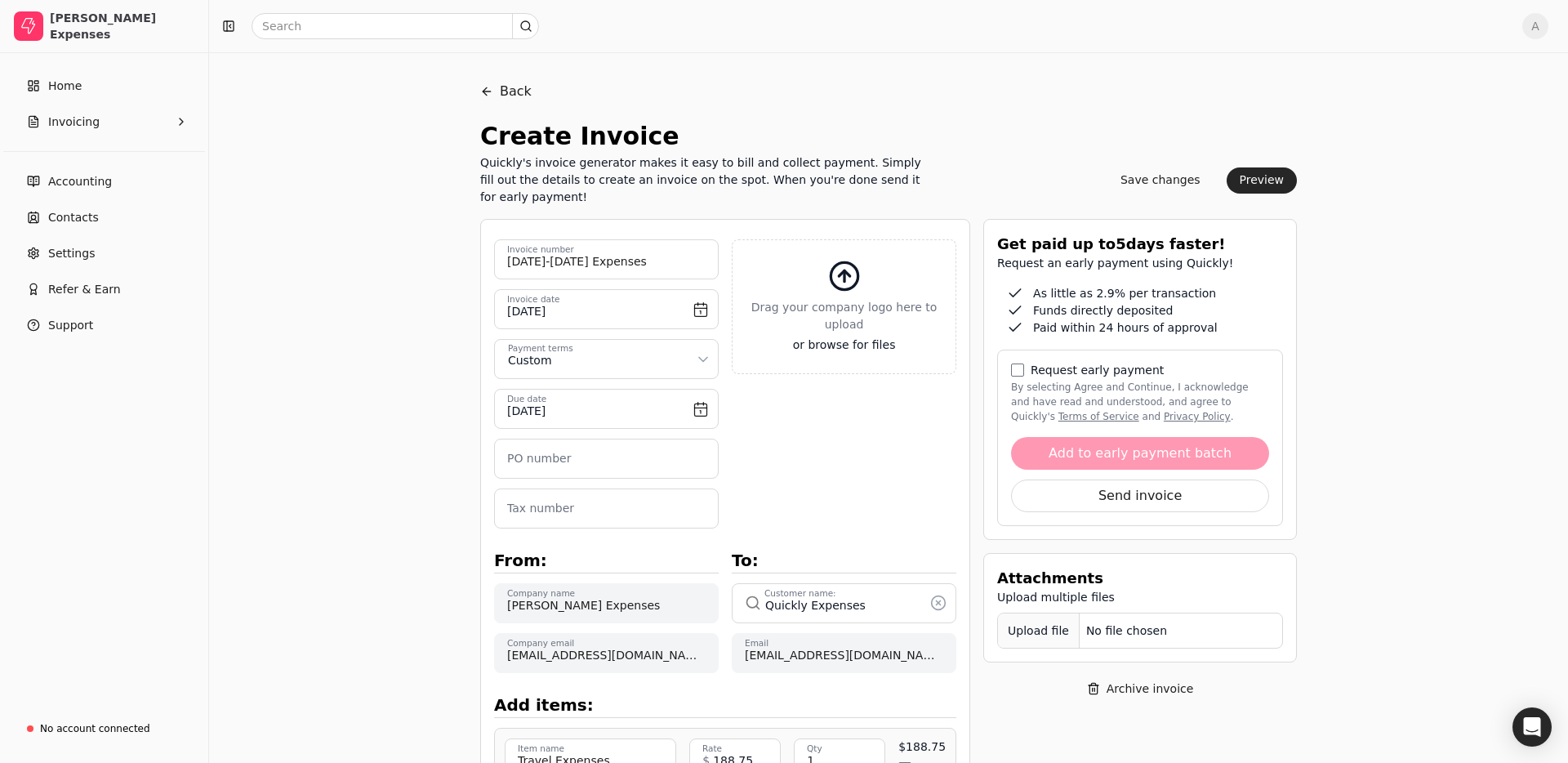
scroll to position [12, 0]
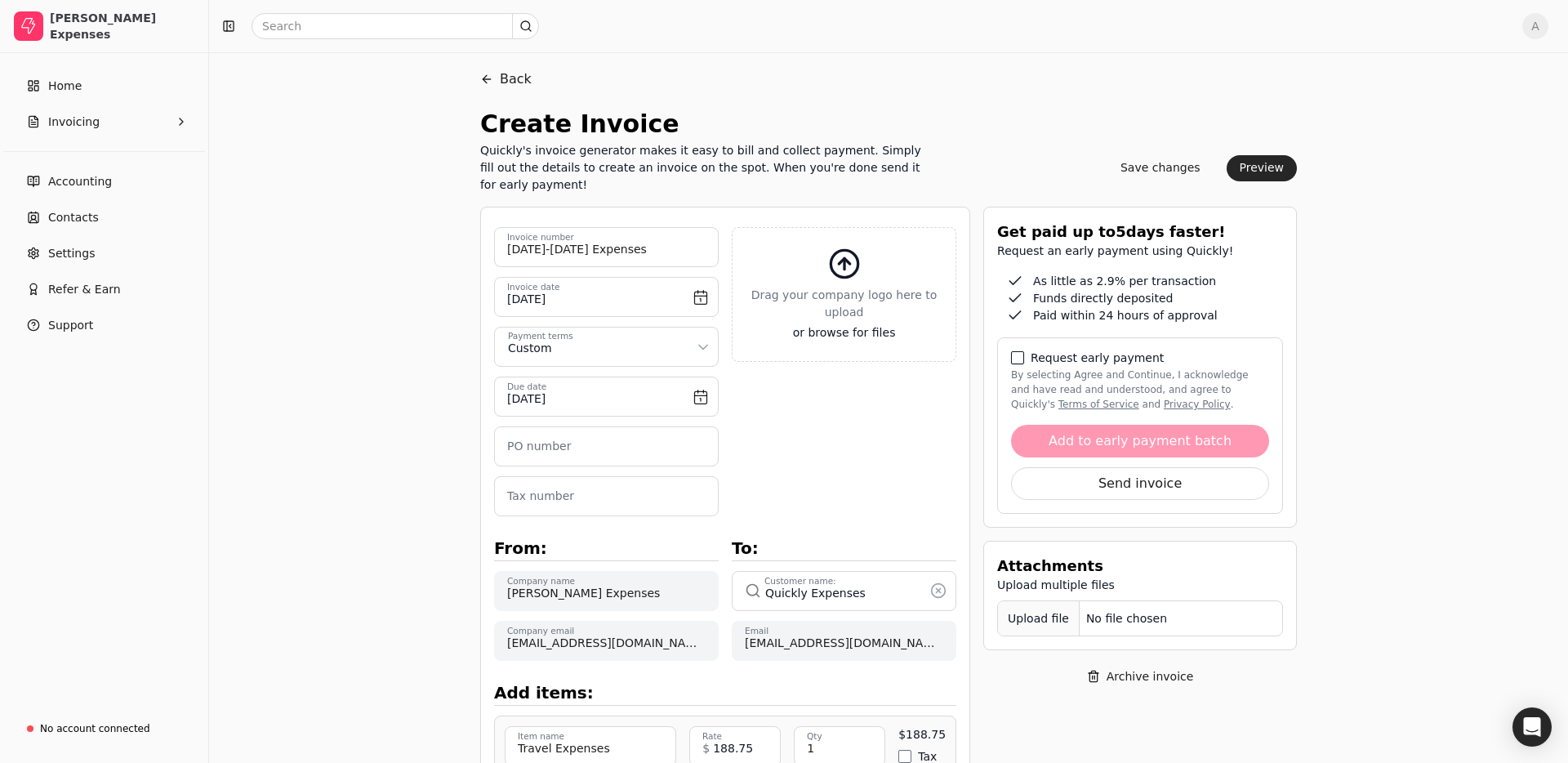
click at [1016, 359] on button "By selecting Agree and Continue, I acknowledge and have read and understood, an…" at bounding box center [1016, 357] width 13 height 13
click at [899, 377] on div "Upload file: Drag your company logo here to upload or browse for files" at bounding box center [843, 362] width 224 height 269
click at [1168, 164] on button "Save changes" at bounding box center [1160, 168] width 106 height 27
click at [528, 78] on button "Back" at bounding box center [507, 80] width 51 height 39
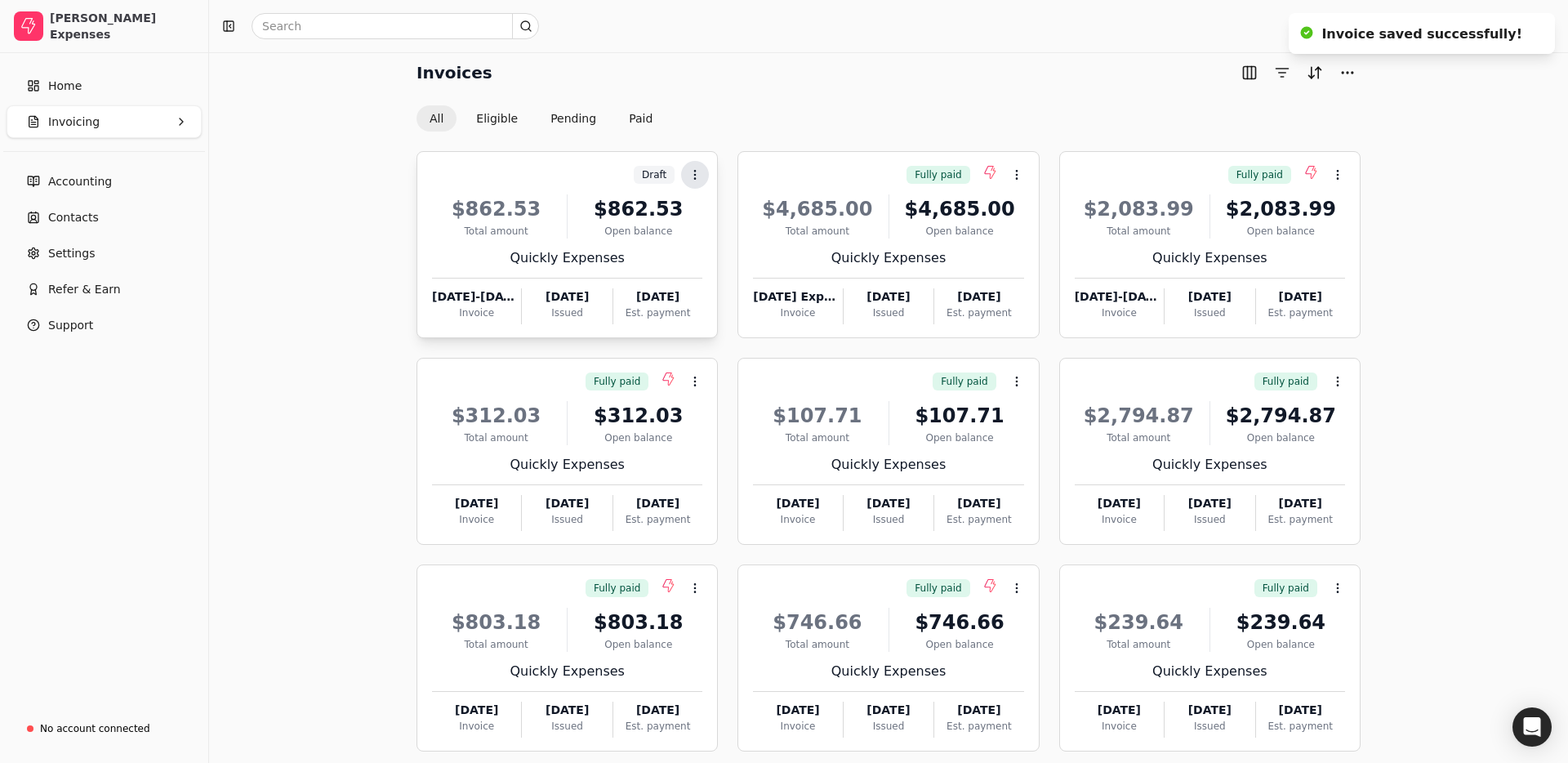
click at [689, 171] on icon at bounding box center [694, 174] width 13 height 13
click at [726, 228] on li "Open" at bounding box center [774, 215] width 201 height 30
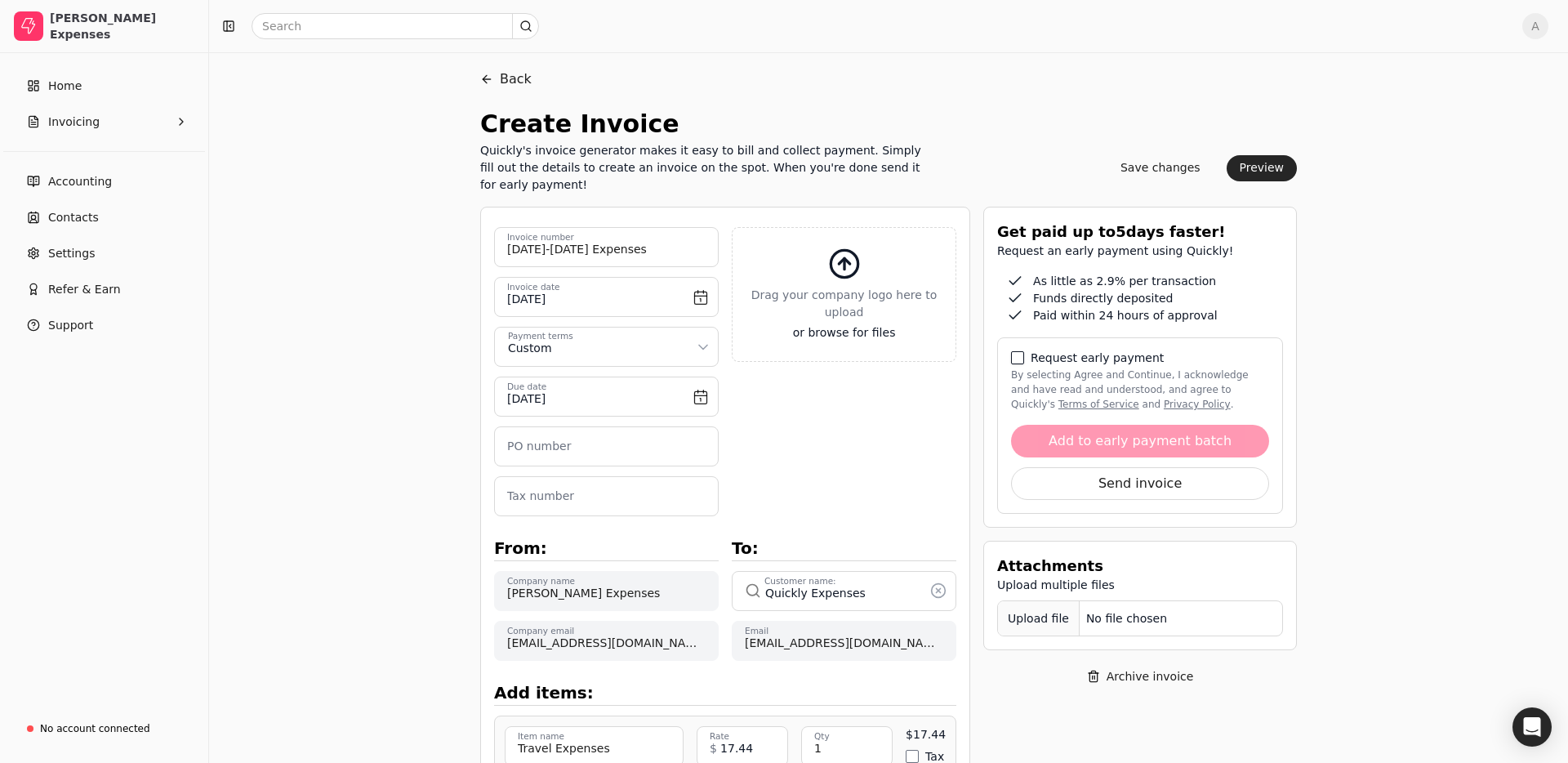
click at [1016, 351] on button "By selecting Agree and Continue, I acknowledge and have read and understood, an…" at bounding box center [1016, 357] width 13 height 13
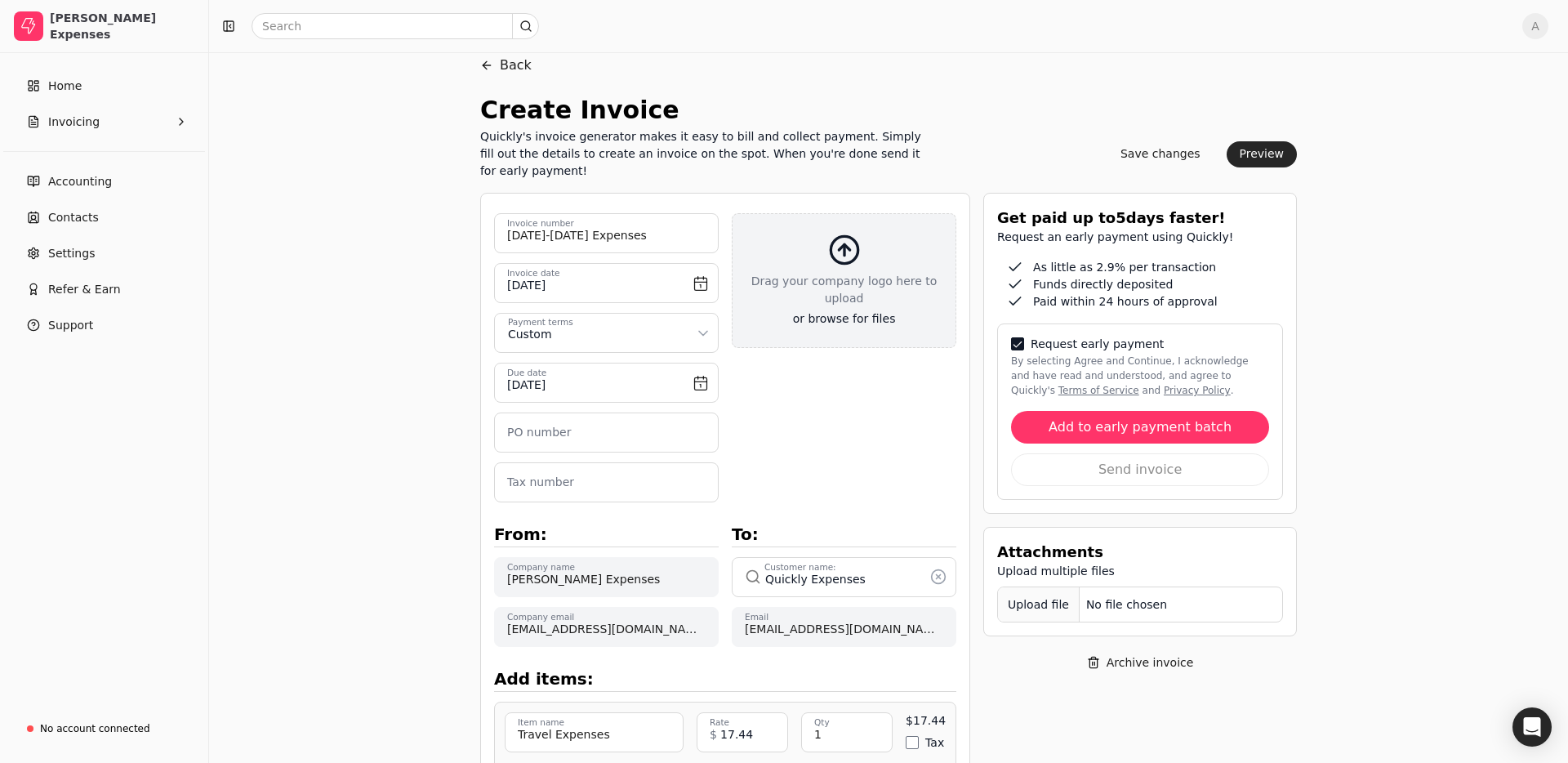
scroll to position [28, 0]
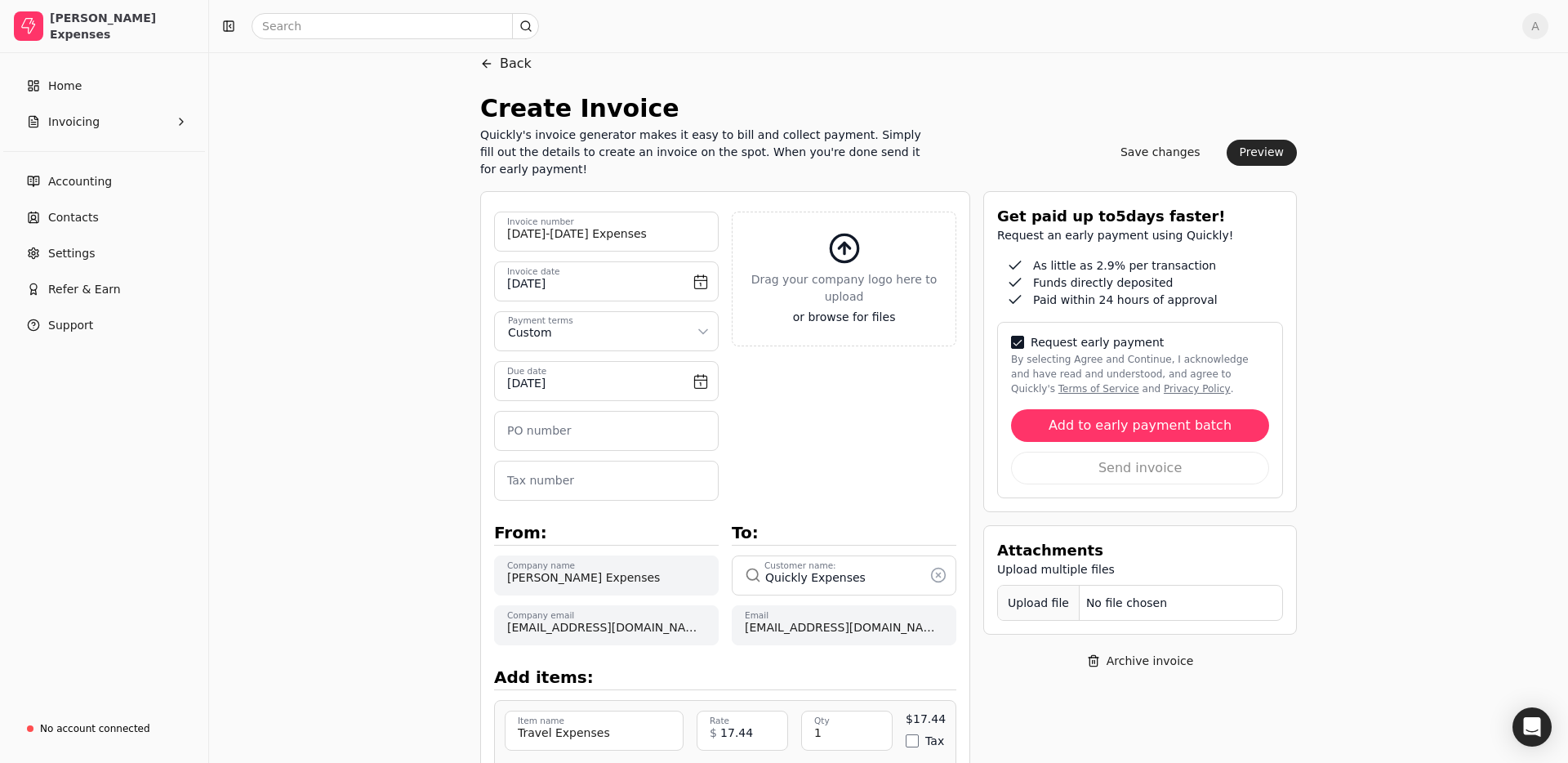
click at [1143, 429] on button "Add to early payment batch" at bounding box center [1139, 425] width 259 height 32
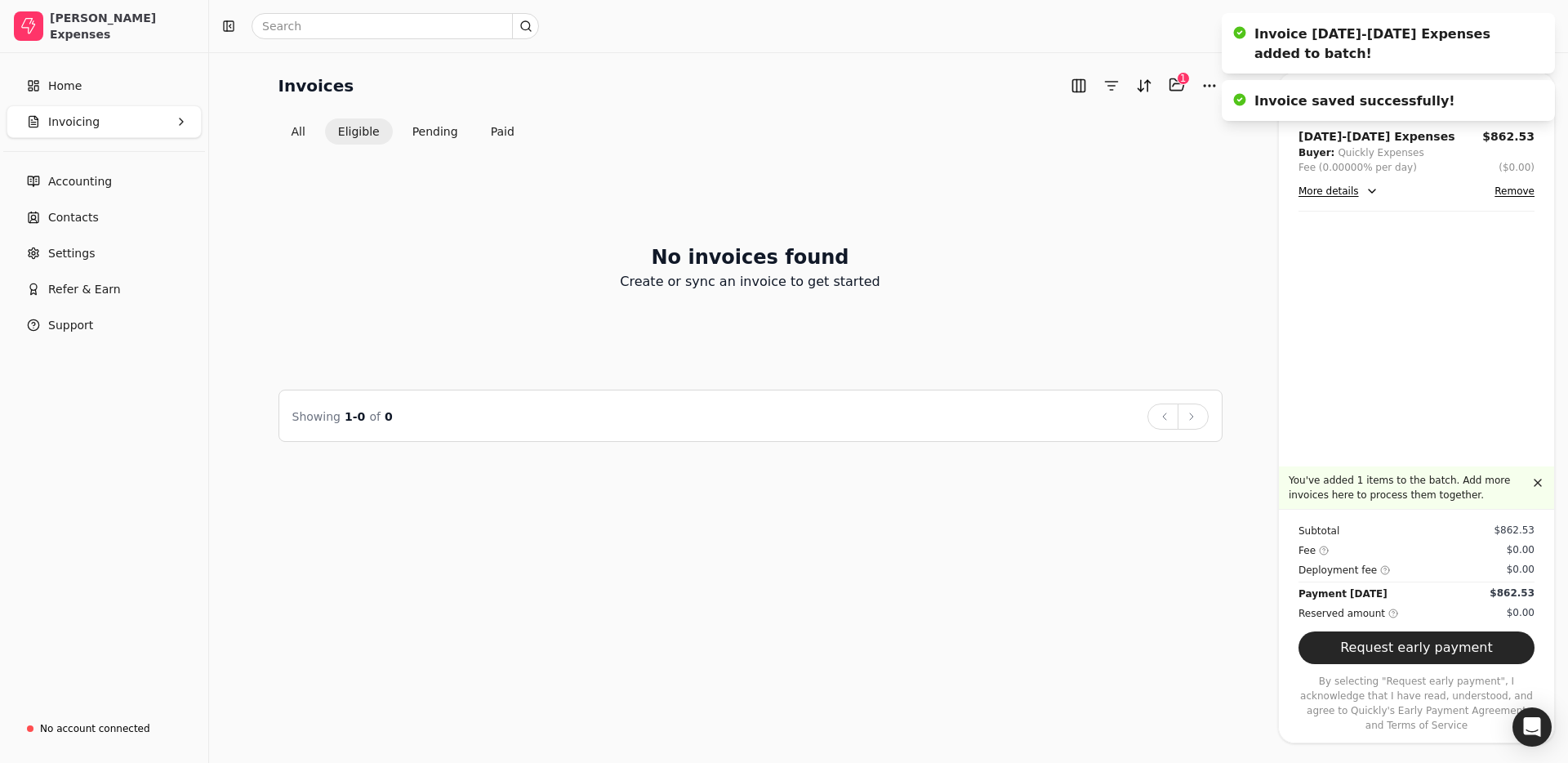
click at [1423, 644] on button "Request early payment" at bounding box center [1417, 647] width 236 height 32
